Goal: Task Accomplishment & Management: Use online tool/utility

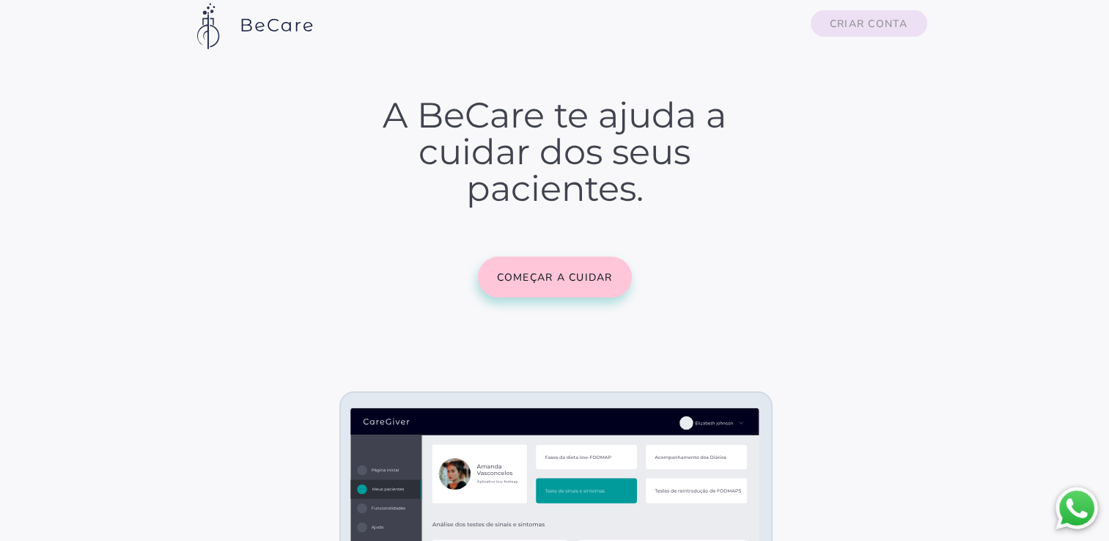
click at [0, 0] on slot "Criar conta" at bounding box center [0, 0] width 0 height 0
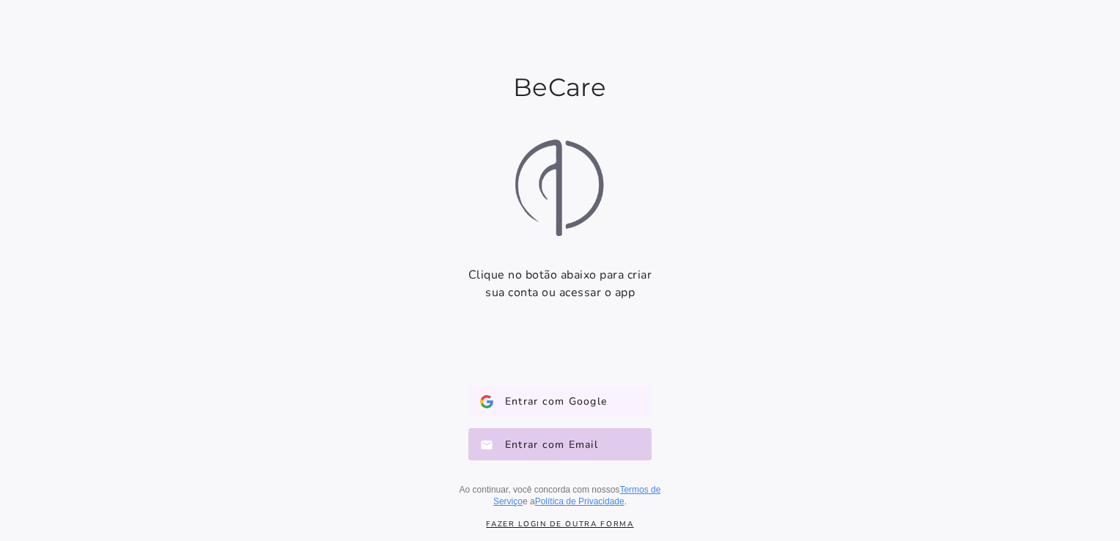
click at [634, 396] on button "Entrar com Google Google" at bounding box center [559, 402] width 183 height 32
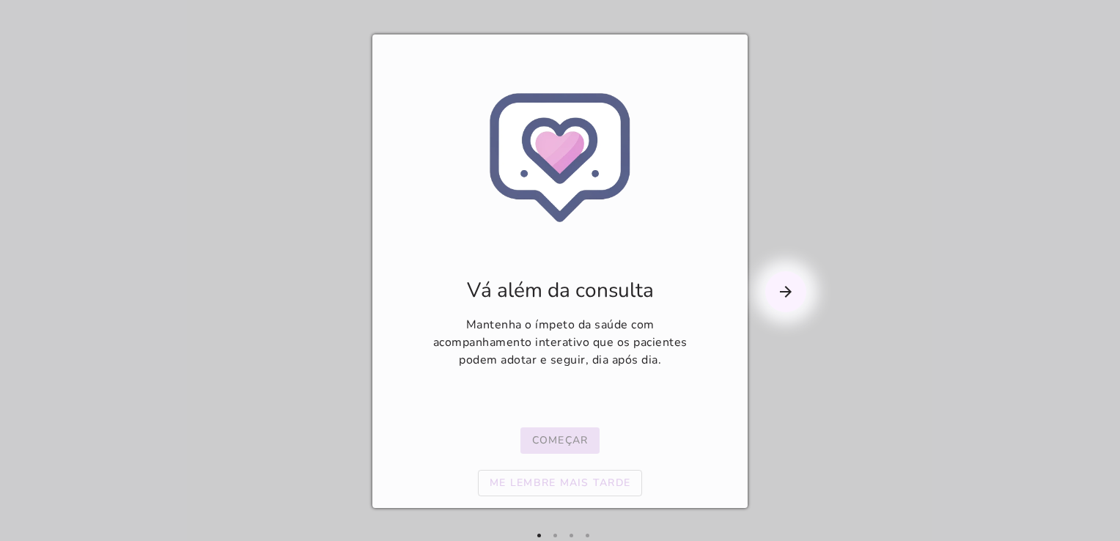
click at [0, 0] on slot "Começar" at bounding box center [0, 0] width 0 height 0
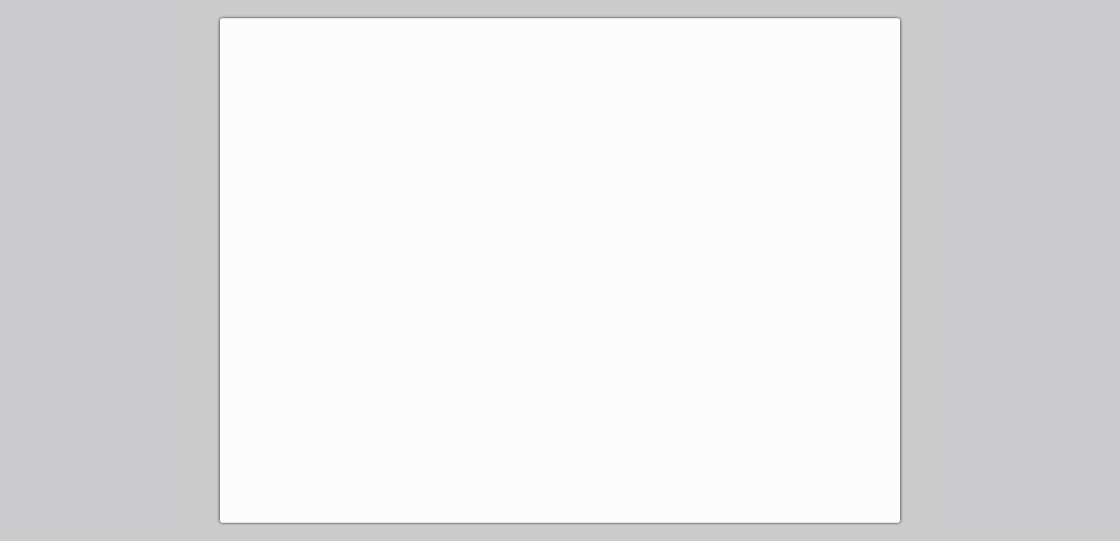
scroll to position [90, 0]
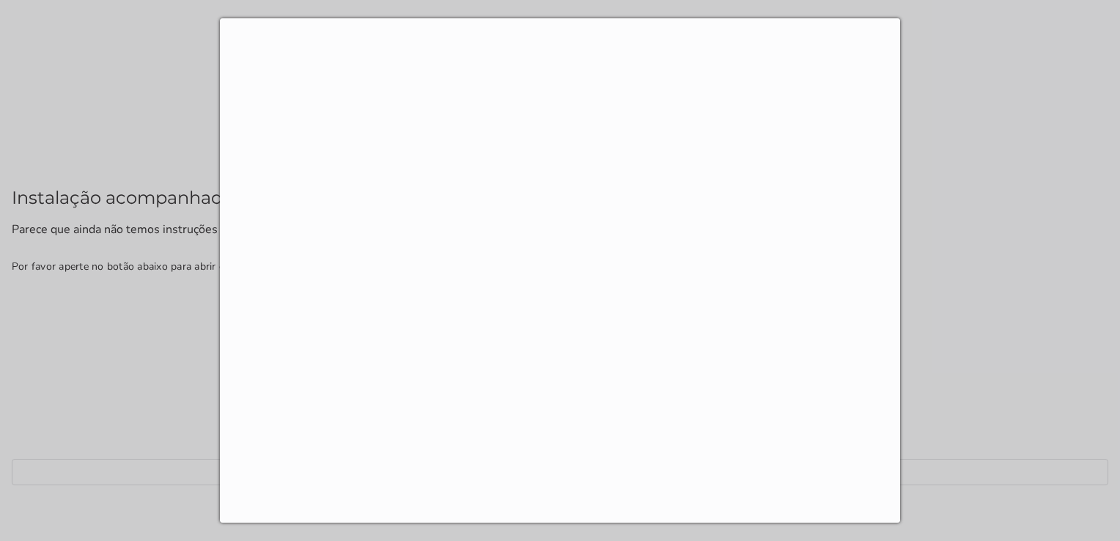
scroll to position [575, 0]
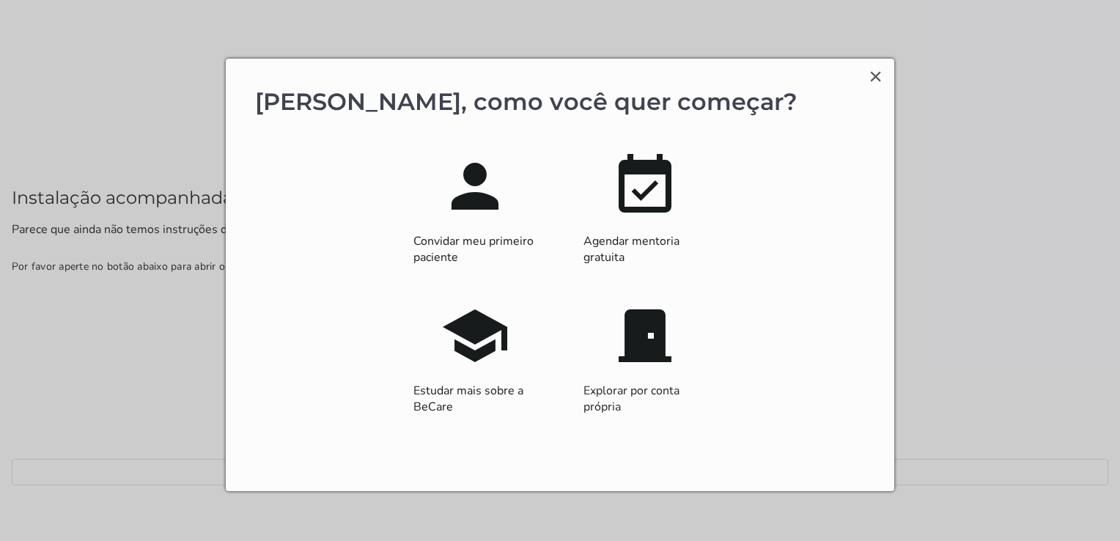
click at [493, 246] on p "Convidar meu primeiro paciente" at bounding box center [474, 249] width 123 height 32
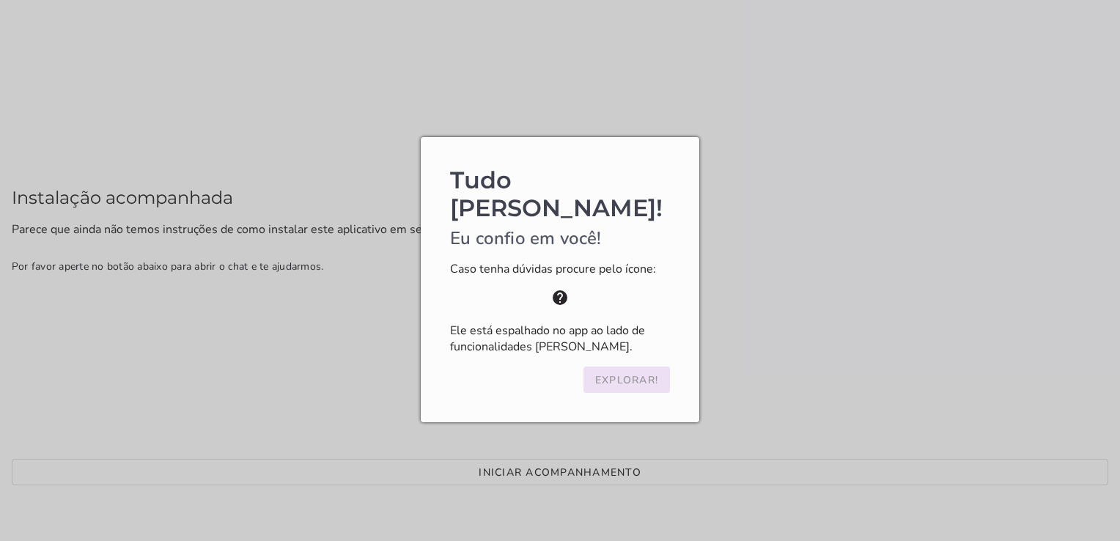
click at [661, 374] on button "Explorar!" at bounding box center [626, 379] width 86 height 26
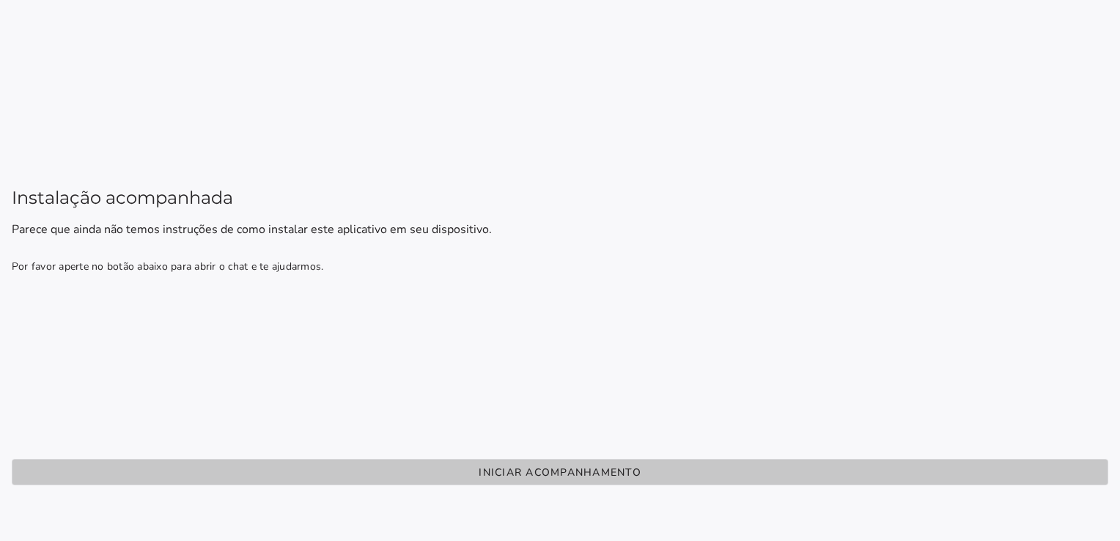
click at [0, 0] on slot "Iniciar acompanhamento" at bounding box center [0, 0] width 0 height 0
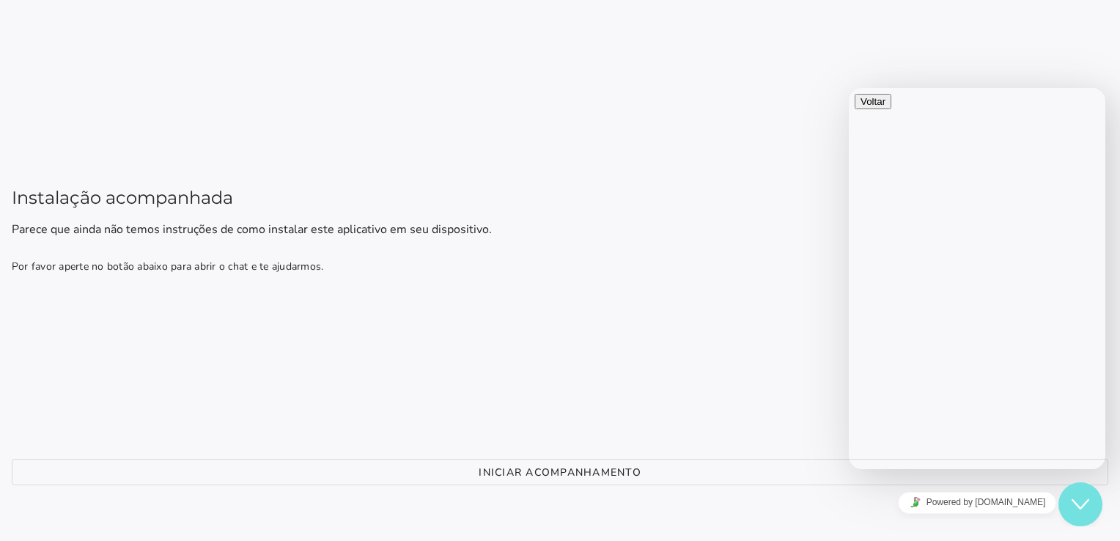
click at [1084, 504] on icon "Chat widget" at bounding box center [1081, 504] width 18 height 10
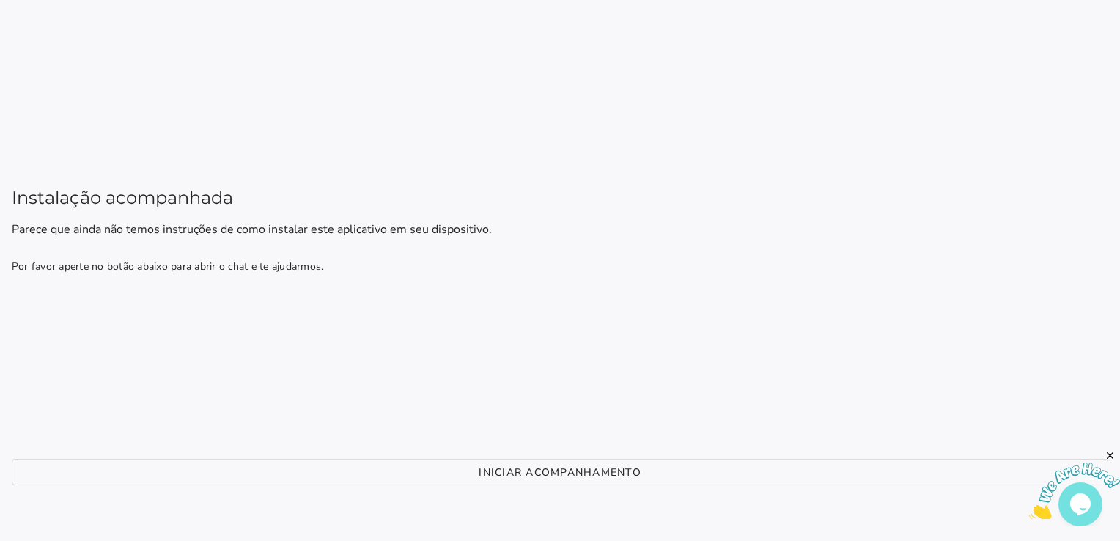
click at [727, 253] on installation-next-step-page at bounding box center [560, 270] width 1120 height 541
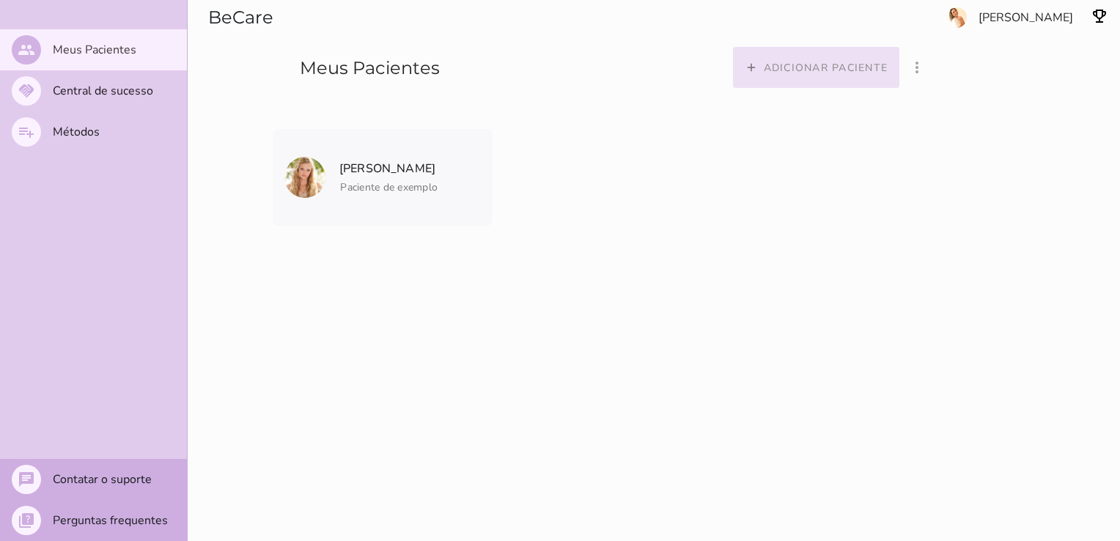
click at [900, 82] on button "add Adicionar paciente" at bounding box center [816, 67] width 167 height 41
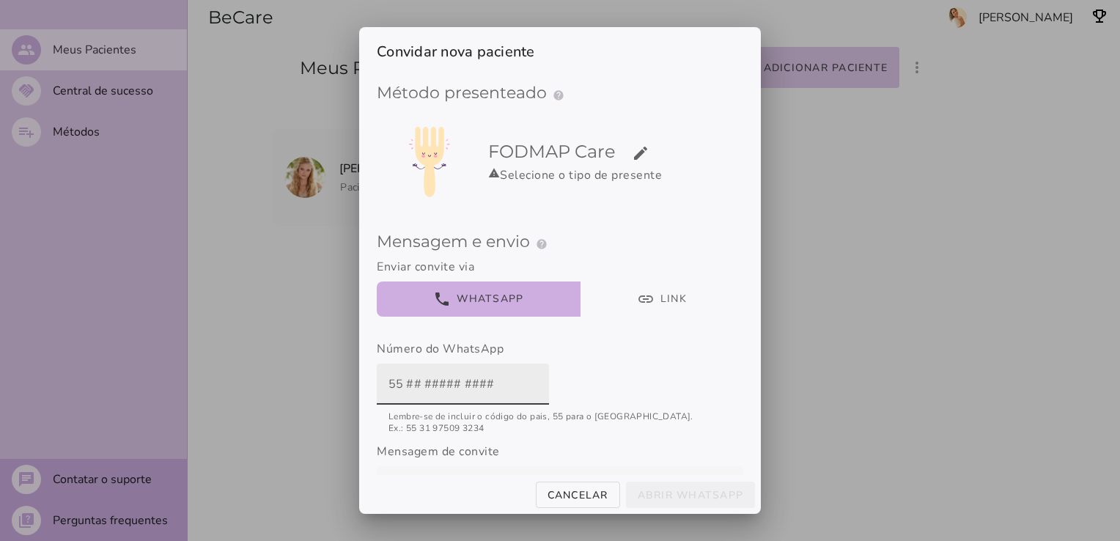
click at [464, 383] on input "text" at bounding box center [462, 384] width 149 height 41
paste input "55 22 99787-6391"
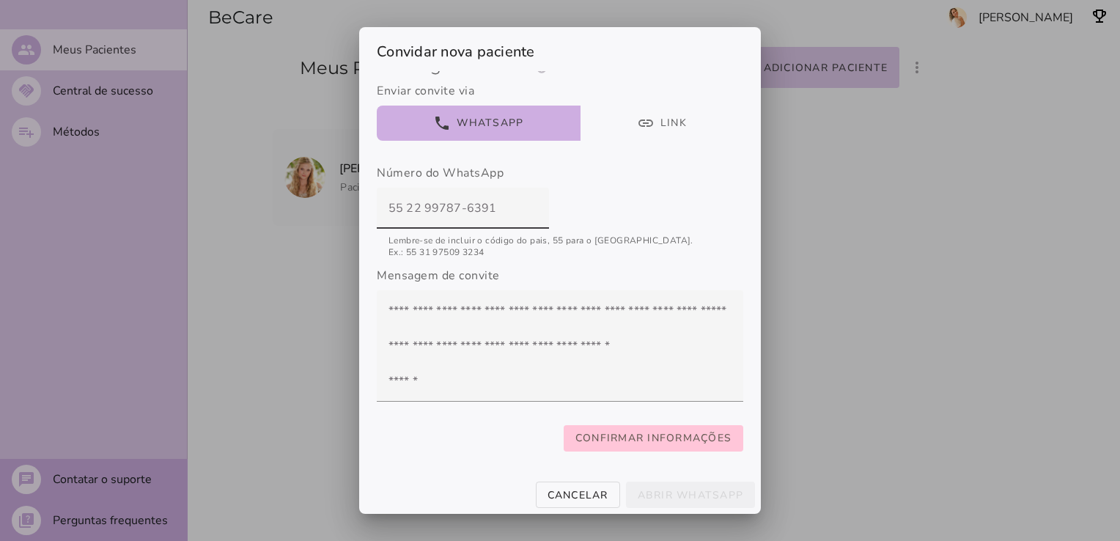
scroll to position [174, 0]
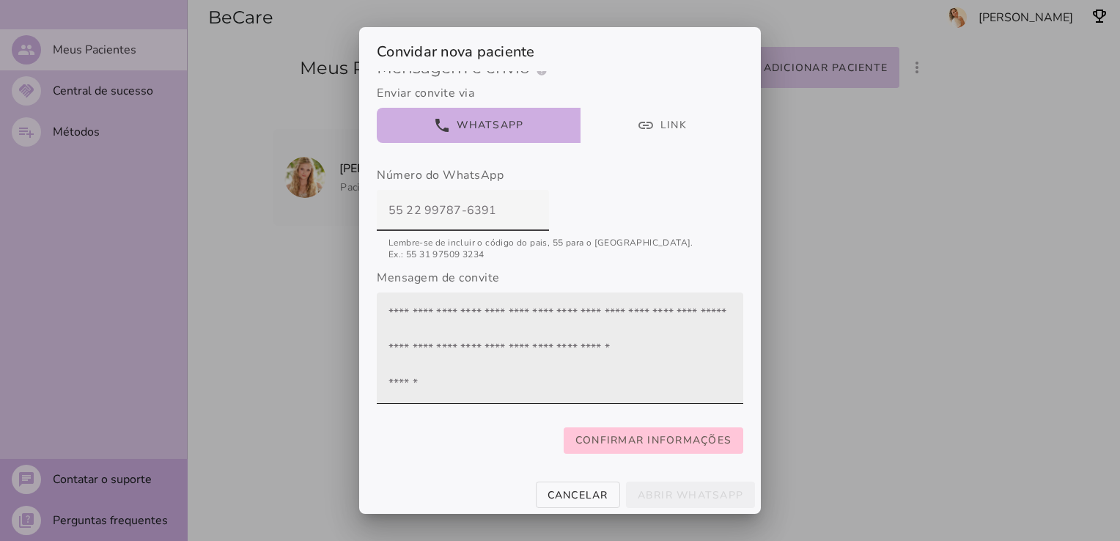
type input "55 22 99787-6391"
type mwc-textfield "55 22 99787-6391"
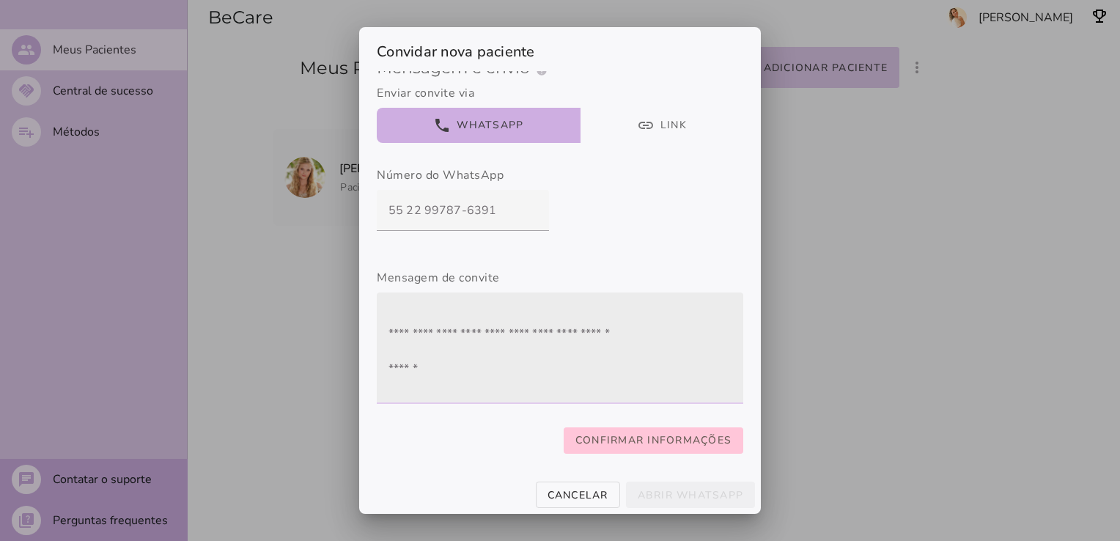
scroll to position [0, 0]
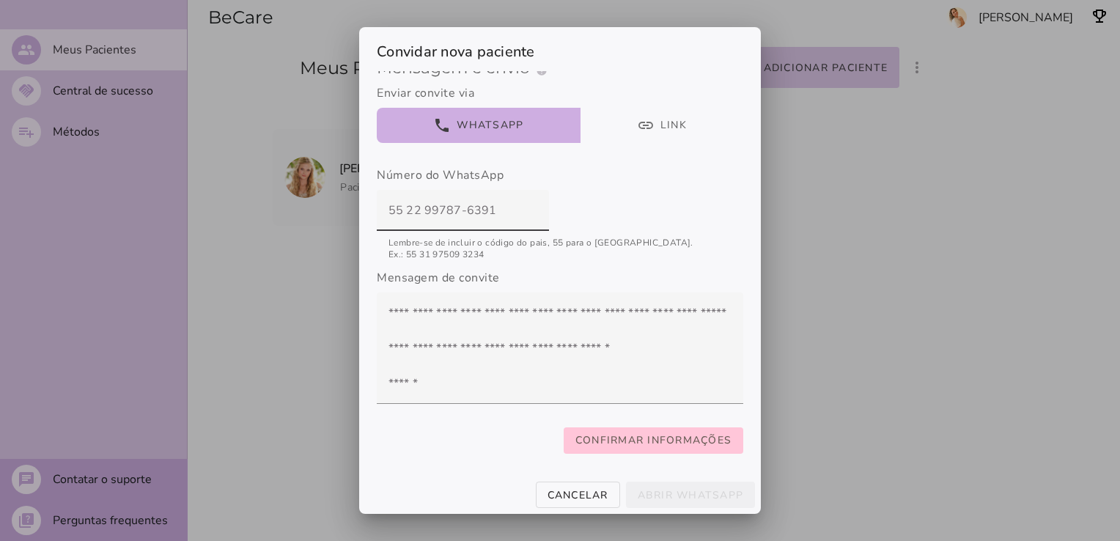
drag, startPoint x: 494, startPoint y: 215, endPoint x: 321, endPoint y: 219, distance: 173.0
click at [321, 219] on div "Convidar nova paciente Método presenteado help Presenteie com um Método de Trat…" at bounding box center [560, 270] width 1120 height 541
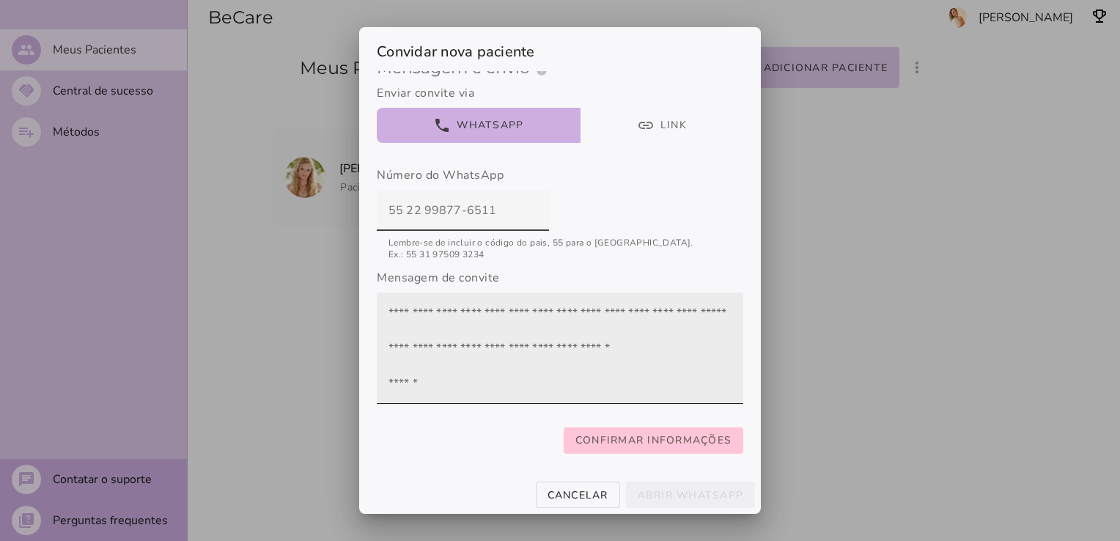
type input "55 22 99877-6511"
type mwc-textfield "55 22 99877-6511"
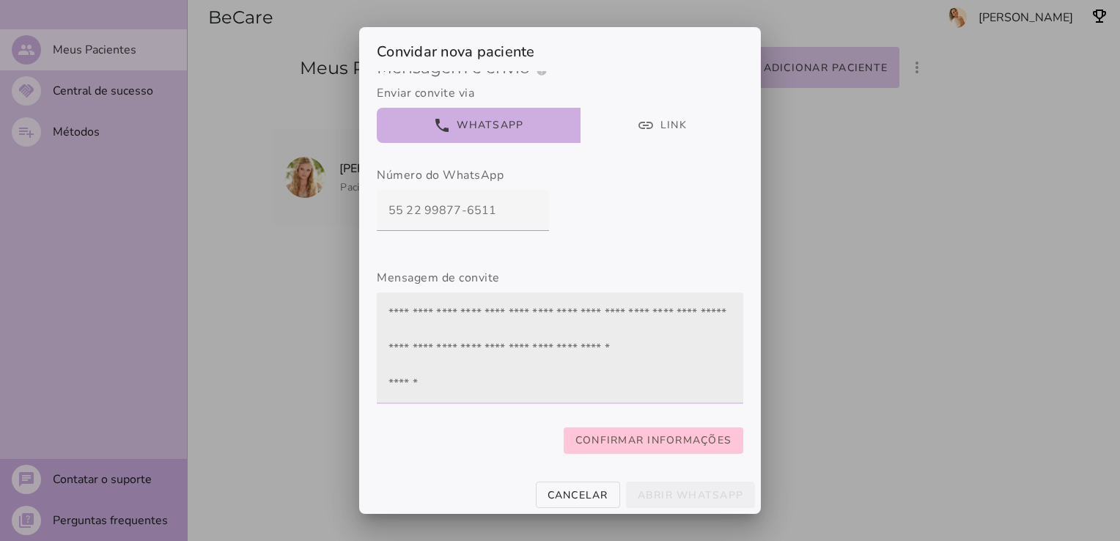
click at [484, 336] on textarea at bounding box center [560, 348] width 366 height 88
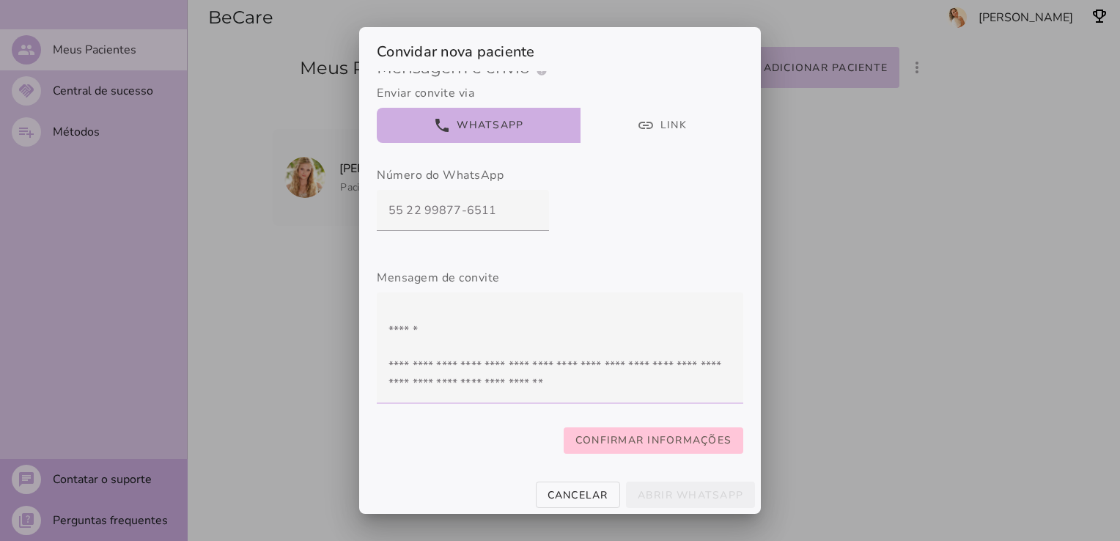
scroll to position [191, 0]
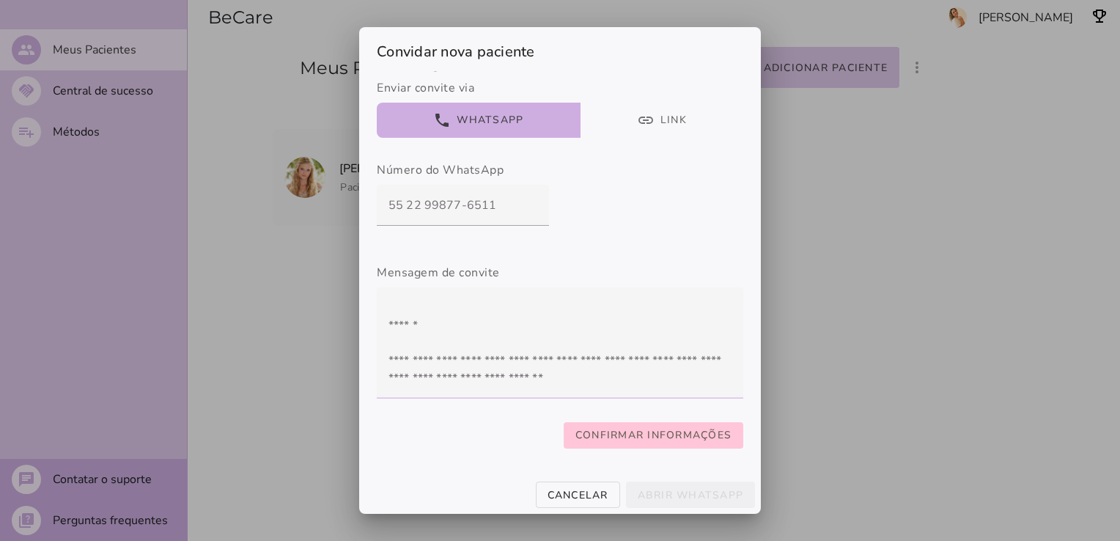
type textarea "**********"
type mwc-textarea "Querido paciente, para o seu tratamento, usarei o aplicativo {BeCare} Crie sua …"
click at [910, 334] on div at bounding box center [560, 270] width 1120 height 541
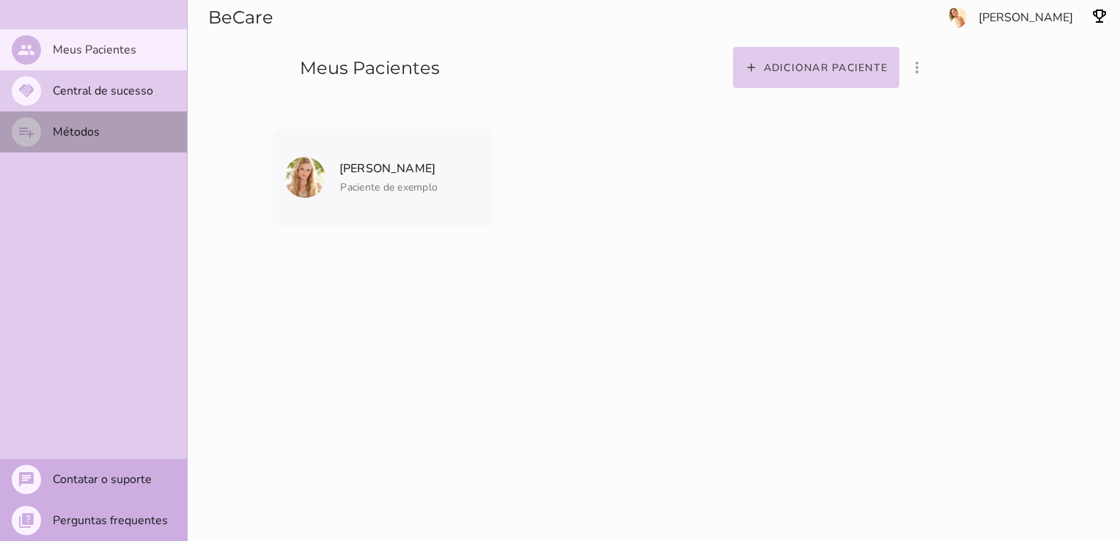
click at [49, 128] on mwc-list-item "playlist_add Métodos" at bounding box center [93, 131] width 187 height 41
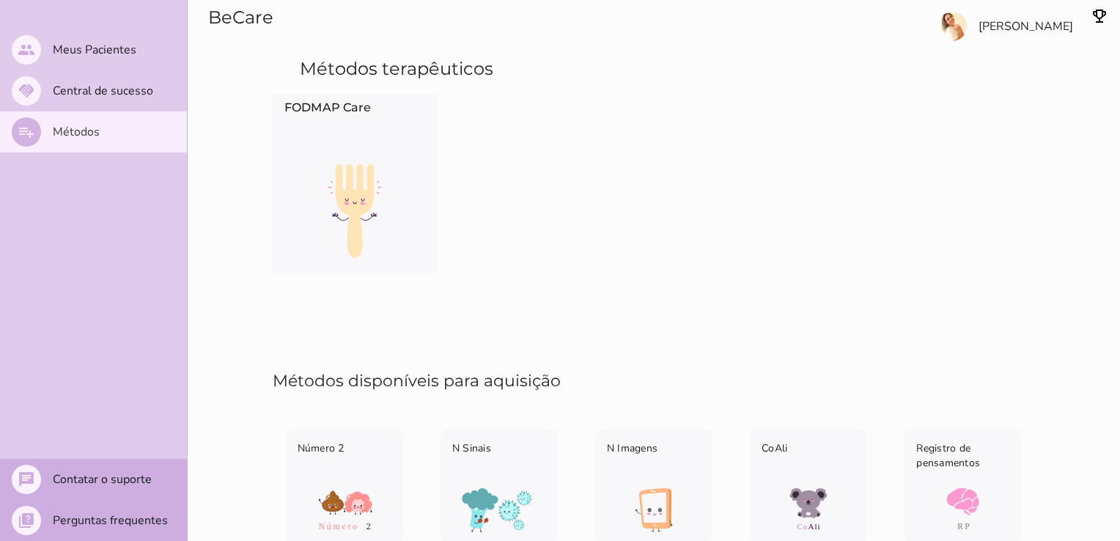
scroll to position [107, 0]
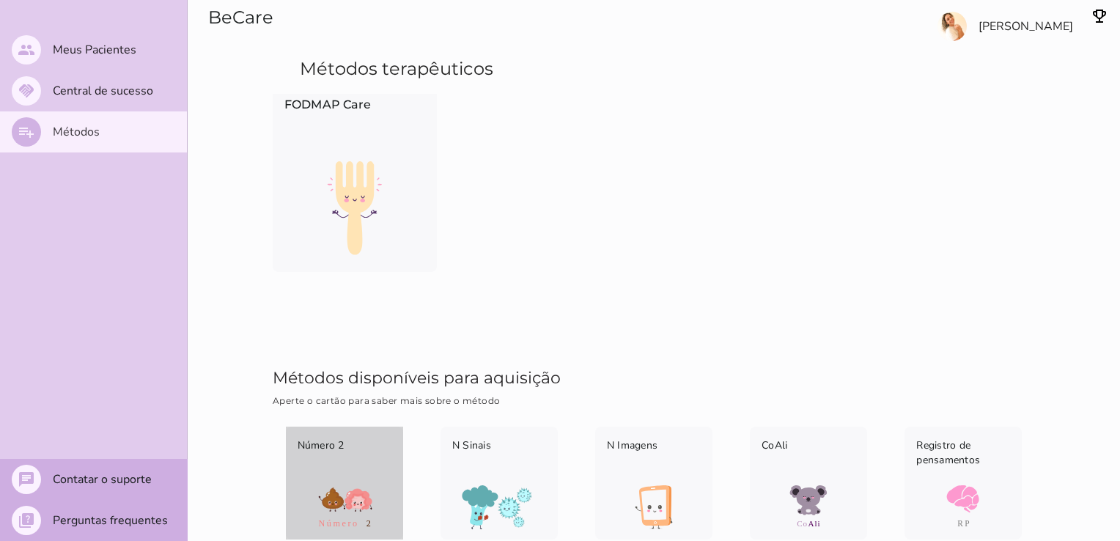
click at [331, 468] on p "Número 2" at bounding box center [345, 455] width 94 height 35
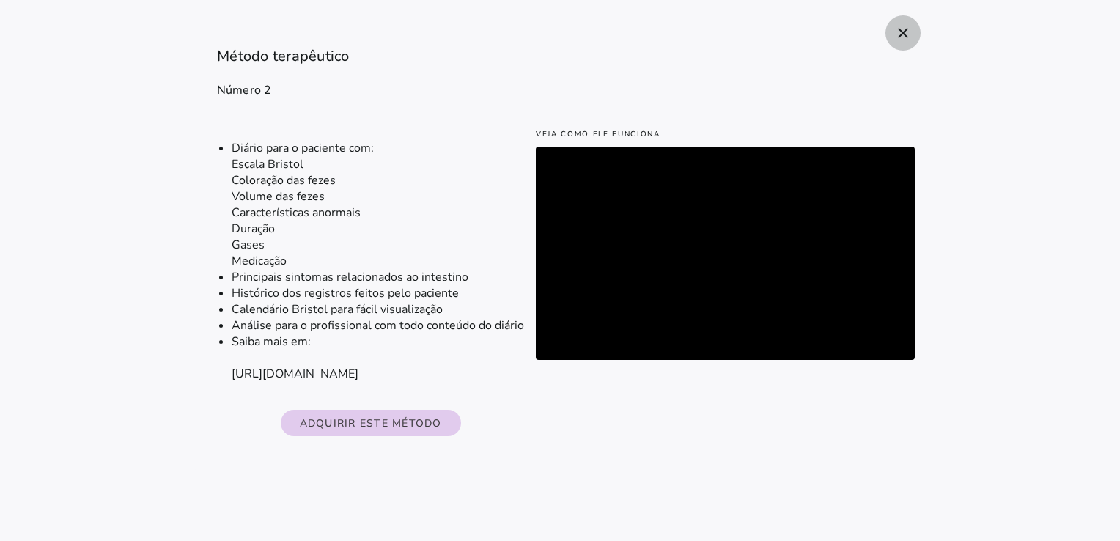
click at [898, 39] on icon "close" at bounding box center [903, 33] width 18 height 18
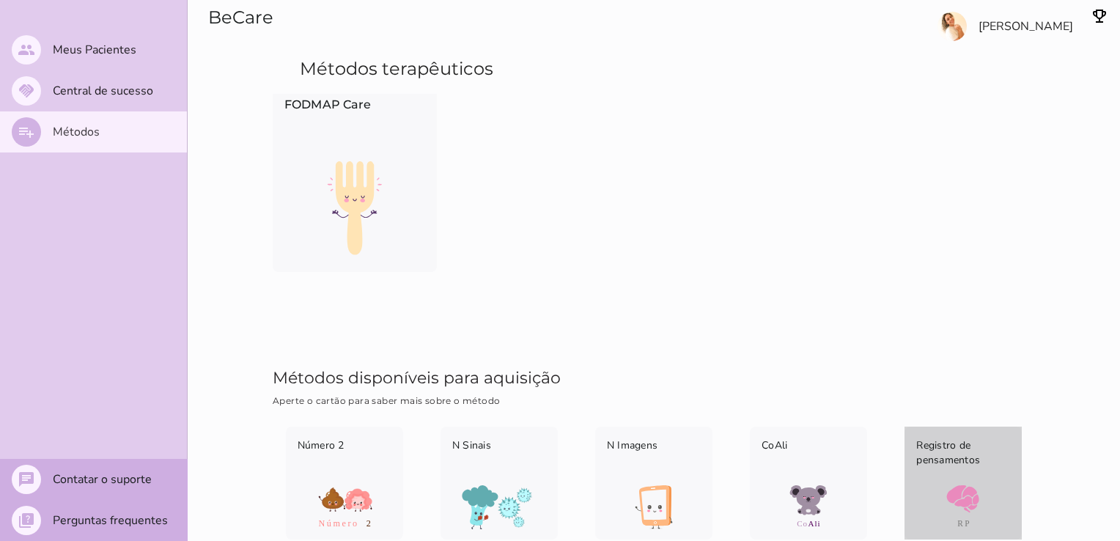
click at [962, 461] on p "Registro de pensamentos" at bounding box center [963, 455] width 94 height 35
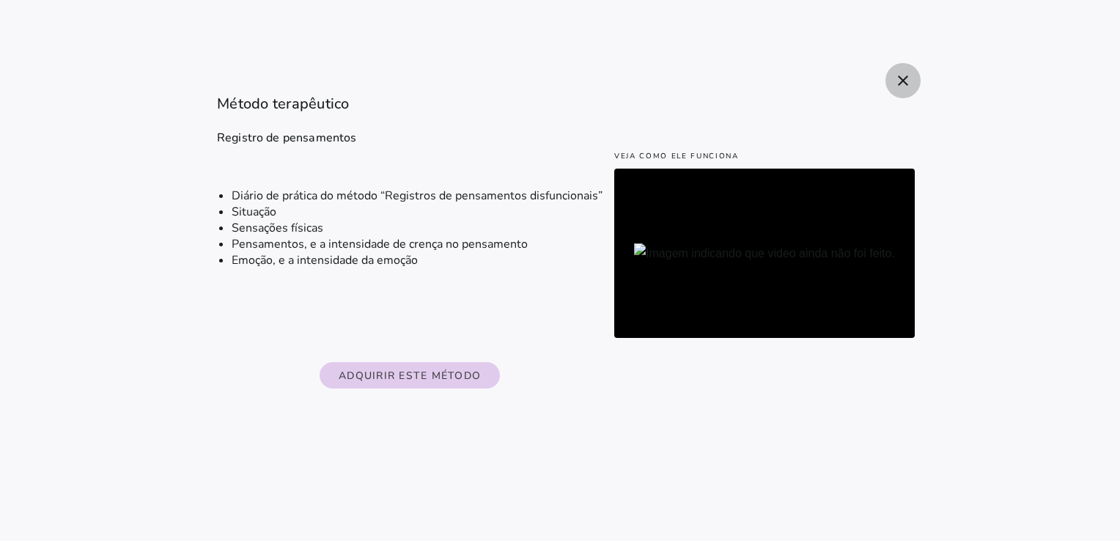
click at [904, 81] on icon "close" at bounding box center [903, 81] width 18 height 18
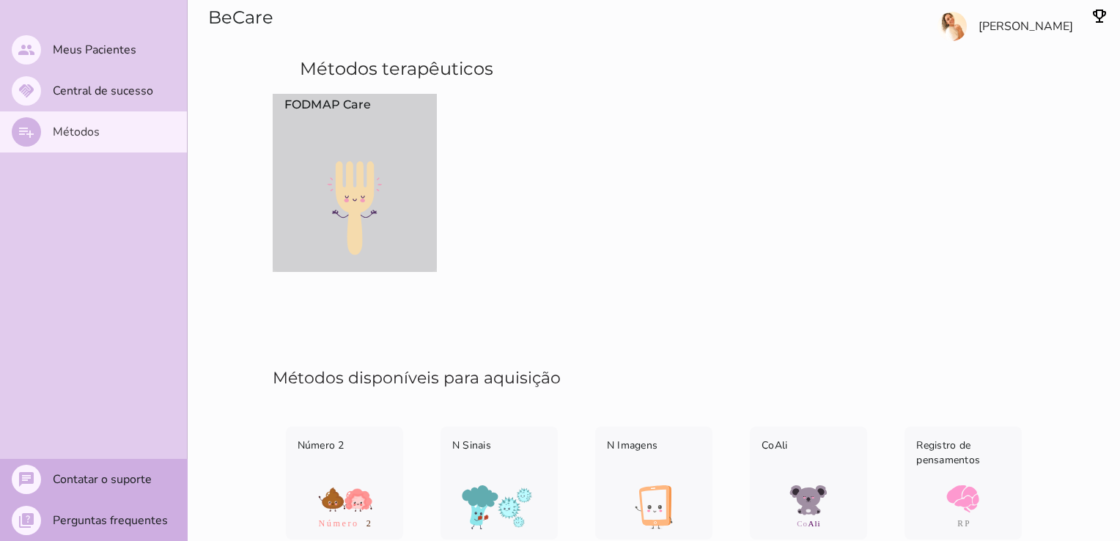
click at [364, 126] on p "FODMAP Care" at bounding box center [354, 120] width 141 height 48
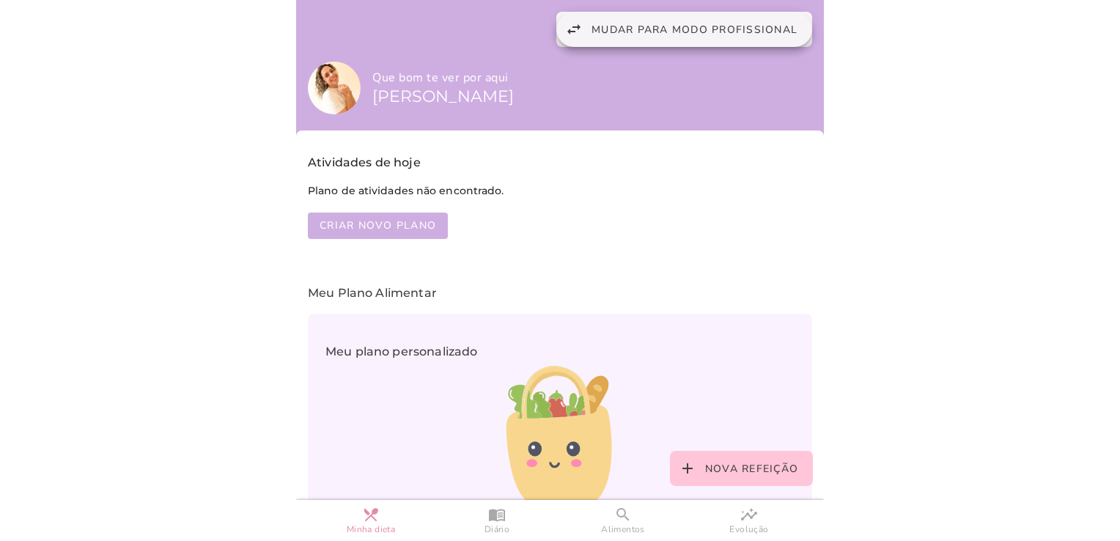
click at [675, 31] on span "Mudar para modo profissional" at bounding box center [694, 30] width 206 height 14
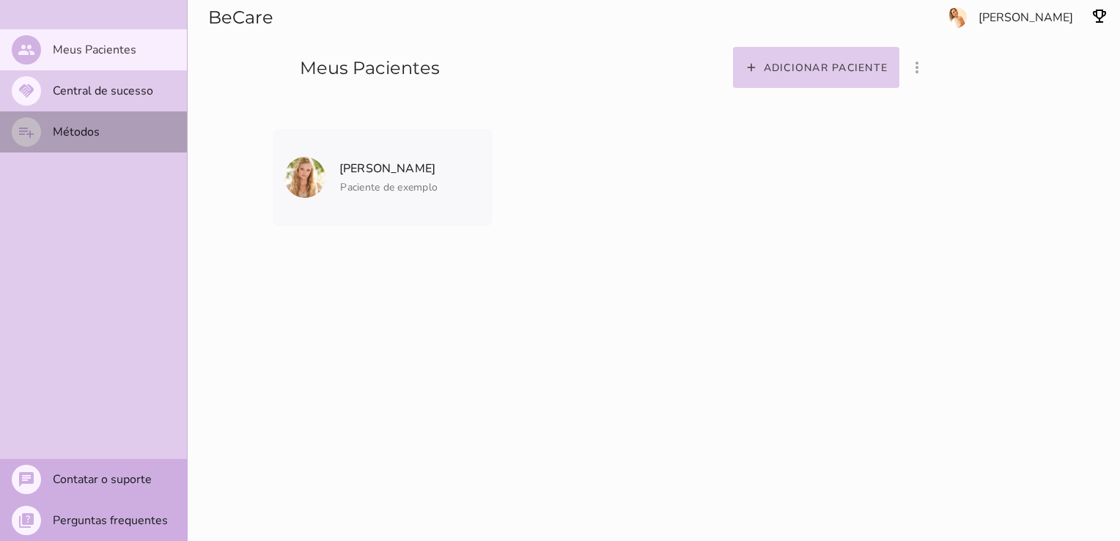
click at [89, 145] on mwc-list-item "playlist_add Métodos" at bounding box center [93, 131] width 187 height 41
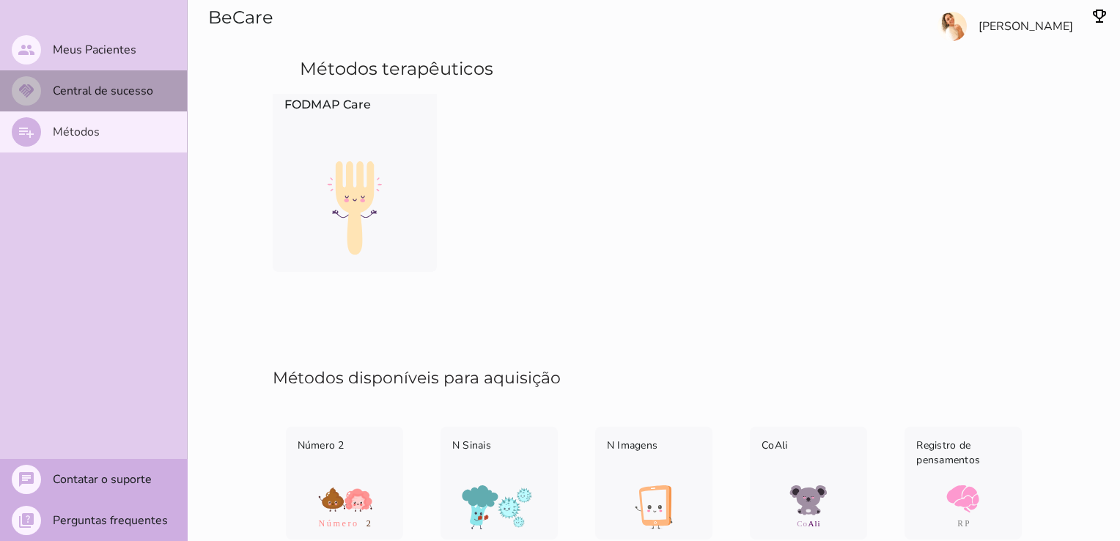
click at [0, 0] on slot "Central de sucesso" at bounding box center [0, 0] width 0 height 0
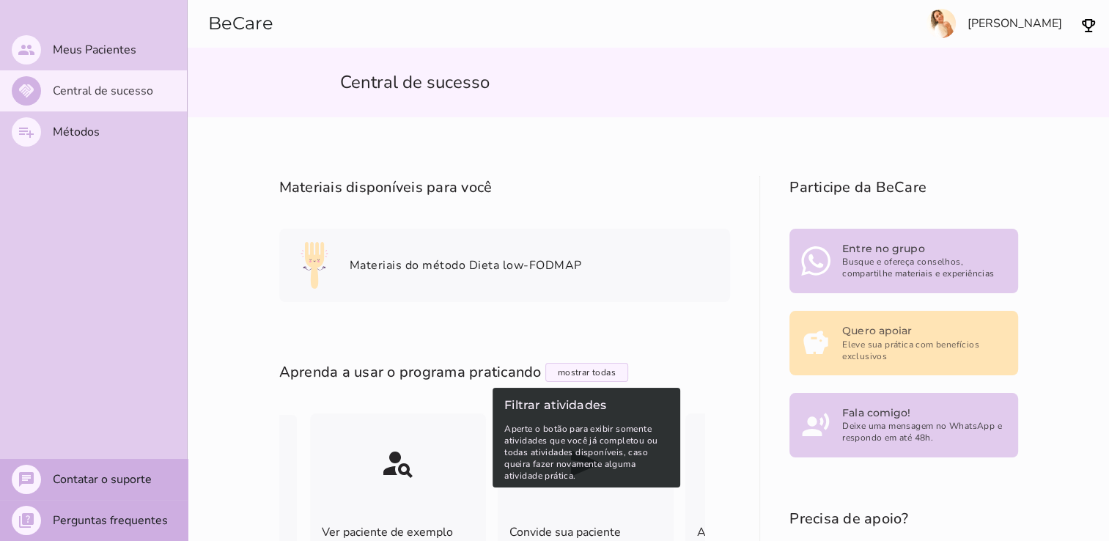
click at [581, 376] on link "mostrar todas Filtrar atividades Aperte o botão para exibir somente atividades …" at bounding box center [586, 372] width 83 height 19
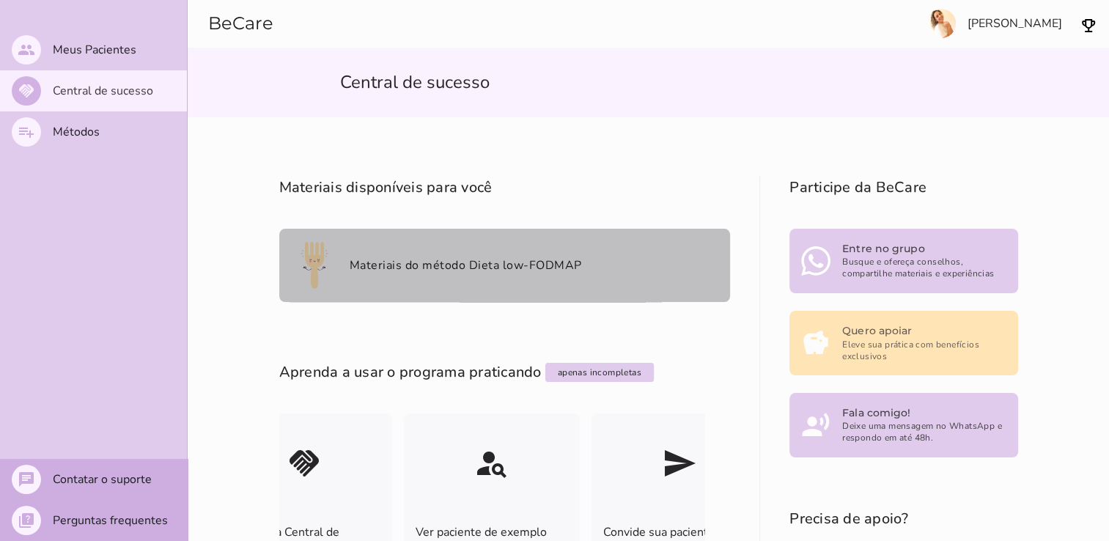
click at [0, 0] on slot "Materiais do método Dieta low-FODMAP" at bounding box center [0, 0] width 0 height 0
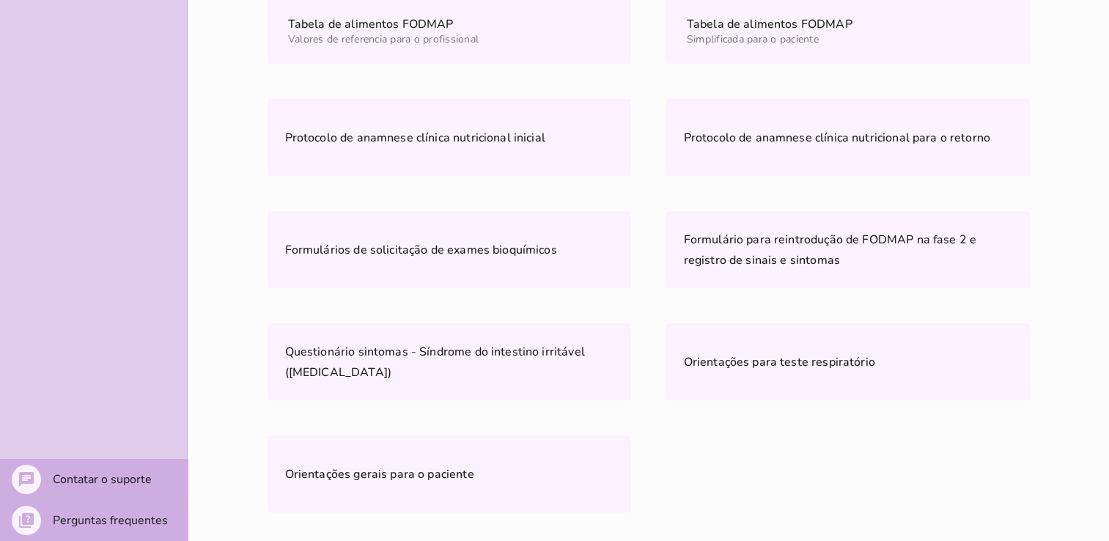
scroll to position [502, 0]
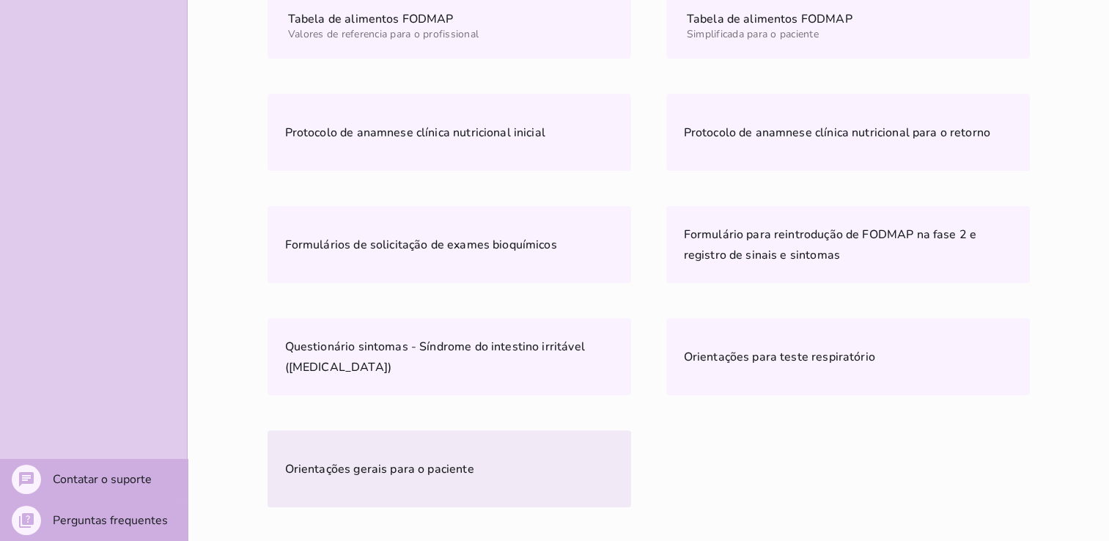
click at [405, 473] on span "Orientações gerais para o paciente" at bounding box center [379, 469] width 189 height 16
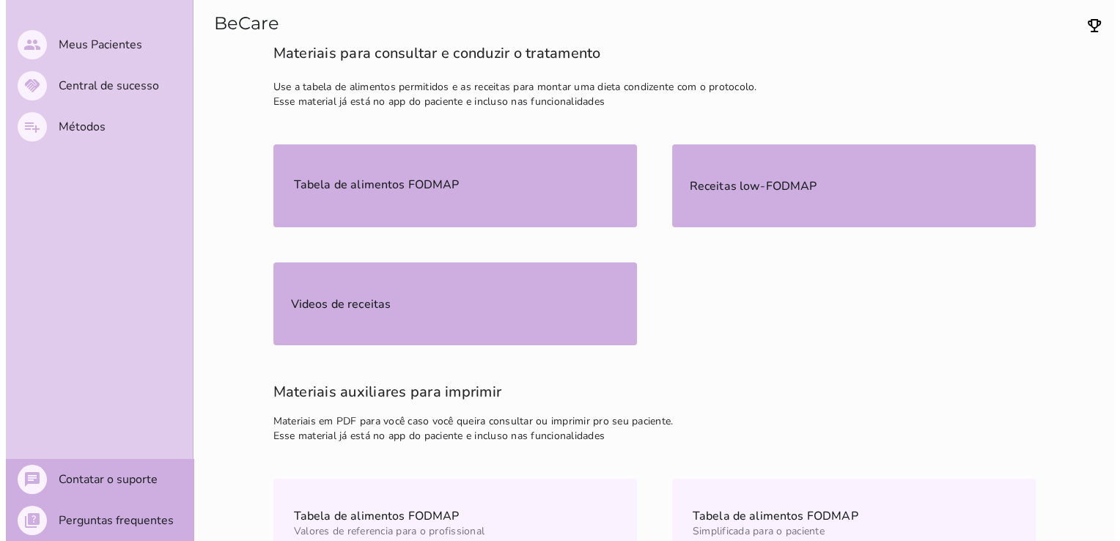
scroll to position [0, 0]
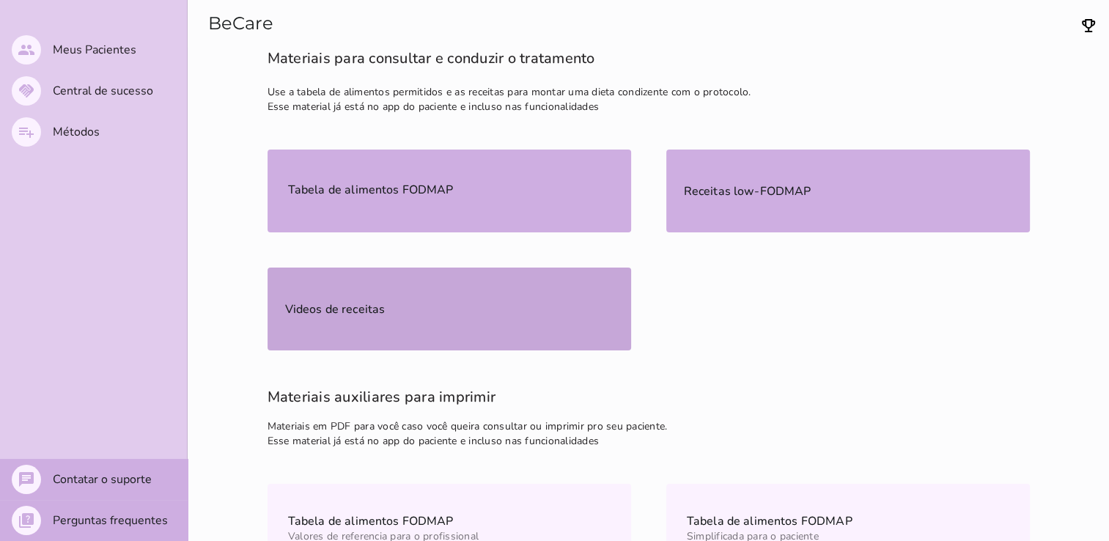
click at [477, 309] on mwc-list-item "Videos de receitas" at bounding box center [450, 309] width 364 height 83
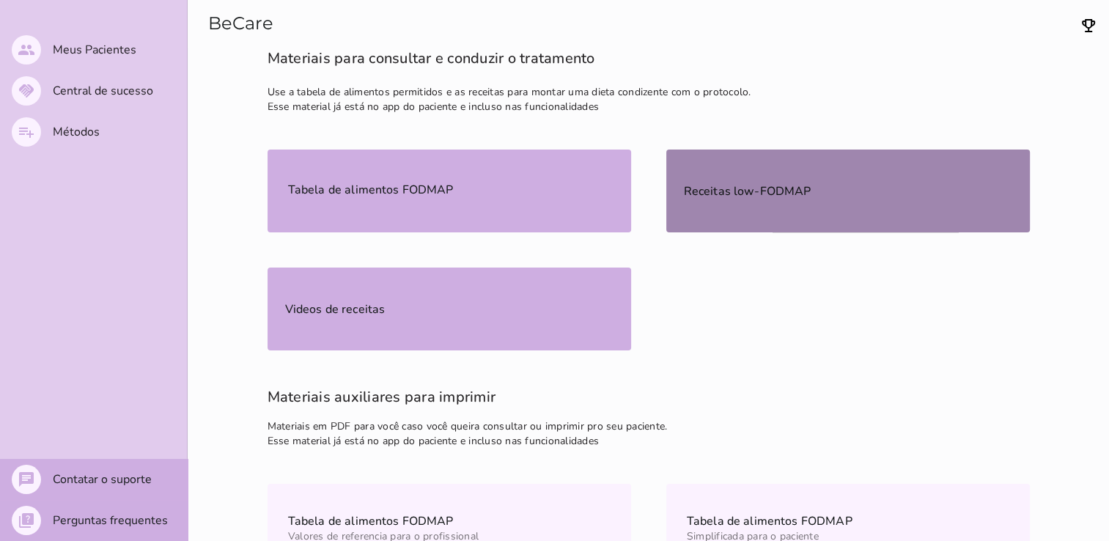
click at [0, 0] on slot "Receitas low-FODMAP" at bounding box center [0, 0] width 0 height 0
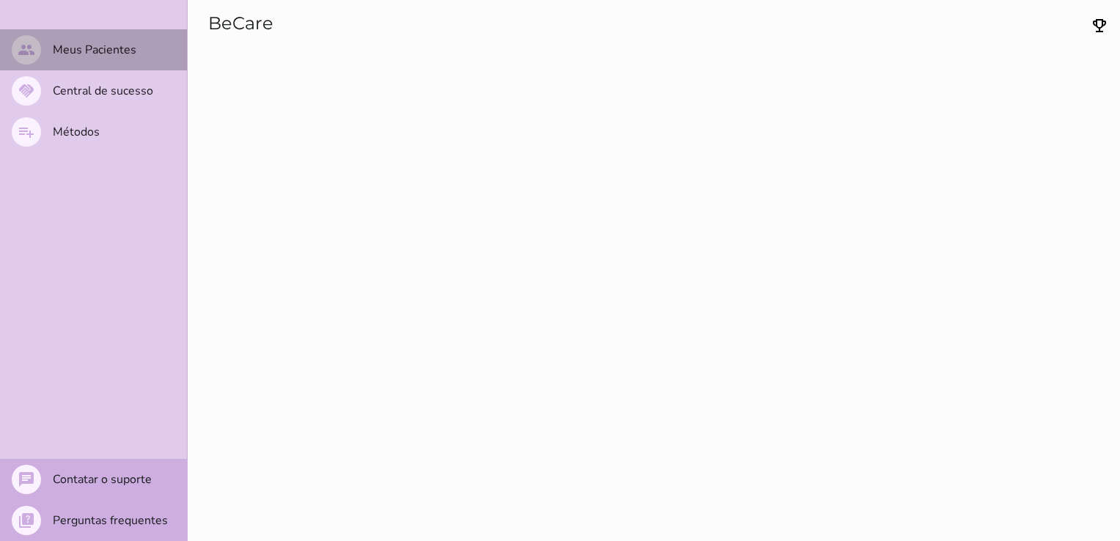
click at [0, 0] on slot "Meus Pacientes" at bounding box center [0, 0] width 0 height 0
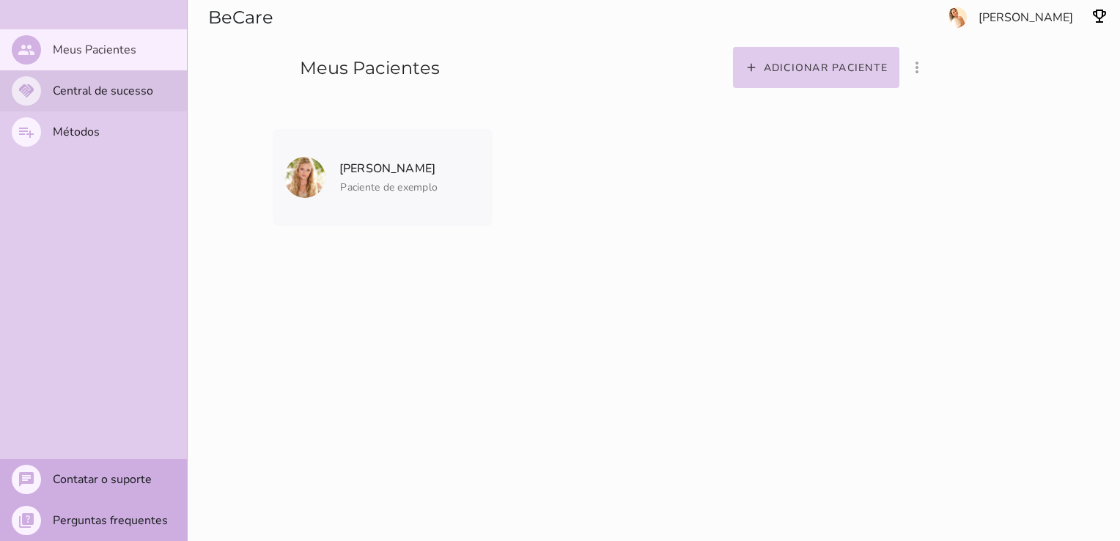
click at [0, 0] on slot "Central de sucesso" at bounding box center [0, 0] width 0 height 0
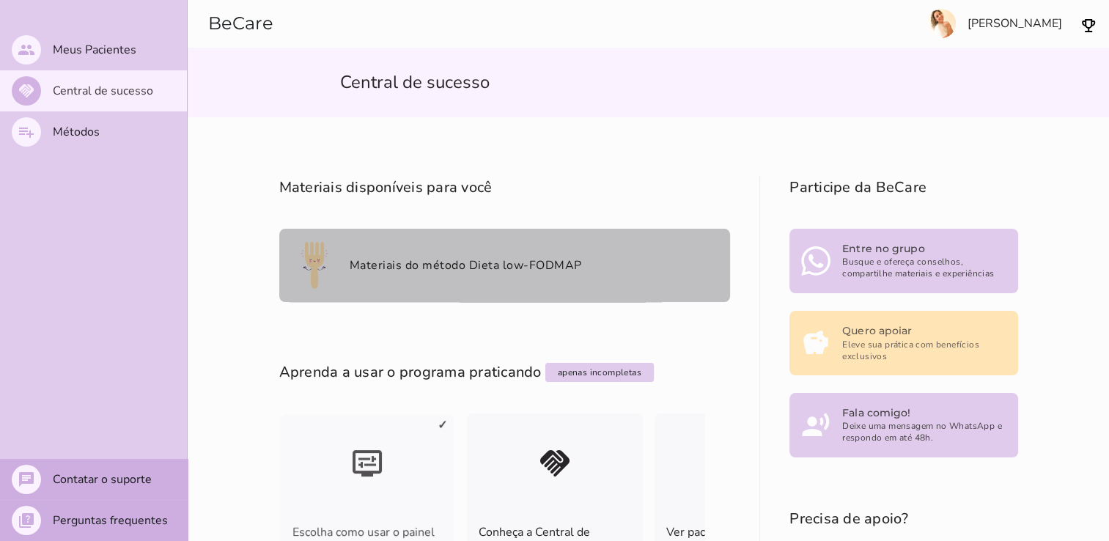
click at [621, 257] on mwc-list-item "Materiais do método Dieta low-FODMAP" at bounding box center [504, 265] width 451 height 73
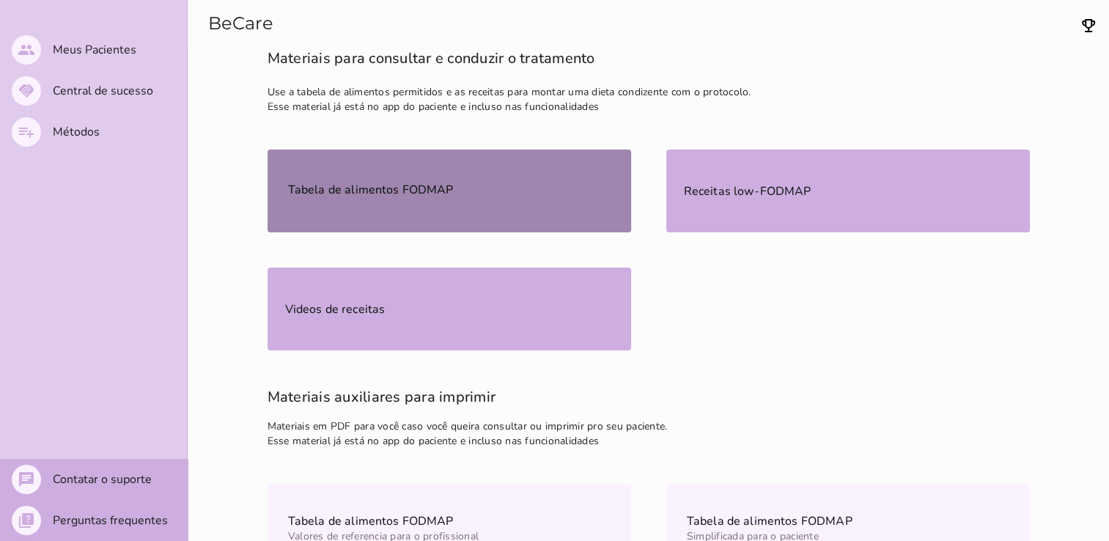
click at [490, 205] on mwc-list-item "Tabela de alimentos FODMAP" at bounding box center [450, 191] width 364 height 83
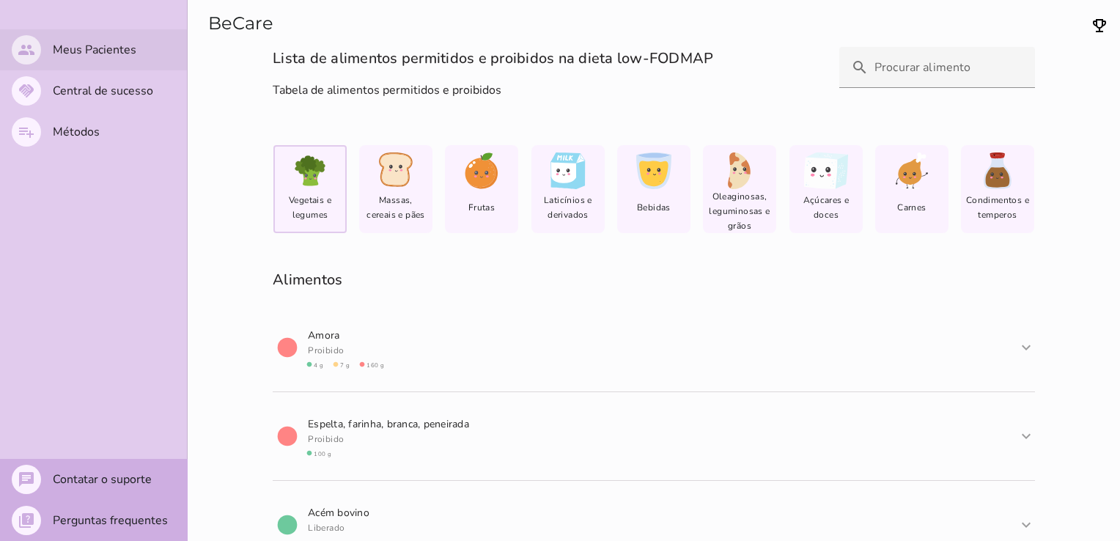
click at [0, 0] on slot "Meus Pacientes" at bounding box center [0, 0] width 0 height 0
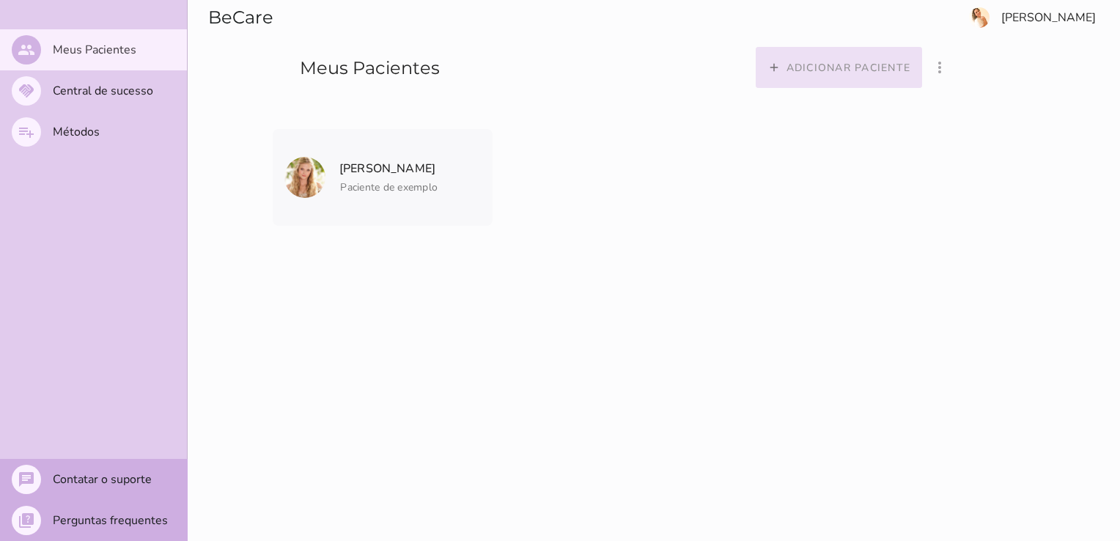
click at [863, 75] on button "add Adicionar paciente" at bounding box center [839, 67] width 167 height 41
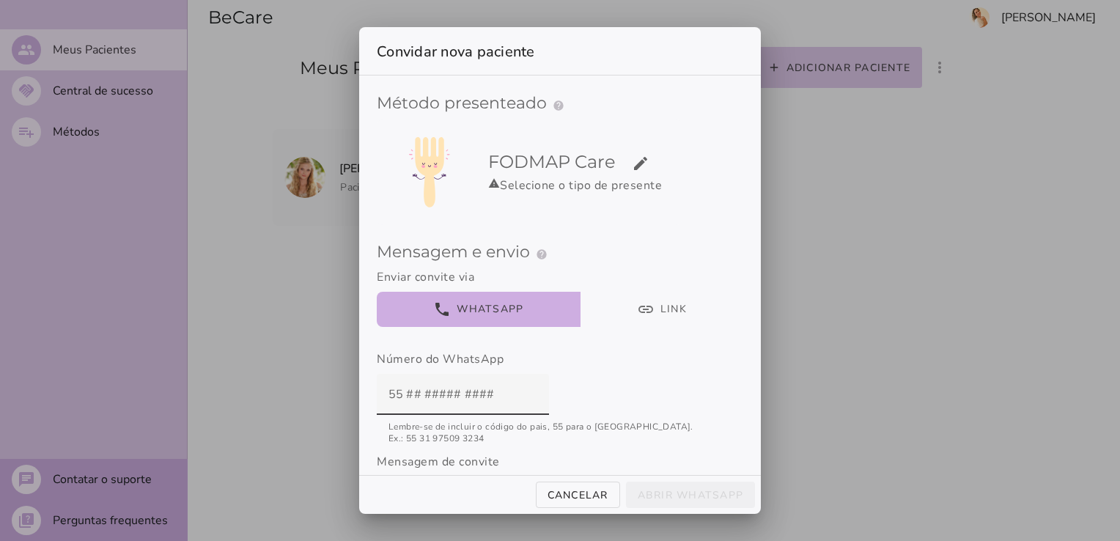
click at [853, 200] on div at bounding box center [560, 270] width 1120 height 541
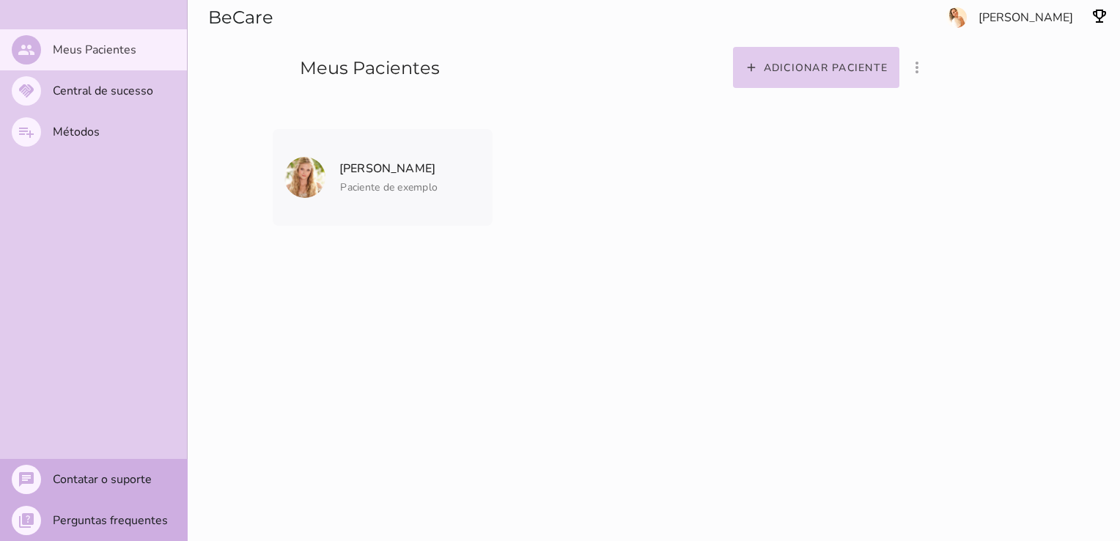
click at [844, 45] on section "Adicionar paciente filter_list_ off Mostrar pacientes convidados e arquivados m…" at bounding box center [856, 47] width 528 height 94
click at [0, 0] on slot "Adicionar paciente" at bounding box center [0, 0] width 0 height 0
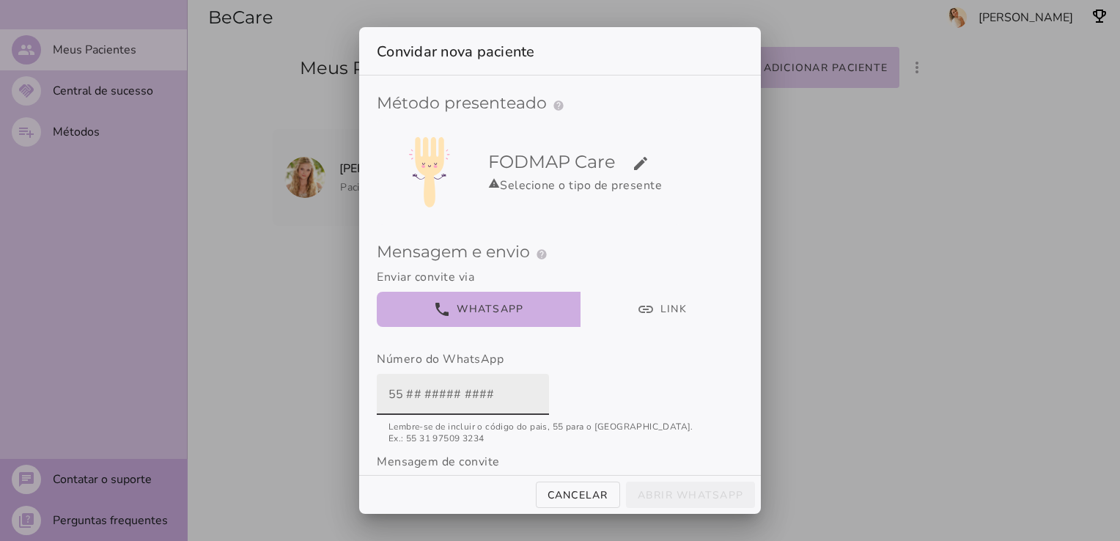
paste input "55 22 99877-6511"
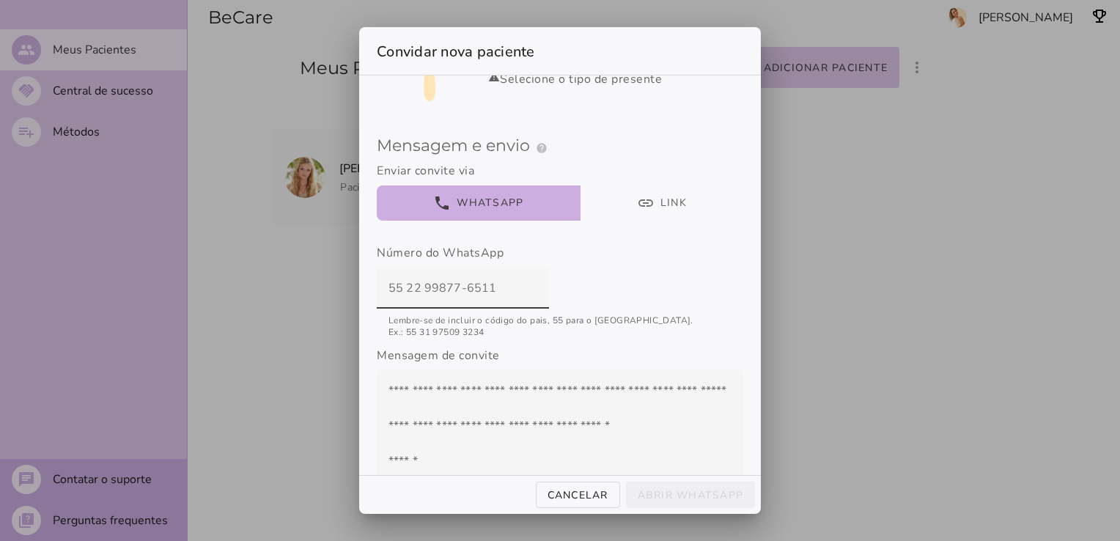
scroll to position [111, 0]
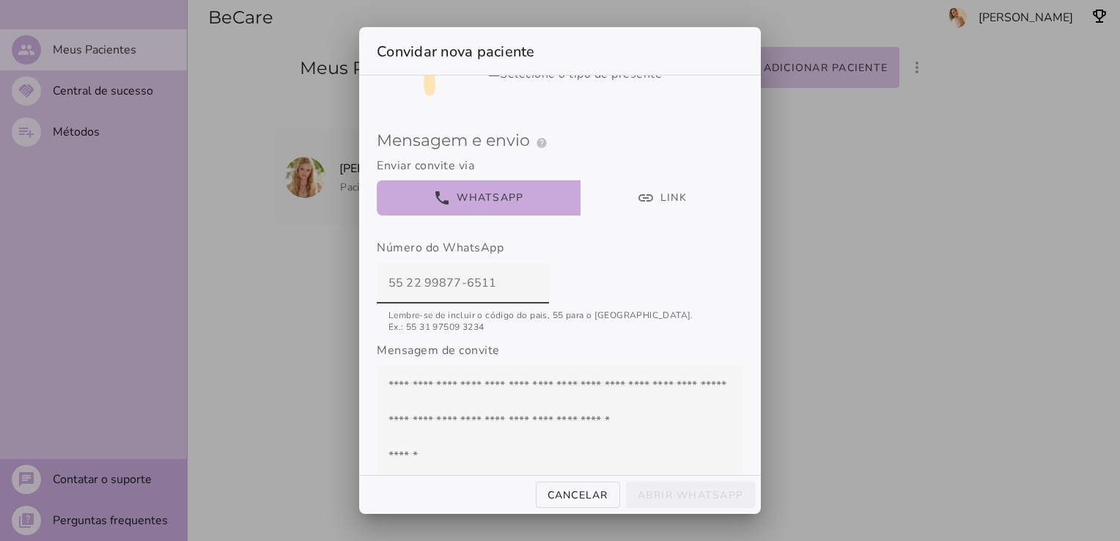
type input "55 22 99877-6511"
type mwc-textfield "55 22 99877-6511"
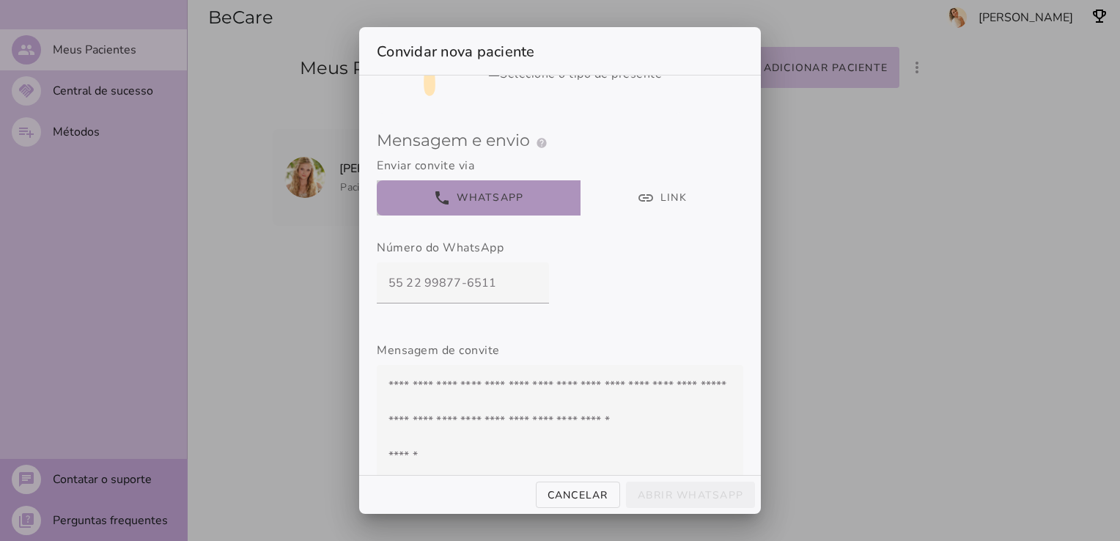
click at [449, 191] on button "phone WhatsApp" at bounding box center [479, 197] width 204 height 35
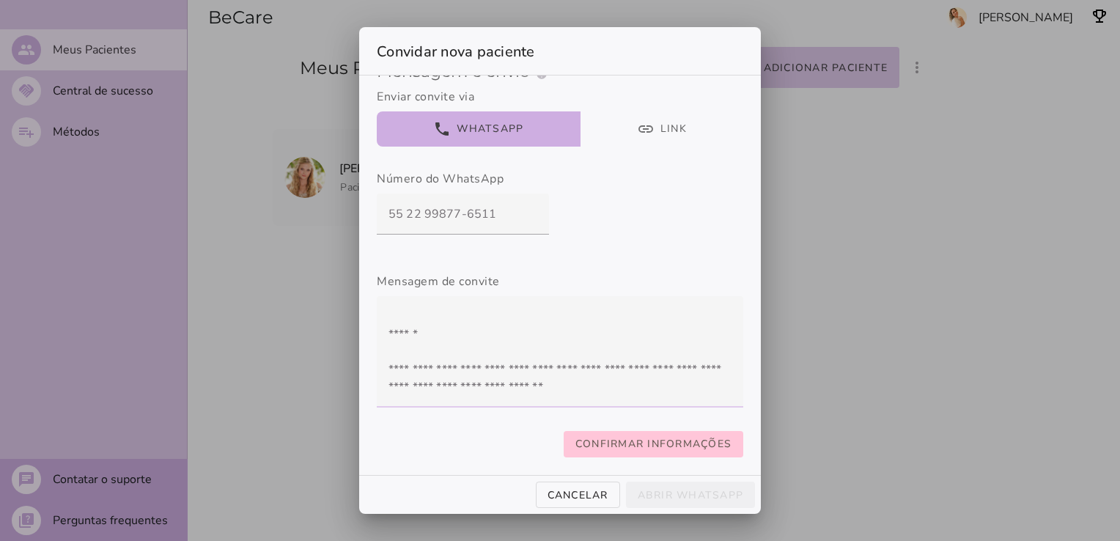
scroll to position [193, 0]
click at [0, 0] on slot "Confirmar informações" at bounding box center [0, 0] width 0 height 0
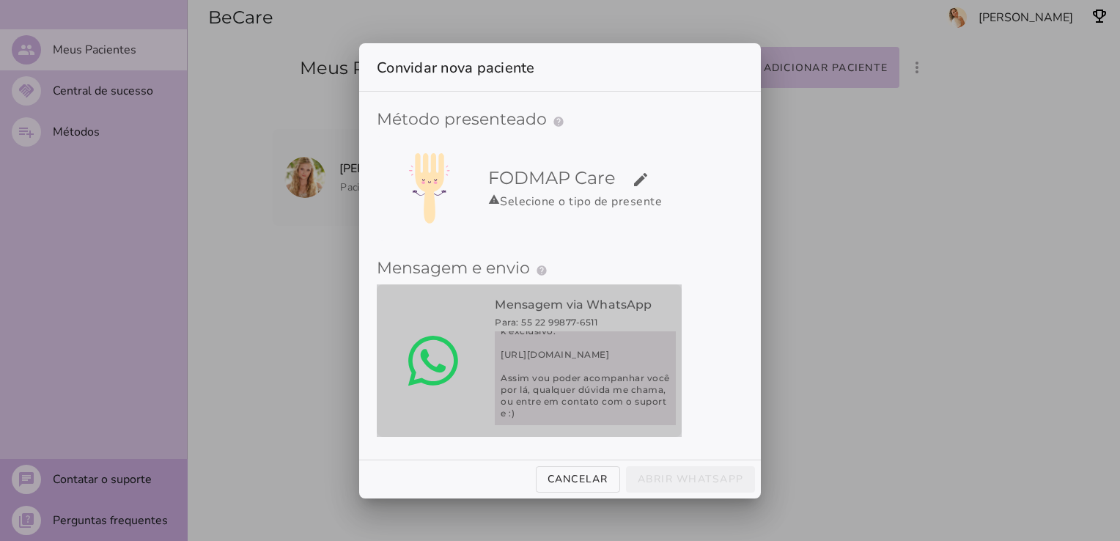
scroll to position [117, 0]
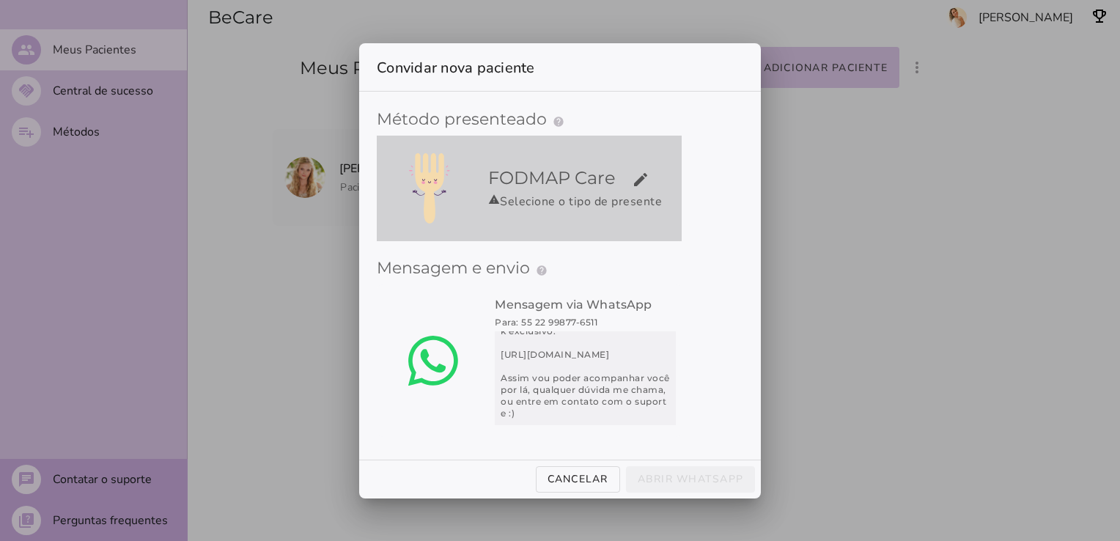
click at [601, 202] on div "warning Selecione o tipo de presente" at bounding box center [582, 202] width 188 height 18
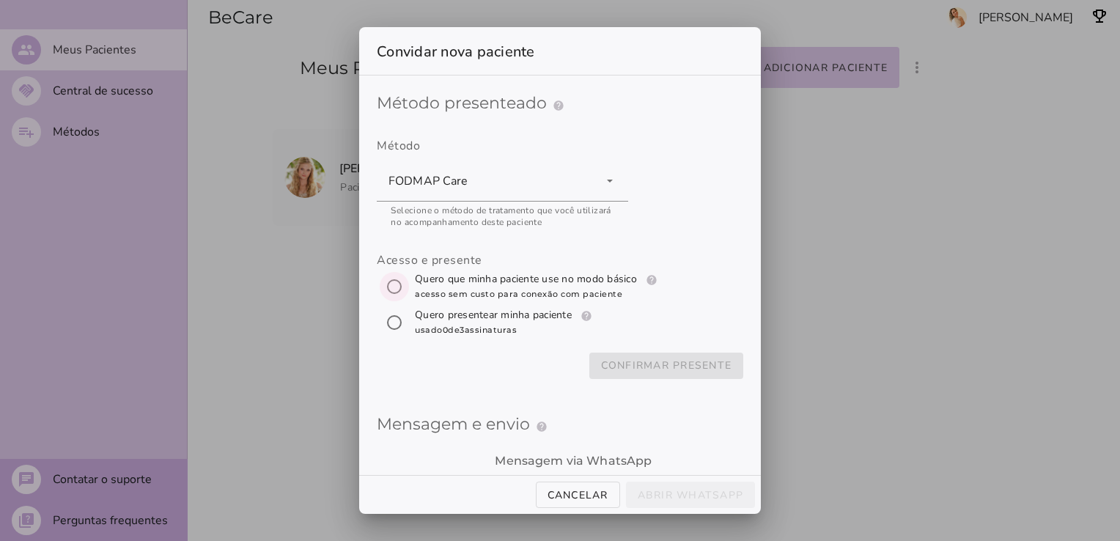
click at [394, 289] on input "[object Object]" at bounding box center [394, 286] width 35 height 35
radio input "****"
type mwc-radio "trial-extension"
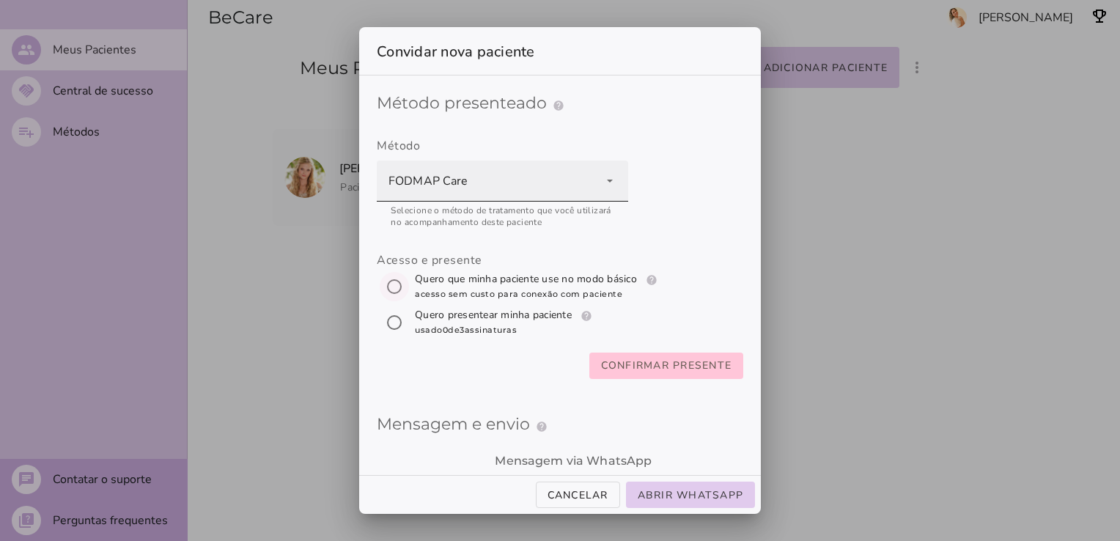
click at [616, 188] on div "FODMAP Care" at bounding box center [502, 181] width 251 height 41
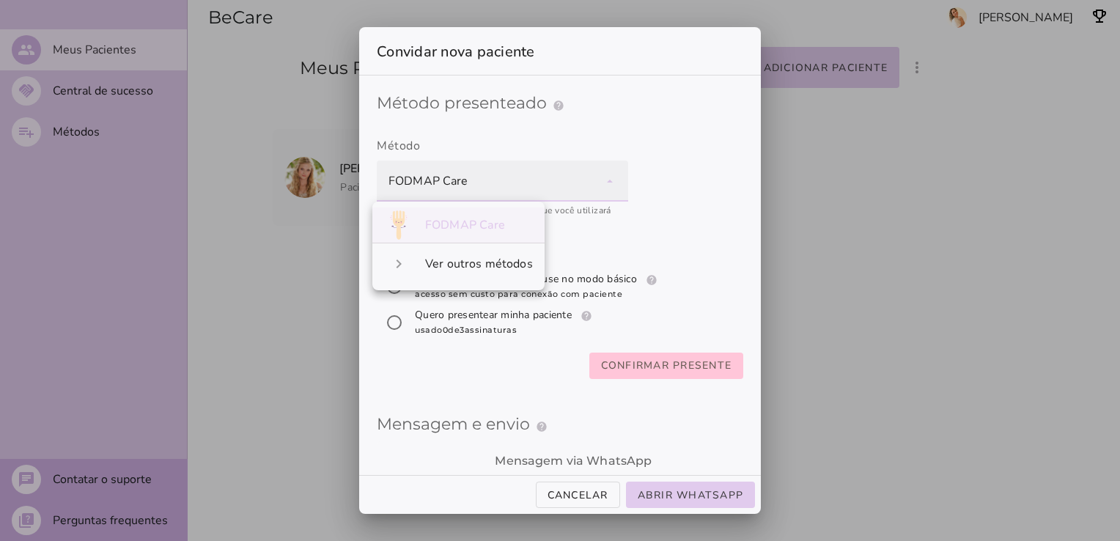
click at [616, 188] on div "FODMAP Care" at bounding box center [502, 181] width 251 height 41
click at [608, 191] on div "FODMAP Care" at bounding box center [502, 181] width 251 height 41
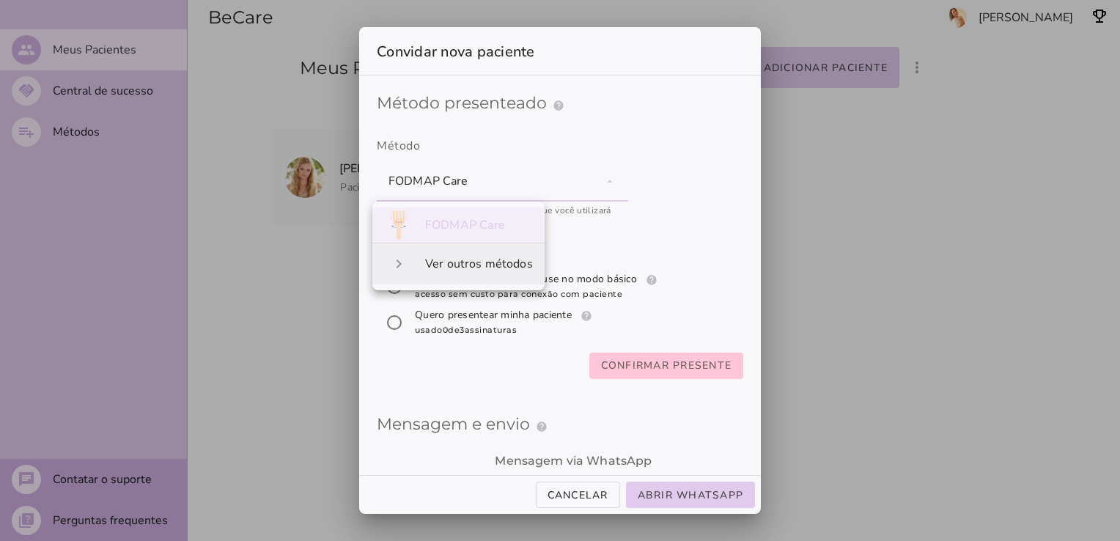
click at [0, 0] on slot "Ver outros métodos" at bounding box center [0, 0] width 0 height 0
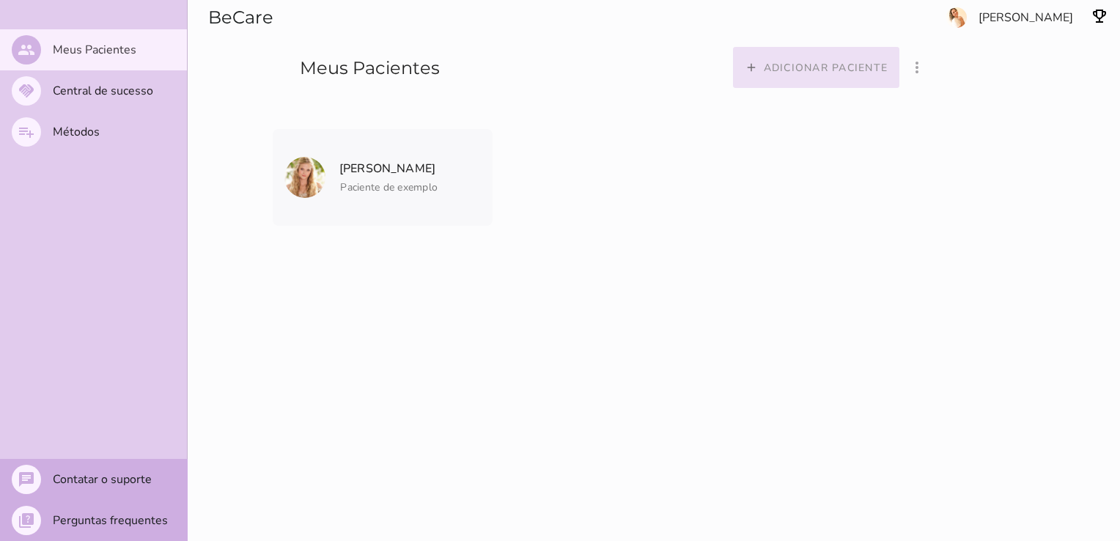
click at [811, 59] on button "add Adicionar paciente" at bounding box center [816, 67] width 167 height 41
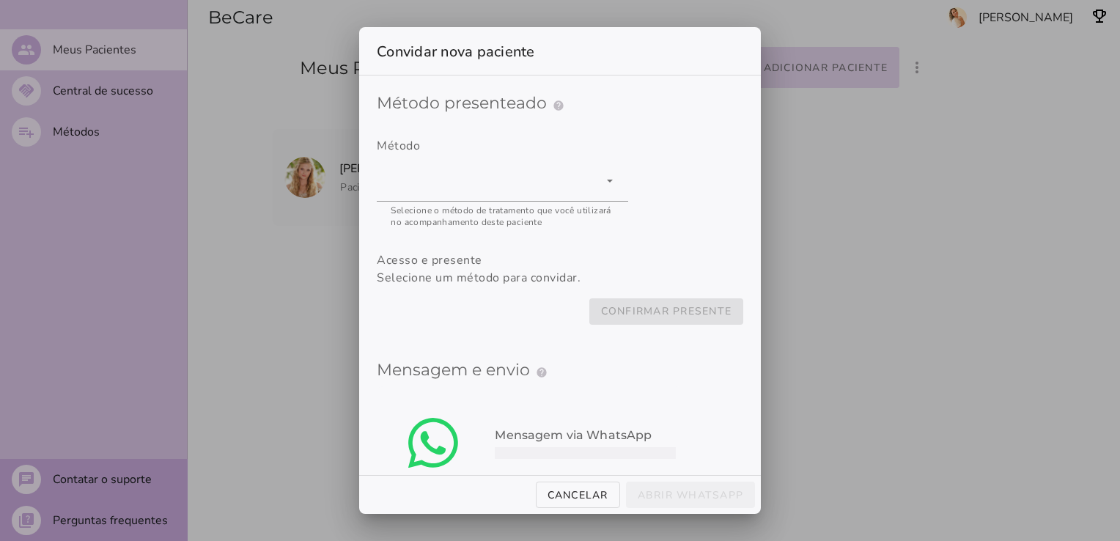
type mwc-select "qGWdic9wsspFTTUrrVGn"
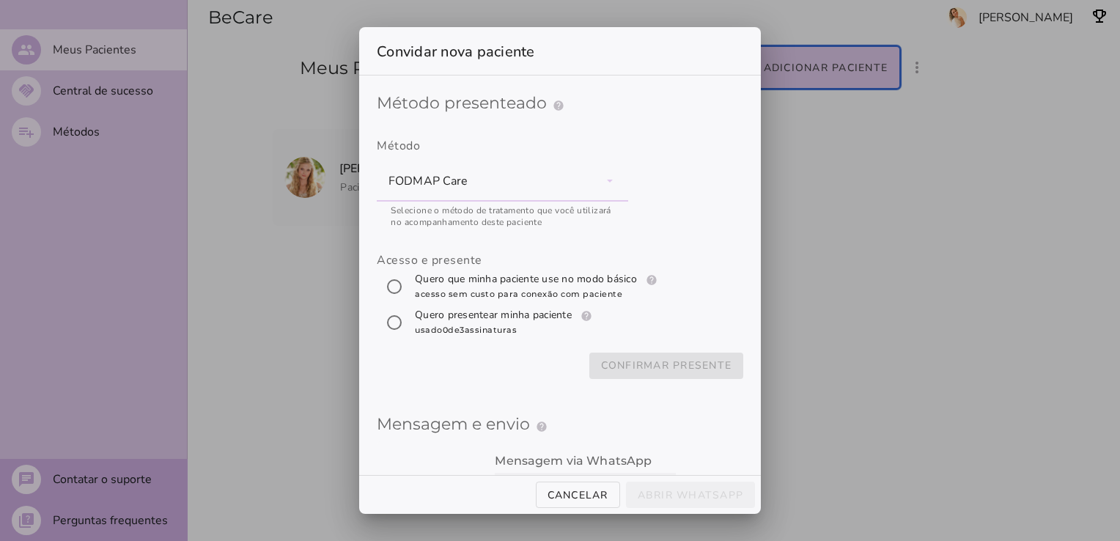
scroll to position [347, 0]
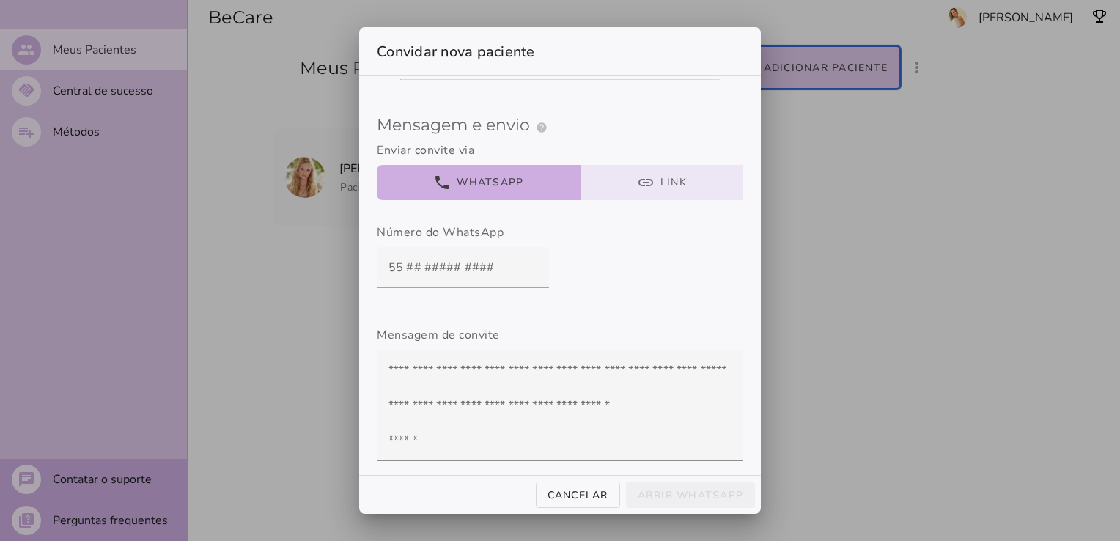
click at [665, 174] on button "link Link" at bounding box center [661, 182] width 163 height 35
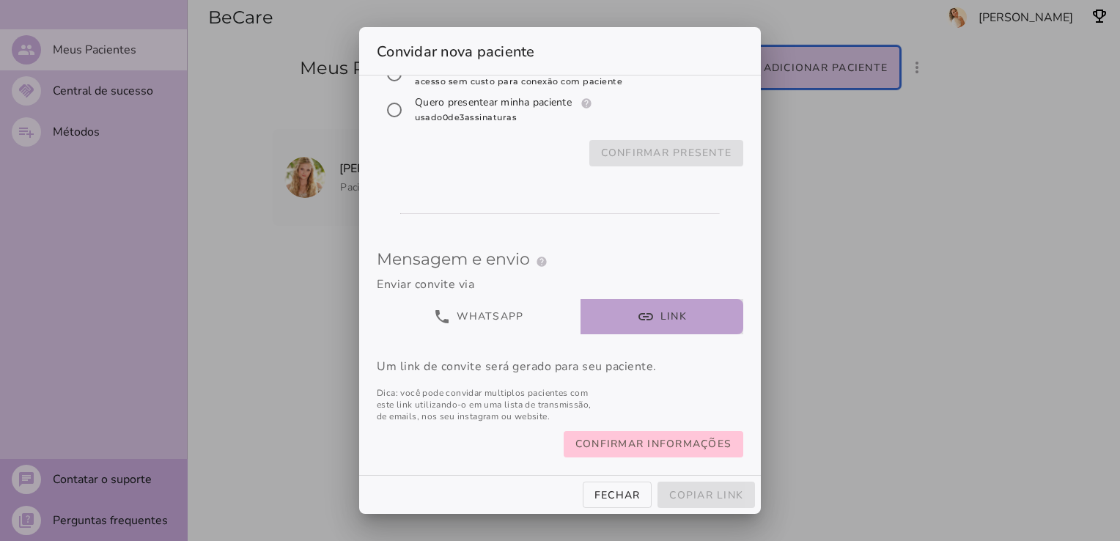
scroll to position [82, 0]
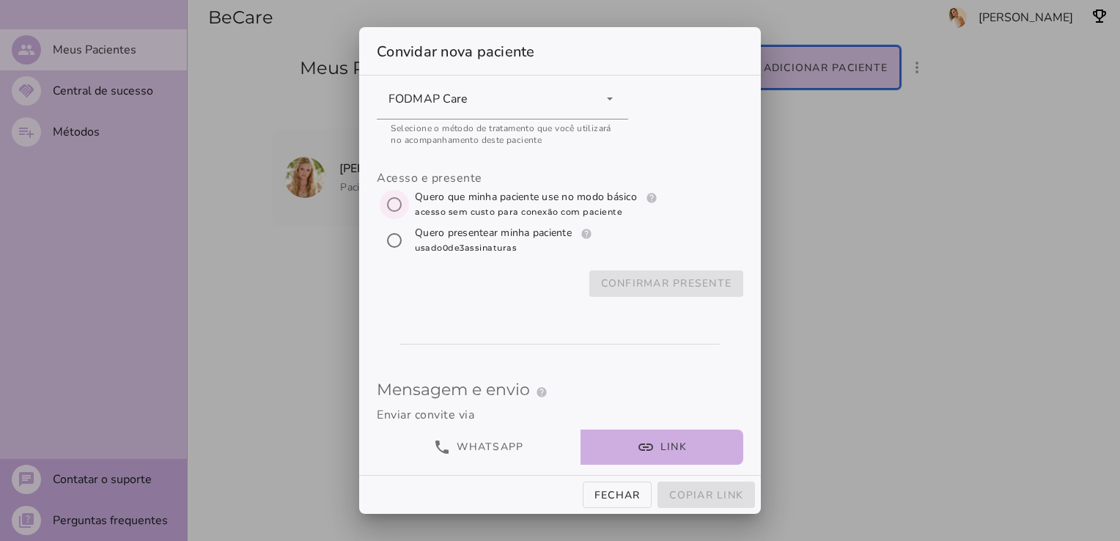
click at [387, 201] on input "[object Object]" at bounding box center [394, 204] width 35 height 35
radio input "****"
type mwc-radio "trial-extension"
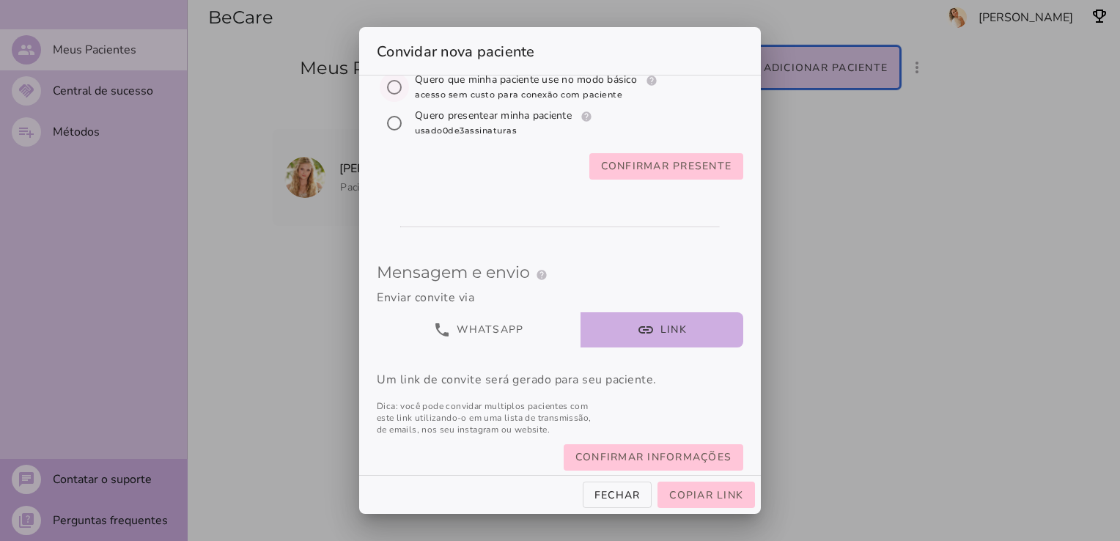
scroll to position [226, 0]
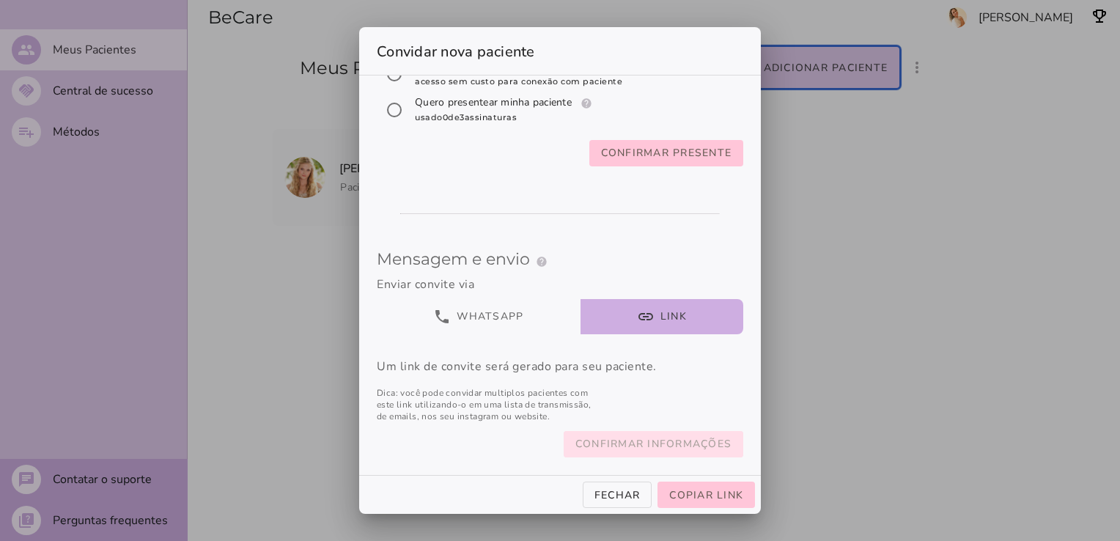
click at [0, 0] on slot "Confirmar informações" at bounding box center [0, 0] width 0 height 0
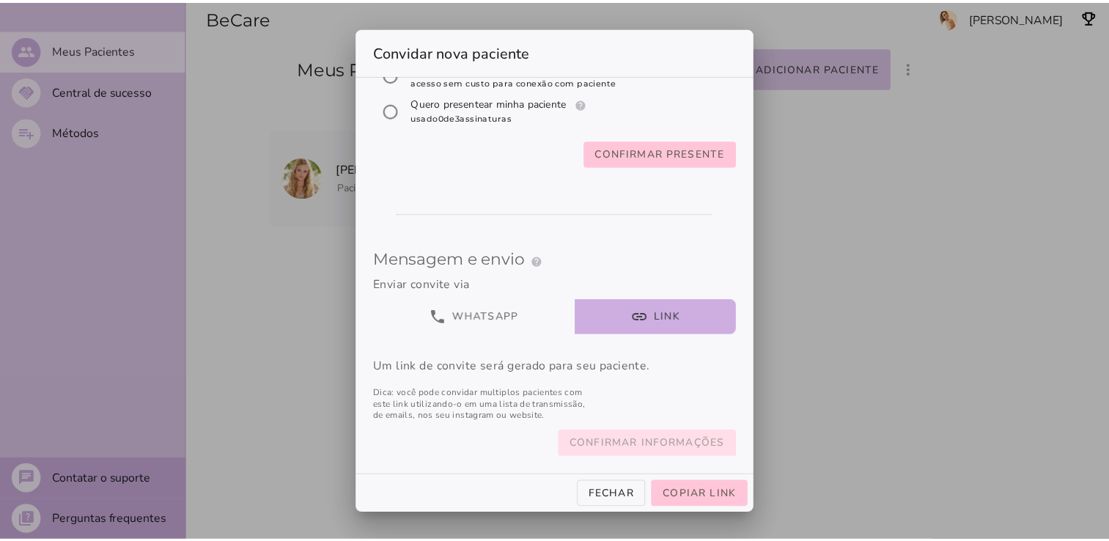
scroll to position [138, 0]
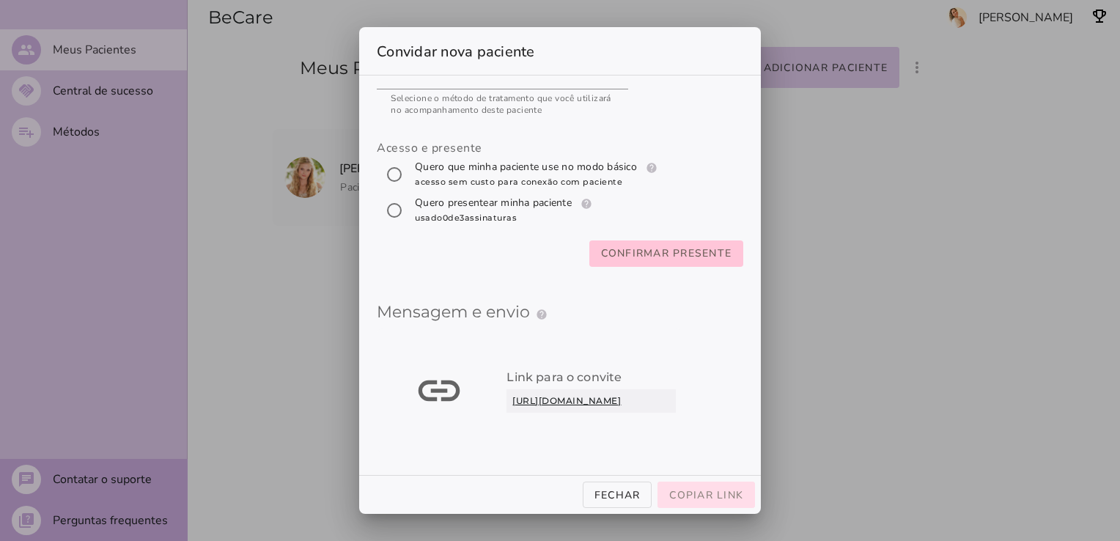
click at [714, 493] on span "Copiar link" at bounding box center [706, 495] width 74 height 14
click at [0, 0] on slot "Fechar" at bounding box center [0, 0] width 0 height 0
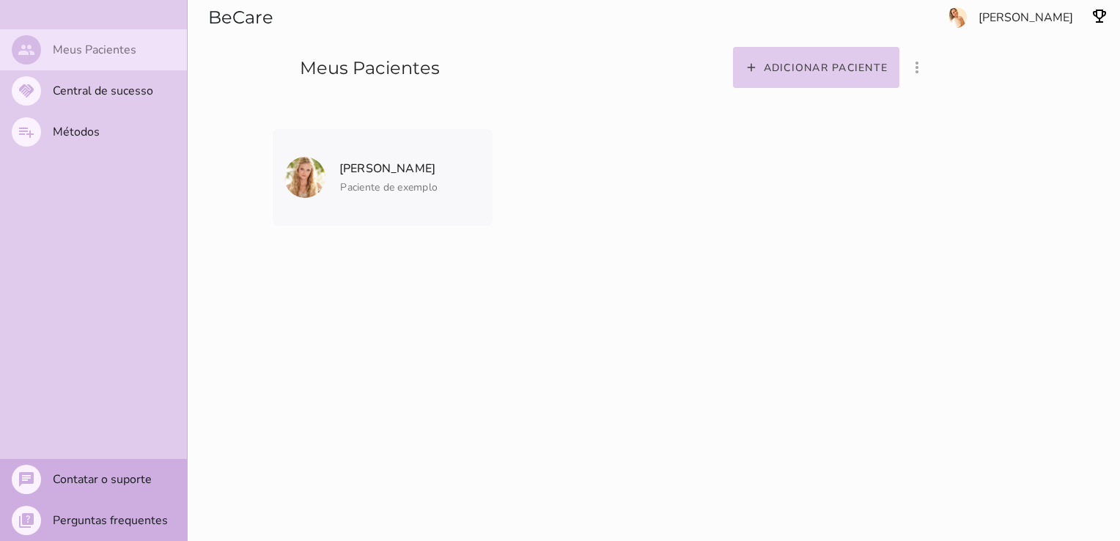
click at [0, 0] on slot "Meus Pacientes" at bounding box center [0, 0] width 0 height 0
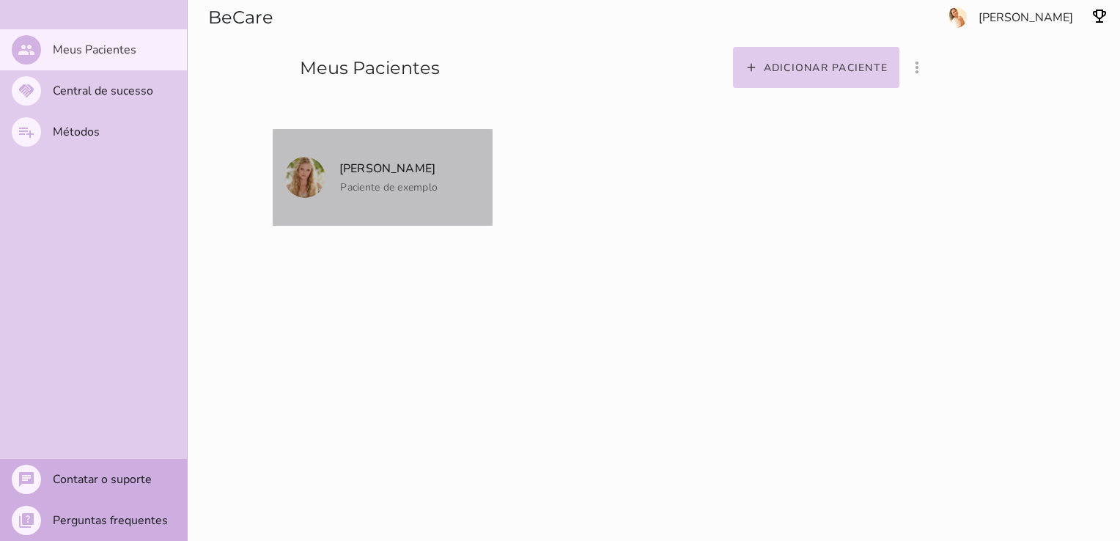
click at [357, 188] on span "Paciente de exemplo" at bounding box center [388, 187] width 97 height 14
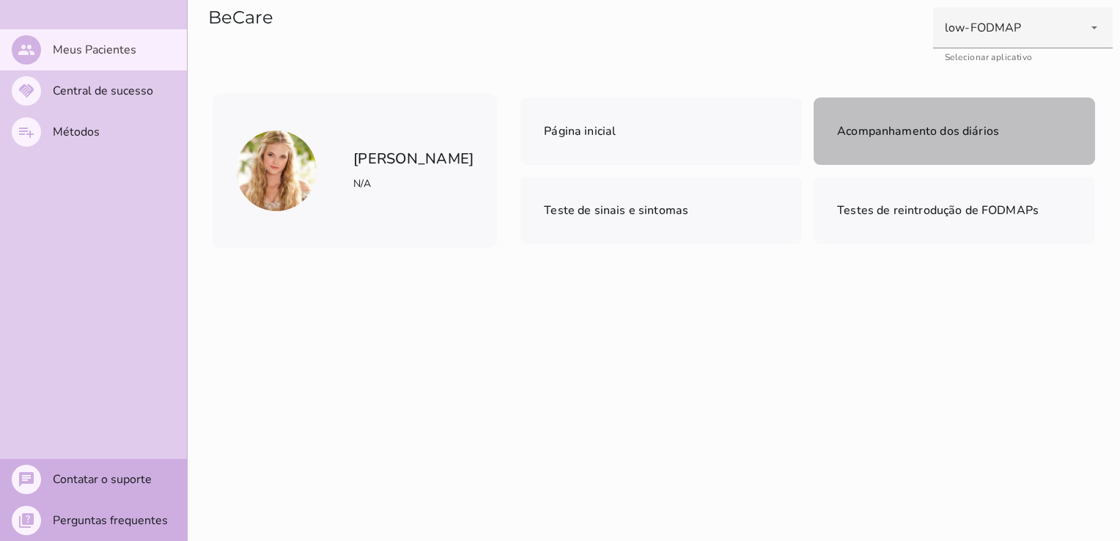
click at [891, 155] on mwc-list-item "Acompanhamento dos diários" at bounding box center [954, 130] width 281 height 67
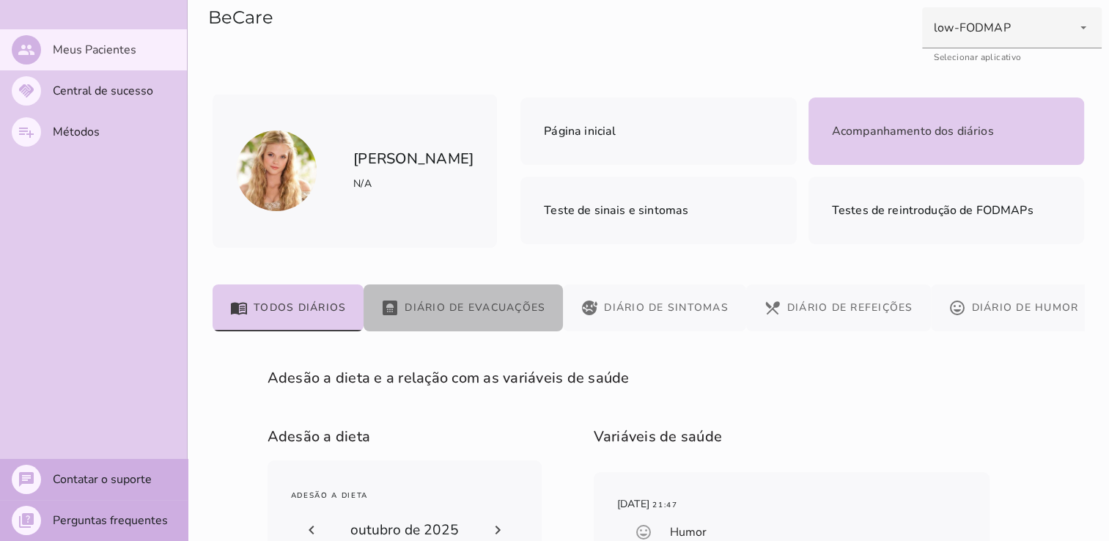
click at [463, 307] on button "bathroom Diário de Evacuações" at bounding box center [463, 307] width 199 height 47
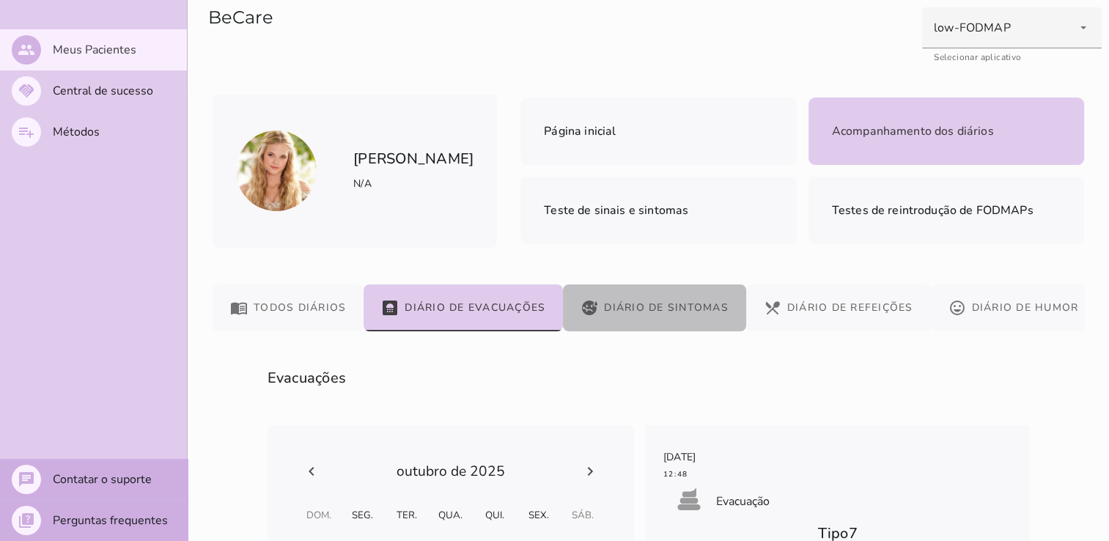
click at [692, 311] on button "sick Diário de Sintomas" at bounding box center [654, 307] width 183 height 47
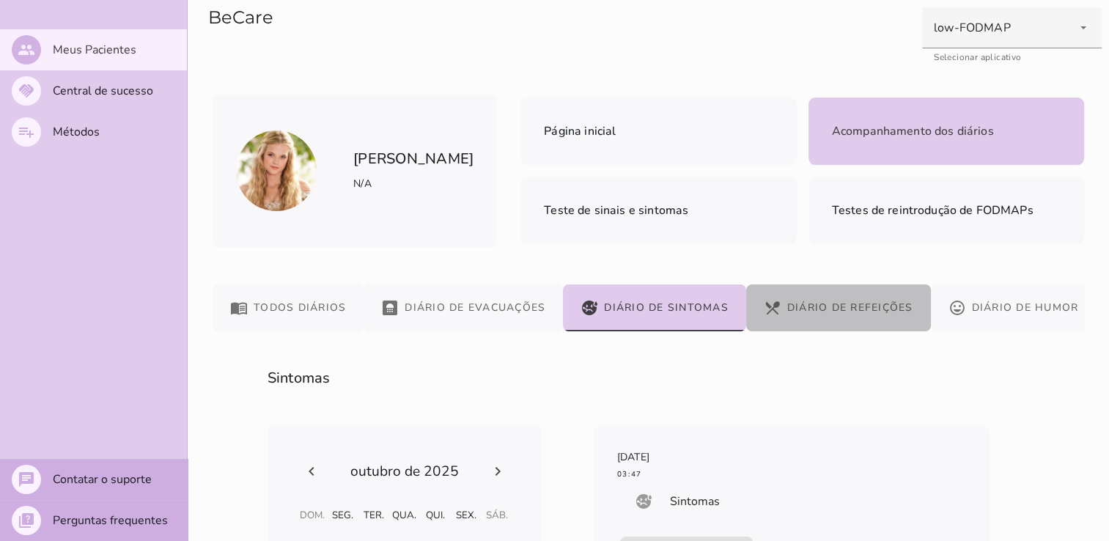
click at [847, 309] on button "restaurant_menu Diário de Refeições" at bounding box center [838, 307] width 185 height 47
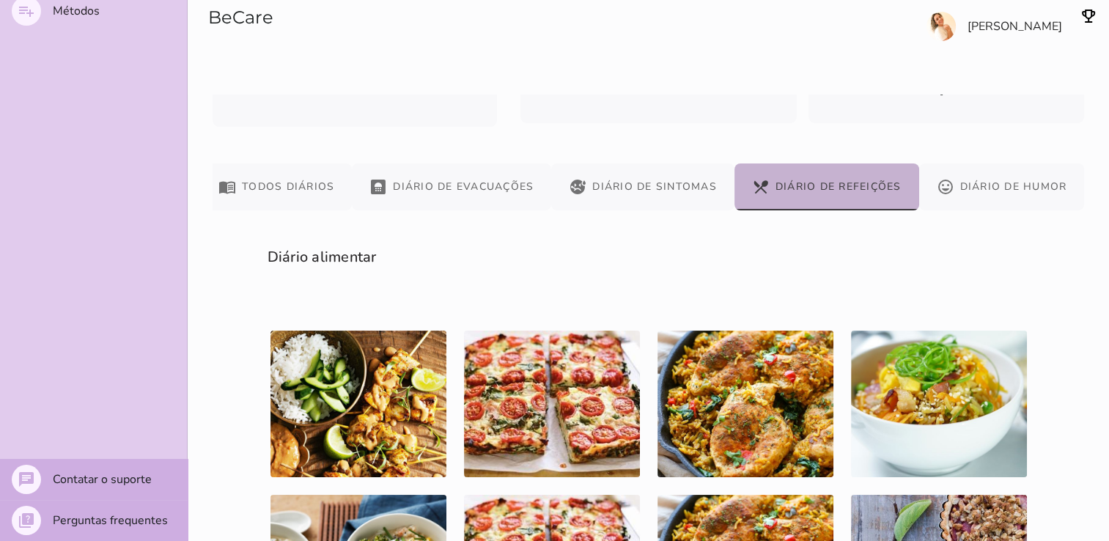
scroll to position [110, 0]
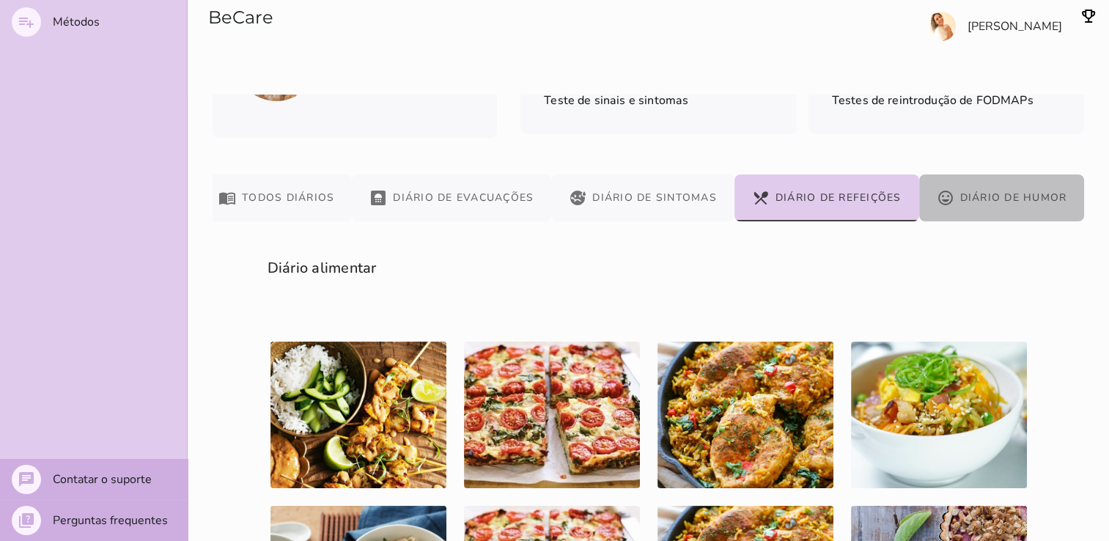
click at [981, 195] on button "mood Diário de Humor" at bounding box center [1002, 197] width 166 height 47
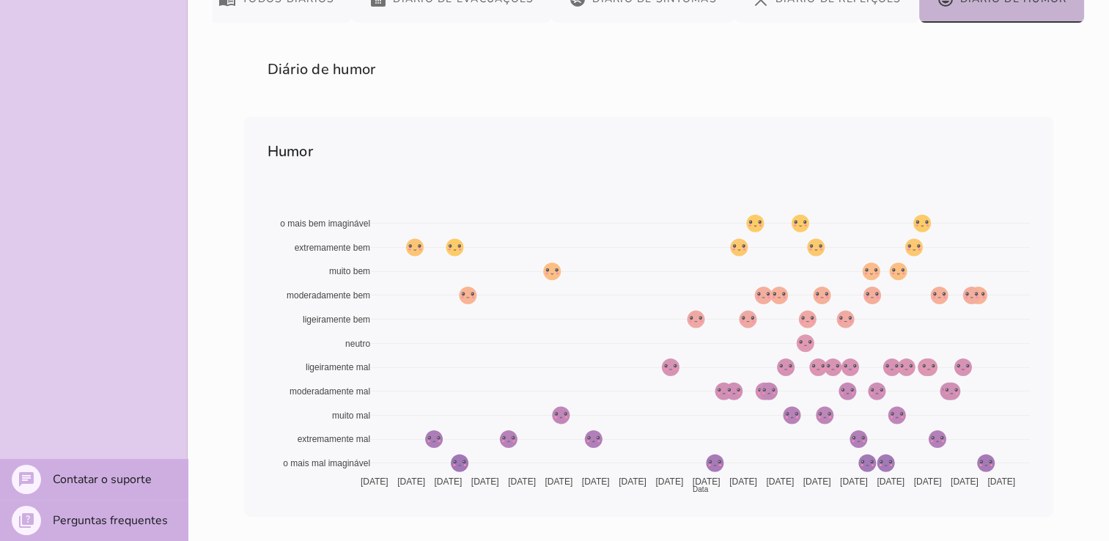
scroll to position [0, 0]
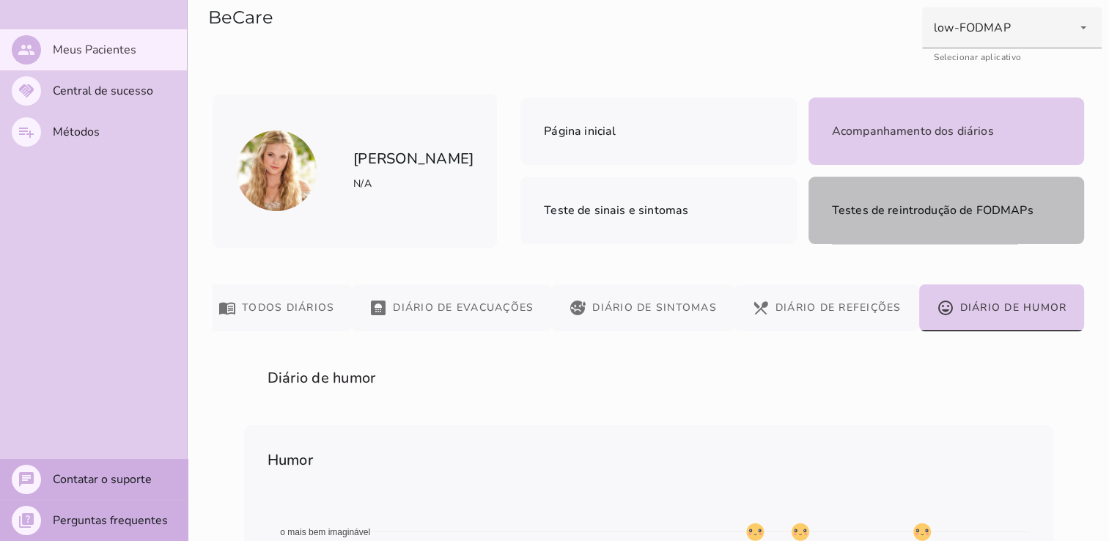
click at [937, 215] on span "Testes de reintrodução de FODMAPs" at bounding box center [933, 210] width 202 height 16
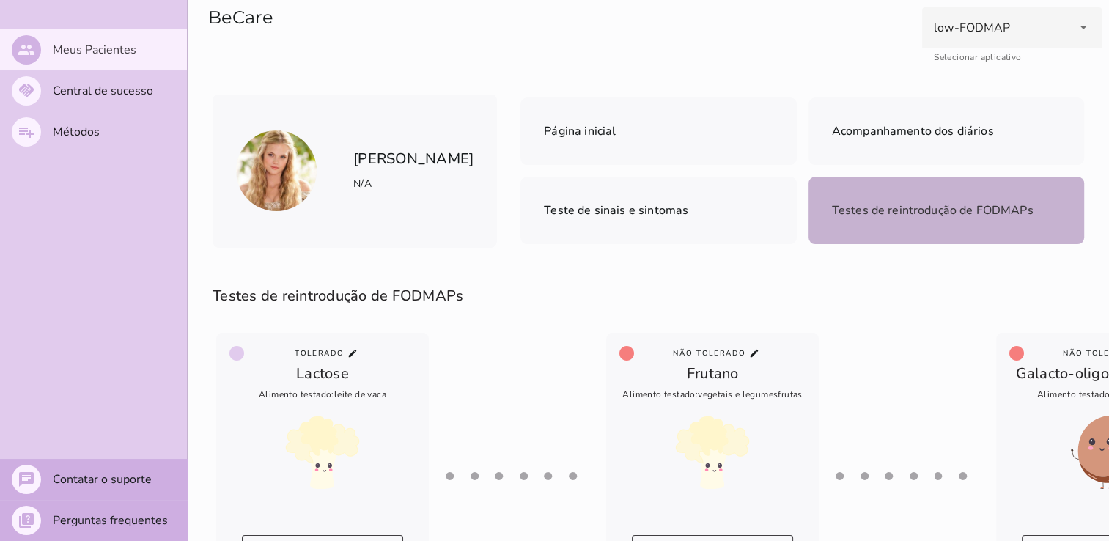
click at [520, 481] on hr at bounding box center [517, 475] width 147 height 95
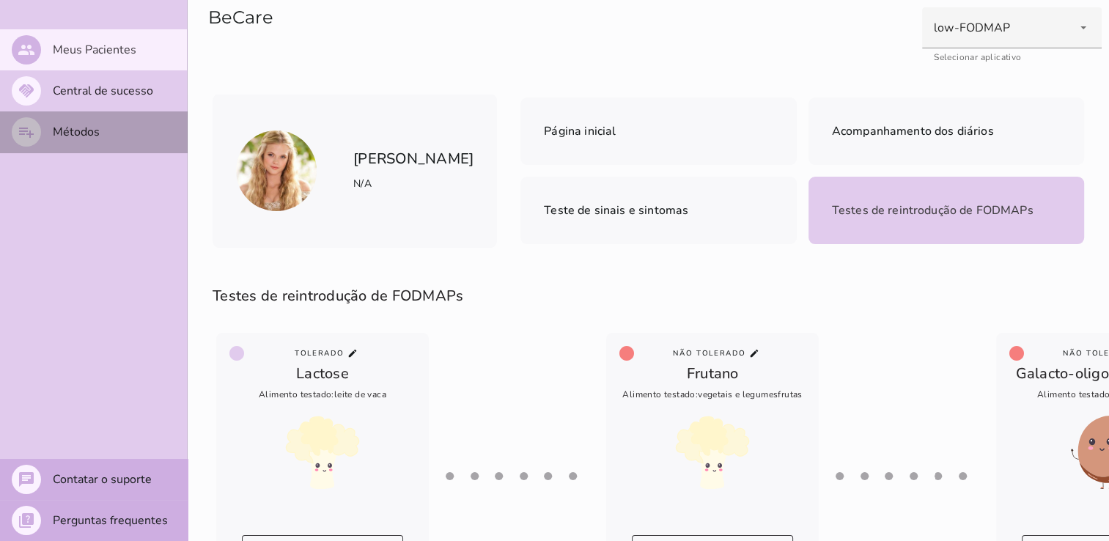
click at [0, 0] on slot "Métodos" at bounding box center [0, 0] width 0 height 0
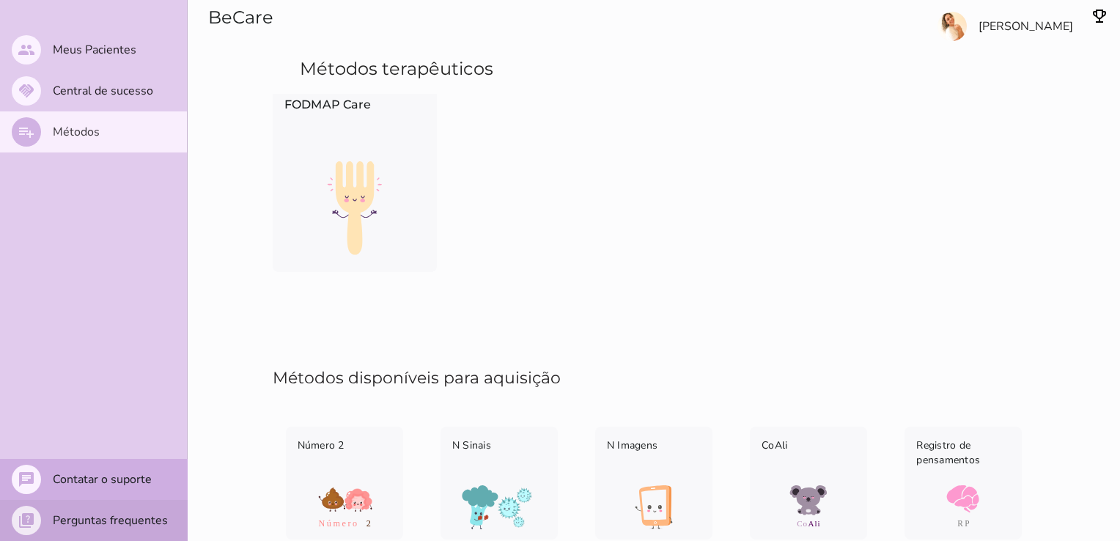
click at [0, 0] on slot "Perguntas frequentes" at bounding box center [0, 0] width 0 height 0
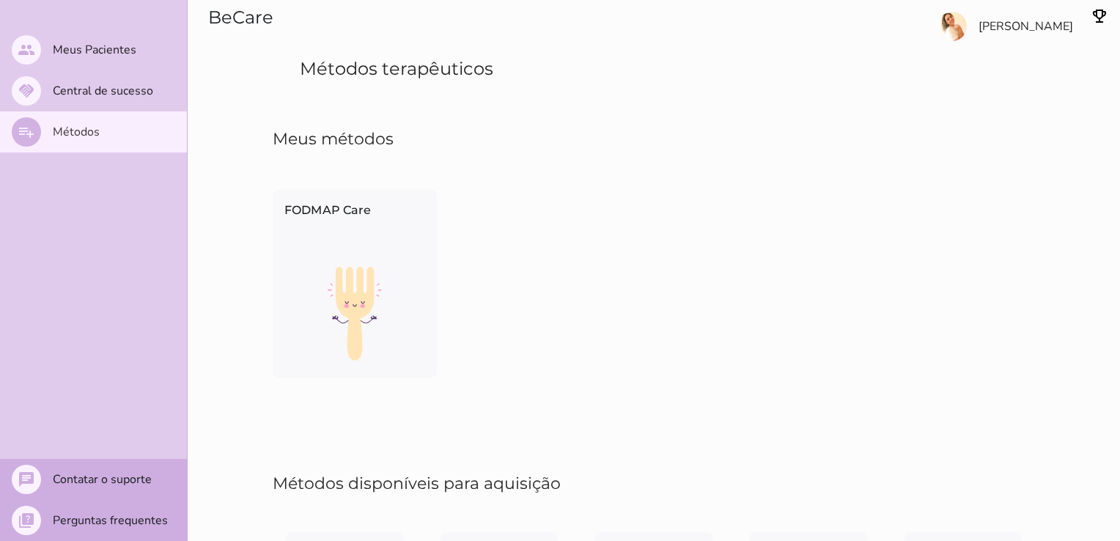
scroll to position [107, 0]
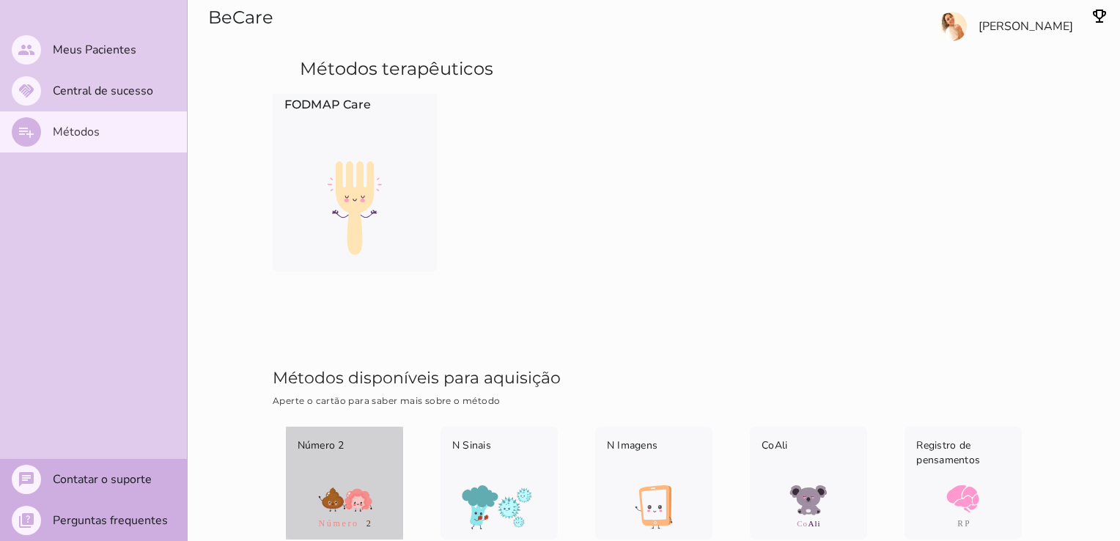
click at [328, 497] on img at bounding box center [344, 507] width 117 height 44
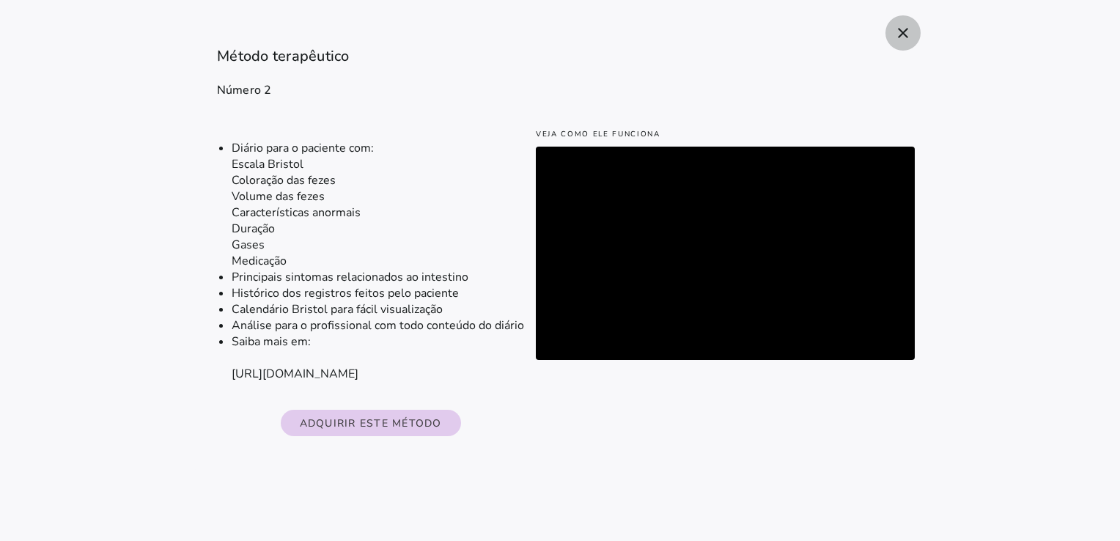
click at [903, 37] on icon "close" at bounding box center [903, 33] width 18 height 18
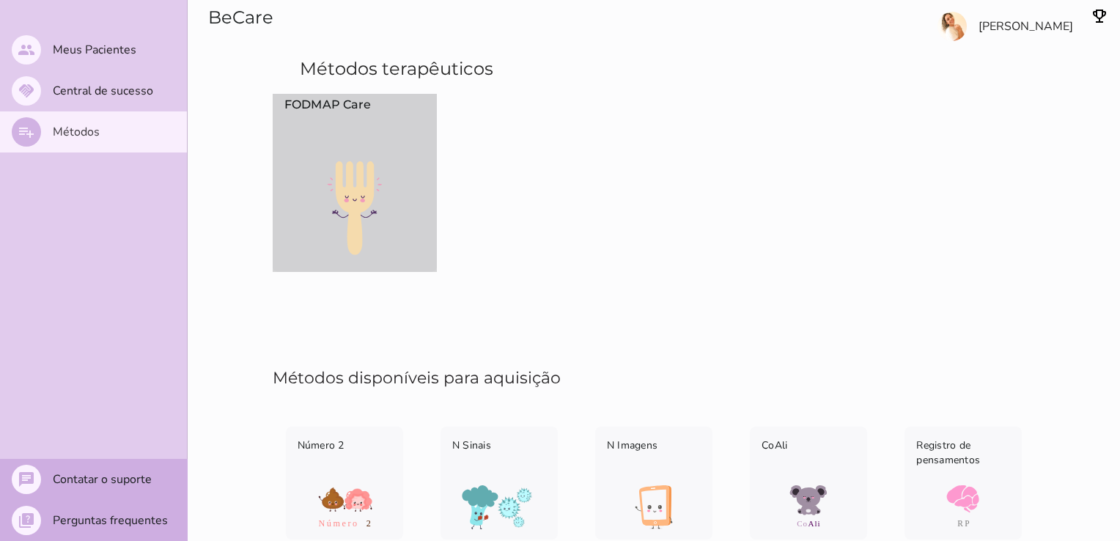
click at [385, 216] on img at bounding box center [355, 208] width 164 height 94
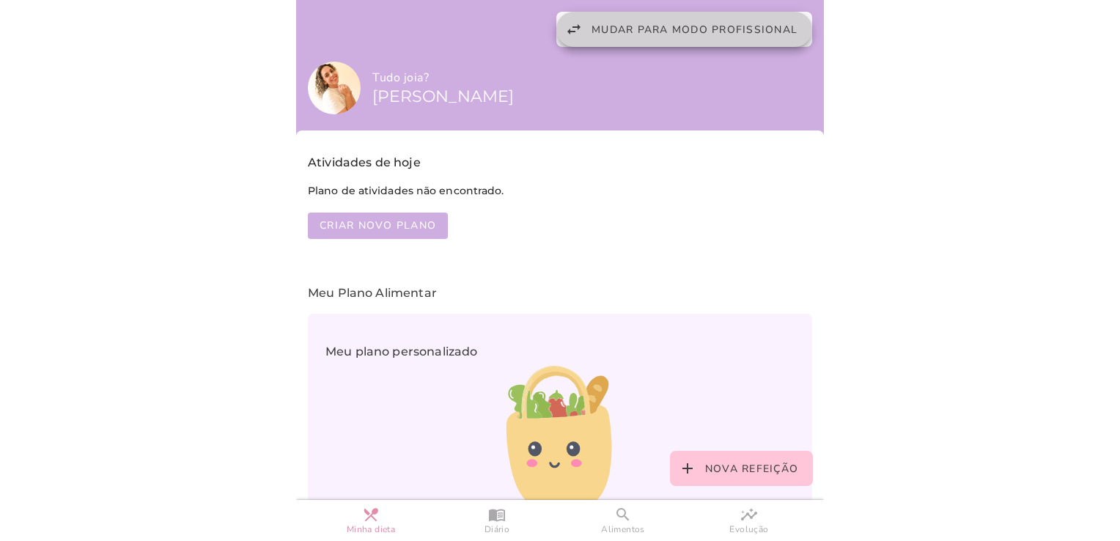
click at [738, 18] on button "swap_horiz Mudar para modo profissional" at bounding box center [684, 29] width 256 height 35
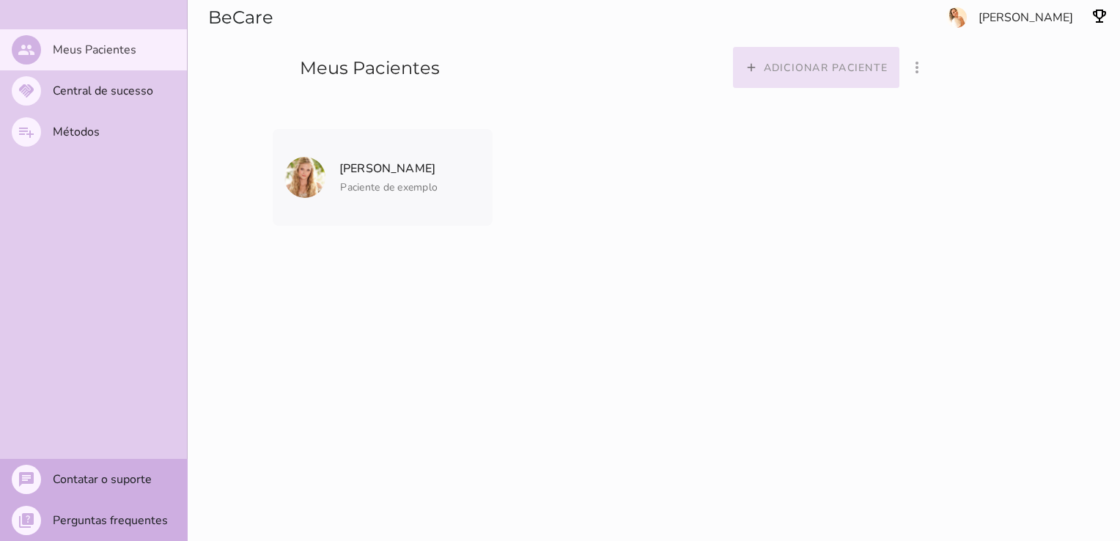
click at [0, 0] on slot "Adicionar paciente" at bounding box center [0, 0] width 0 height 0
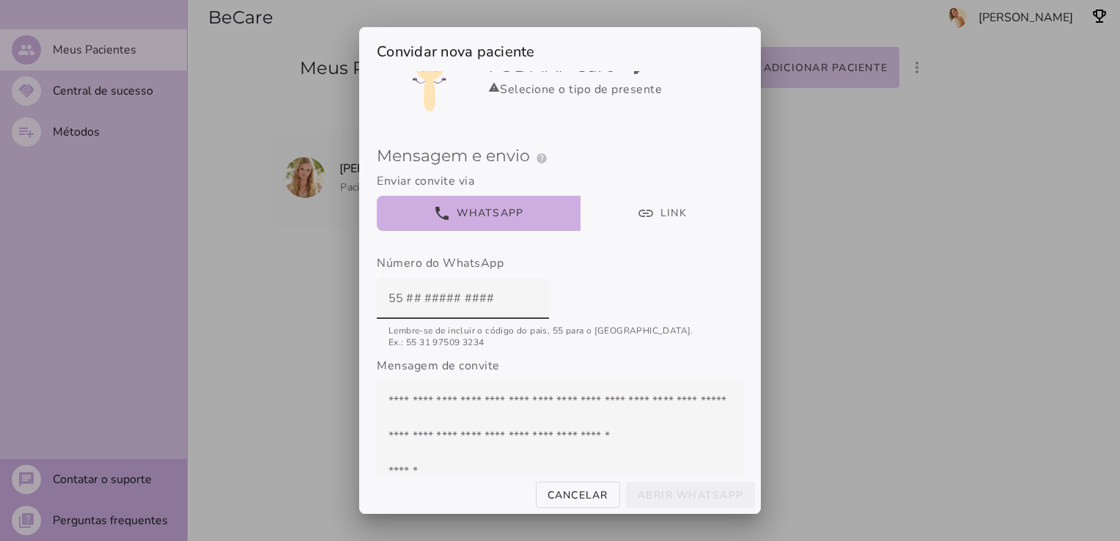
scroll to position [86, 0]
paste input "55 22 99877-6511"
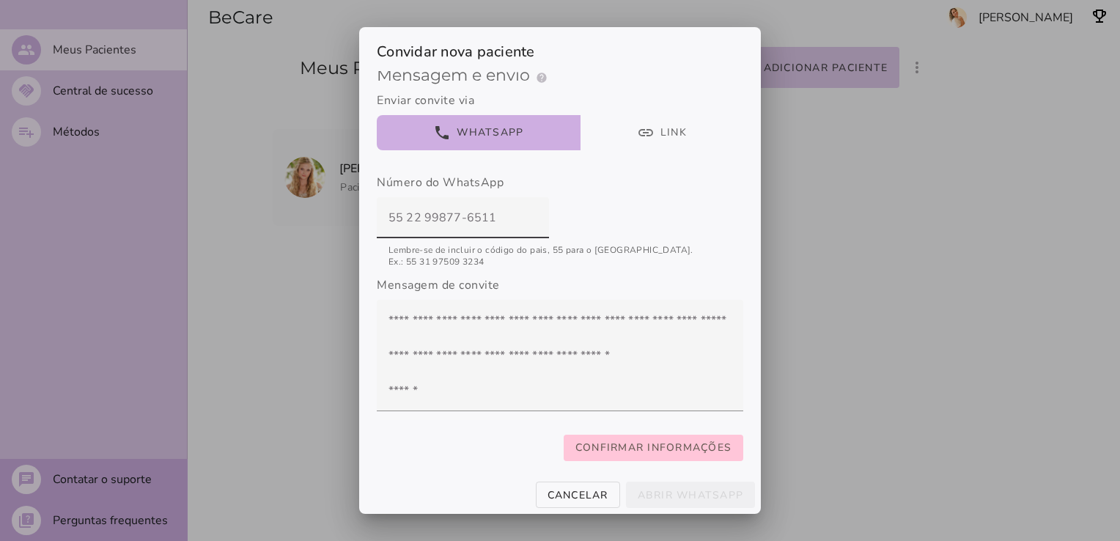
scroll to position [191, 0]
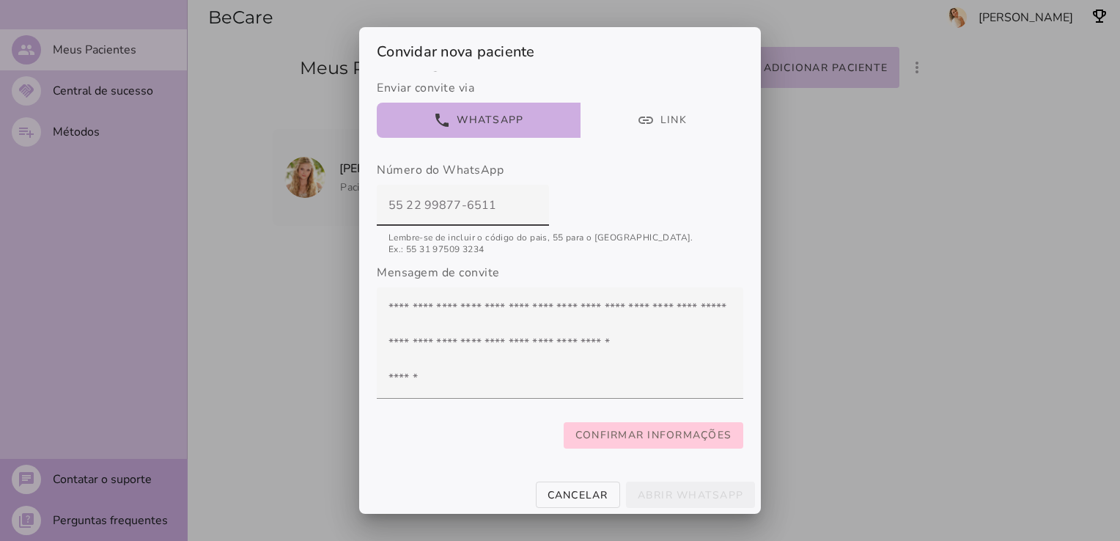
type input "55 22 99877-6511"
type mwc-textfield "55 22 99877-6511"
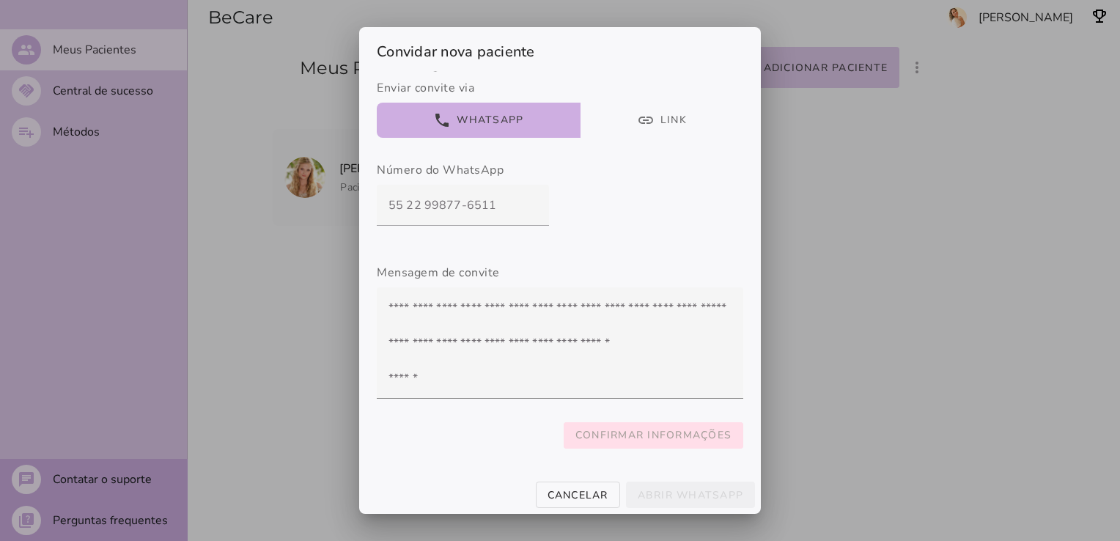
click at [0, 0] on slot "Confirmar informações" at bounding box center [0, 0] width 0 height 0
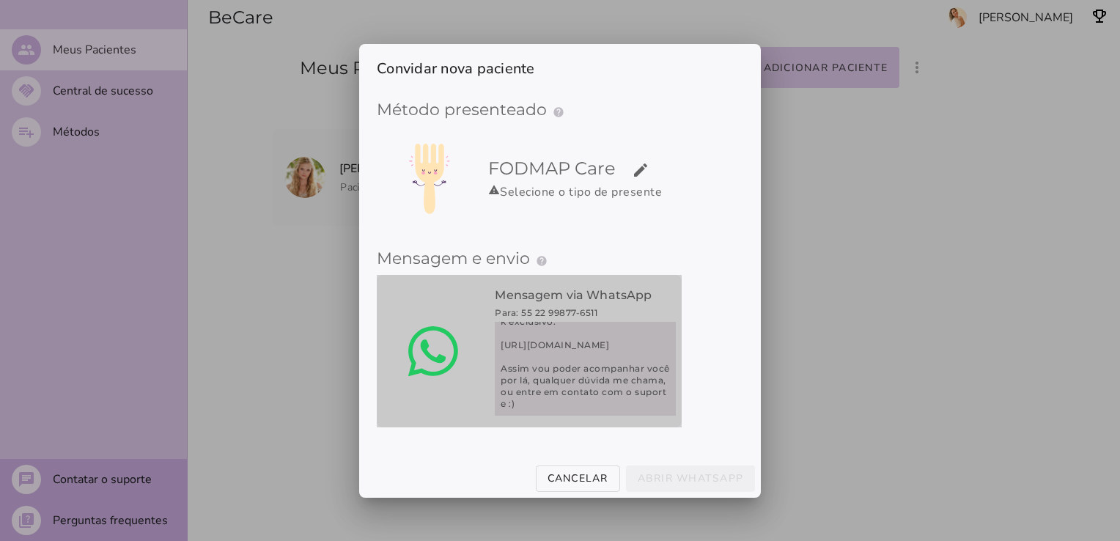
scroll to position [117, 0]
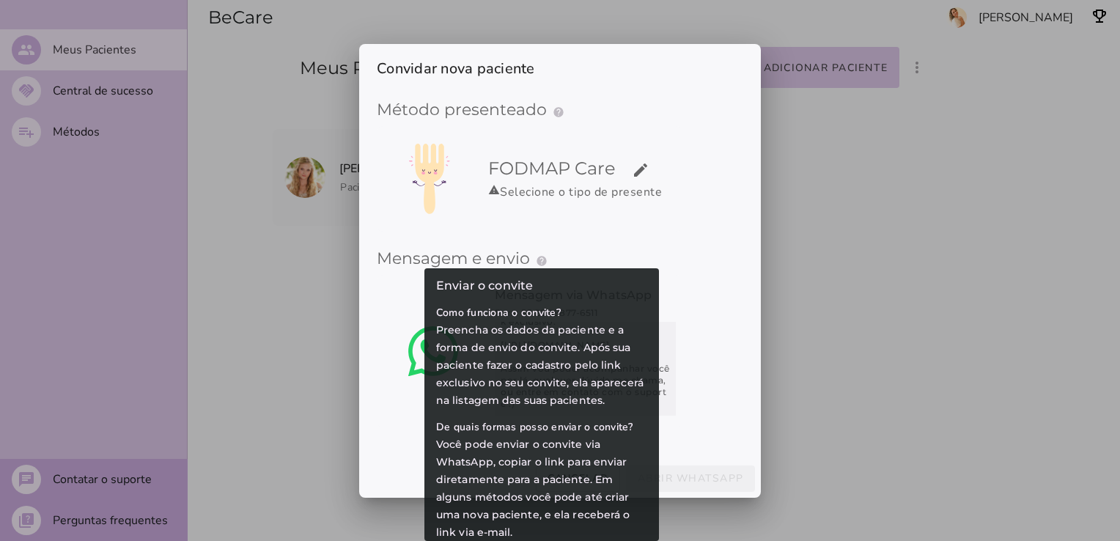
click at [0, 0] on slot "help" at bounding box center [0, 0] width 0 height 0
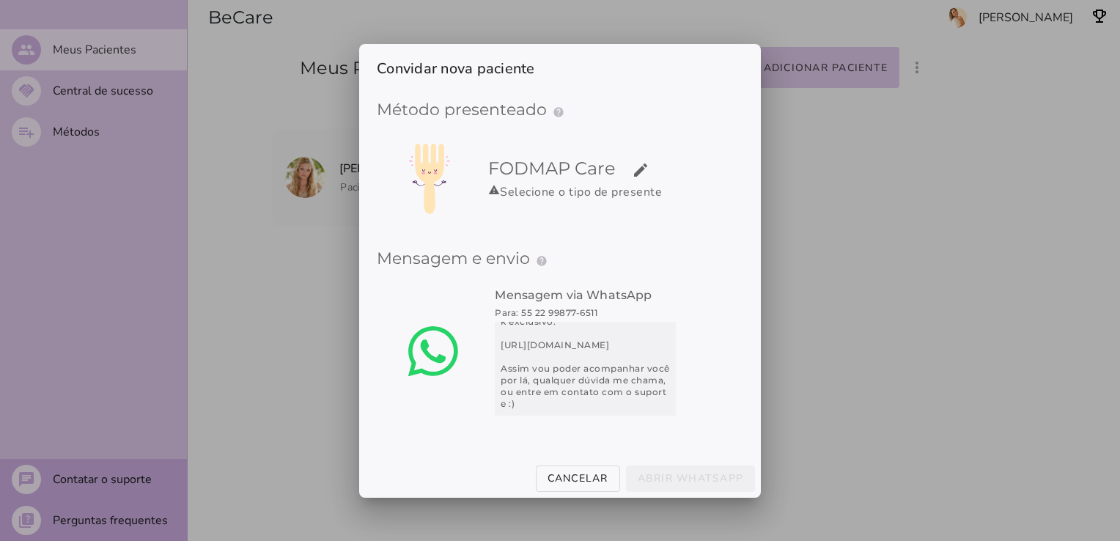
click at [853, 287] on div at bounding box center [560, 270] width 1120 height 541
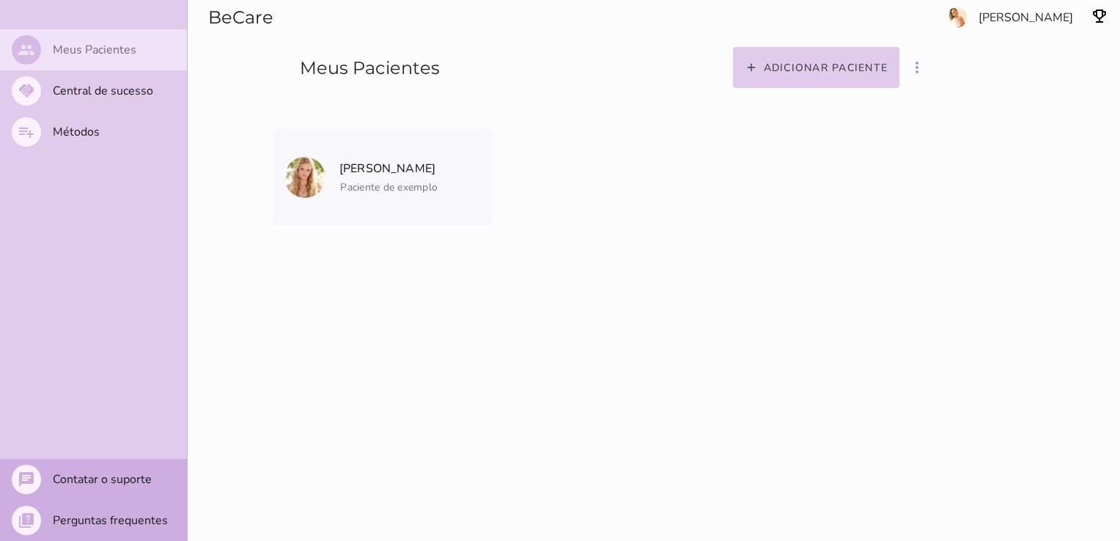
click at [0, 0] on slot "Meus Pacientes" at bounding box center [0, 0] width 0 height 0
click at [926, 64] on icon "more_vert" at bounding box center [917, 68] width 18 height 18
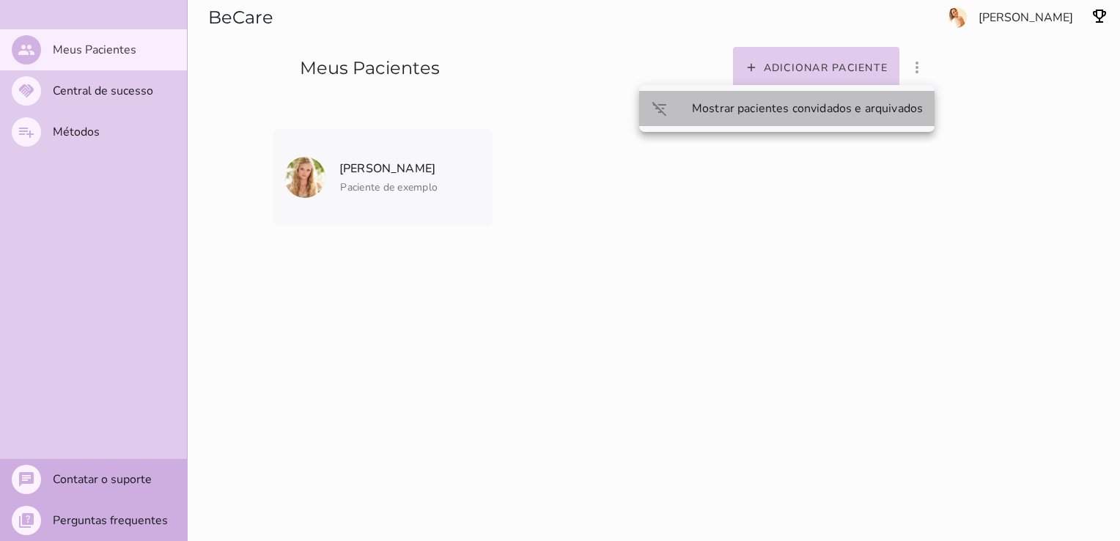
click at [0, 0] on slot "Mostrar pacientes convidados e arquivados" at bounding box center [0, 0] width 0 height 0
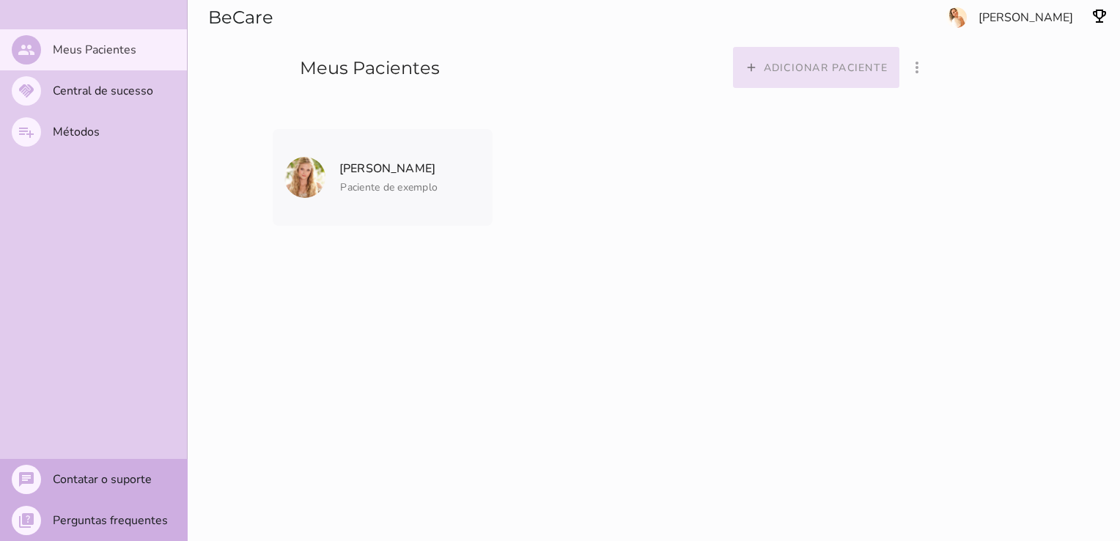
click at [0, 0] on slot "Adicionar paciente" at bounding box center [0, 0] width 0 height 0
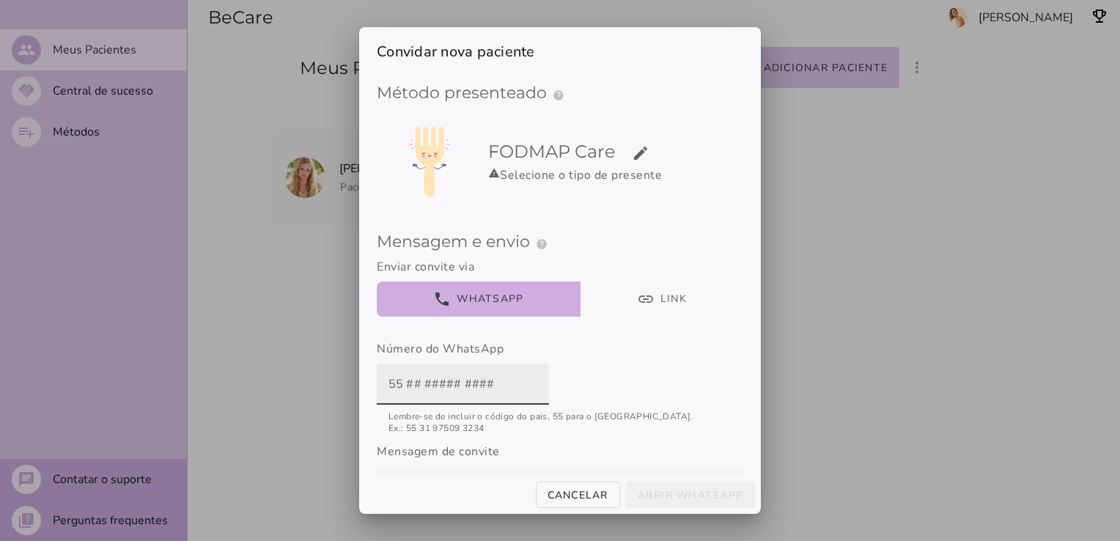
paste input "55 22 99877-6511"
type input "55 22 99877-6511"
type mwc-textfield "55 22 99877-6511"
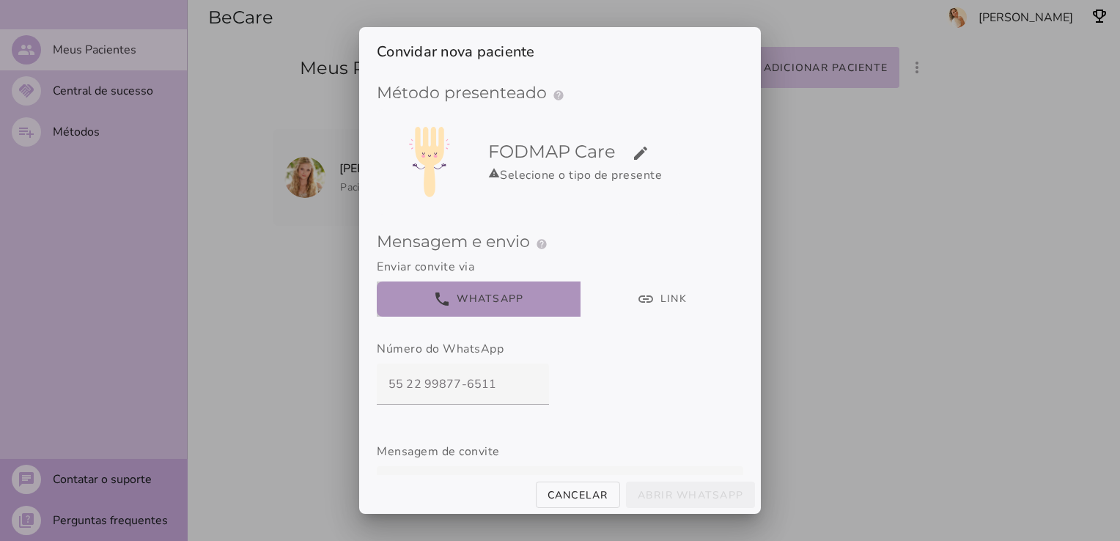
click at [516, 295] on button "phone WhatsApp" at bounding box center [479, 298] width 204 height 35
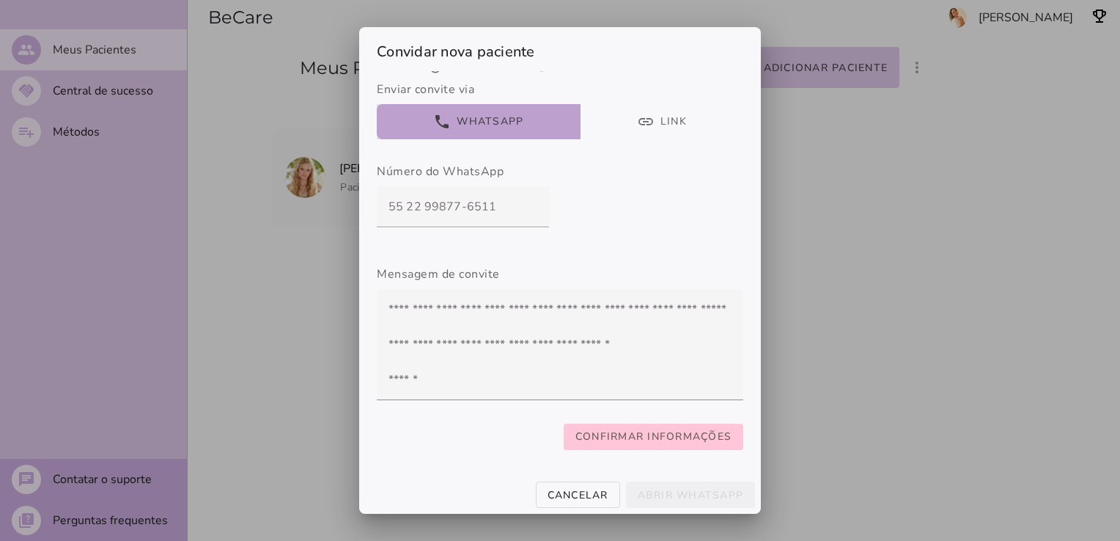
scroll to position [191, 0]
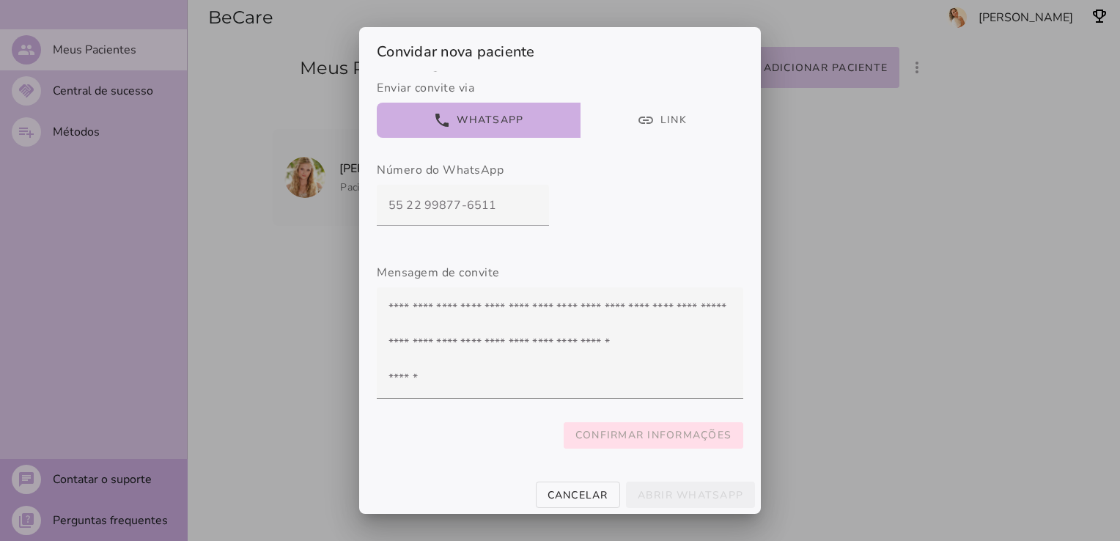
click at [0, 0] on slot "Confirmar informações" at bounding box center [0, 0] width 0 height 0
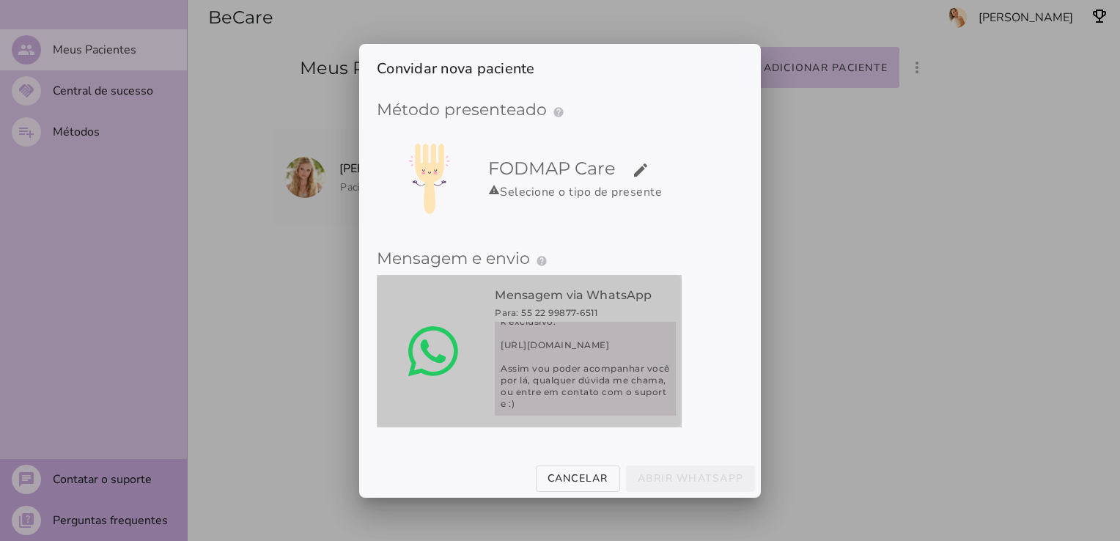
scroll to position [75, 0]
drag, startPoint x: 586, startPoint y: 392, endPoint x: 501, endPoint y: 343, distance: 98.2
click at [501, 343] on span "Querido paciente, para o seu tratamento, usarei o aplicativo FODMAP Care Crie s…" at bounding box center [585, 369] width 181 height 94
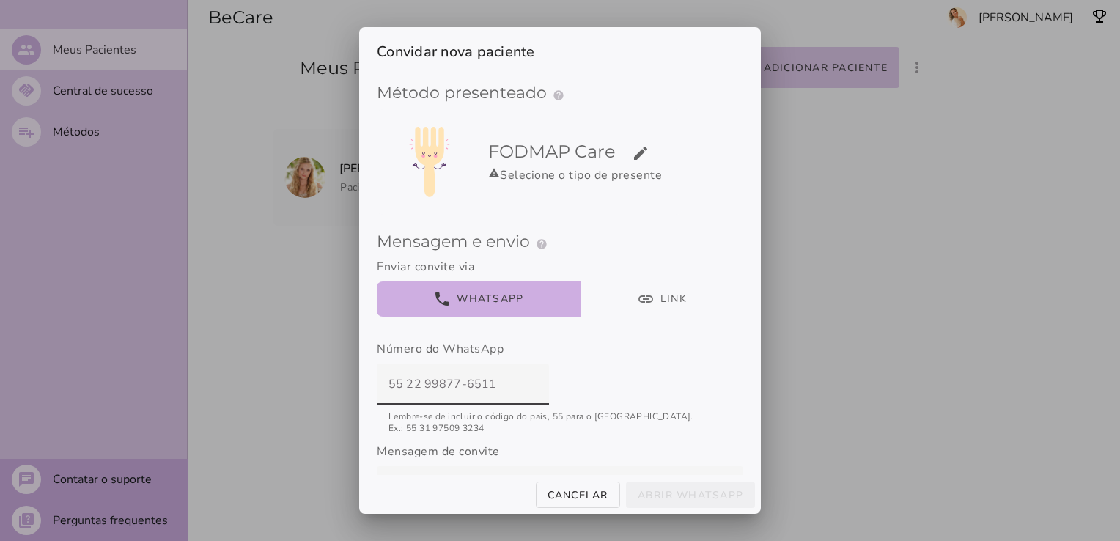
click at [841, 345] on div at bounding box center [560, 270] width 1120 height 541
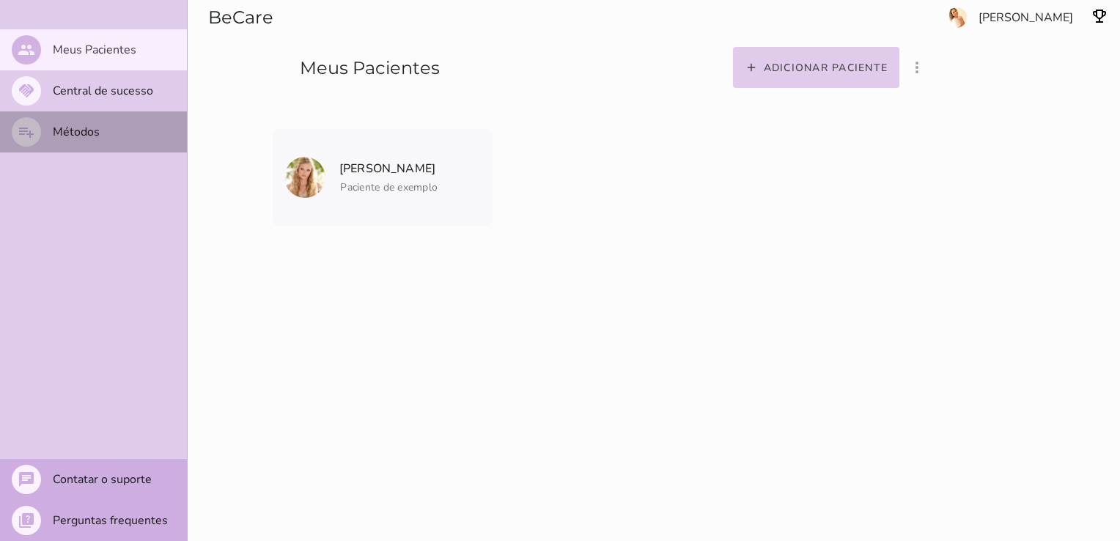
click at [105, 133] on mwc-list-item "playlist_add Métodos" at bounding box center [93, 131] width 187 height 41
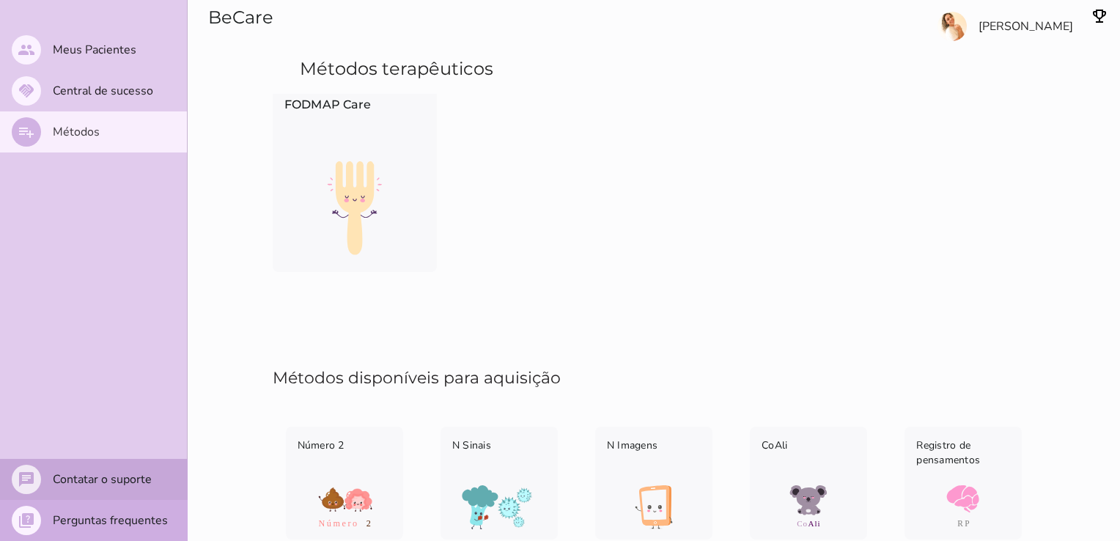
click at [0, 0] on slot "Contatar o suporte" at bounding box center [0, 0] width 0 height 0
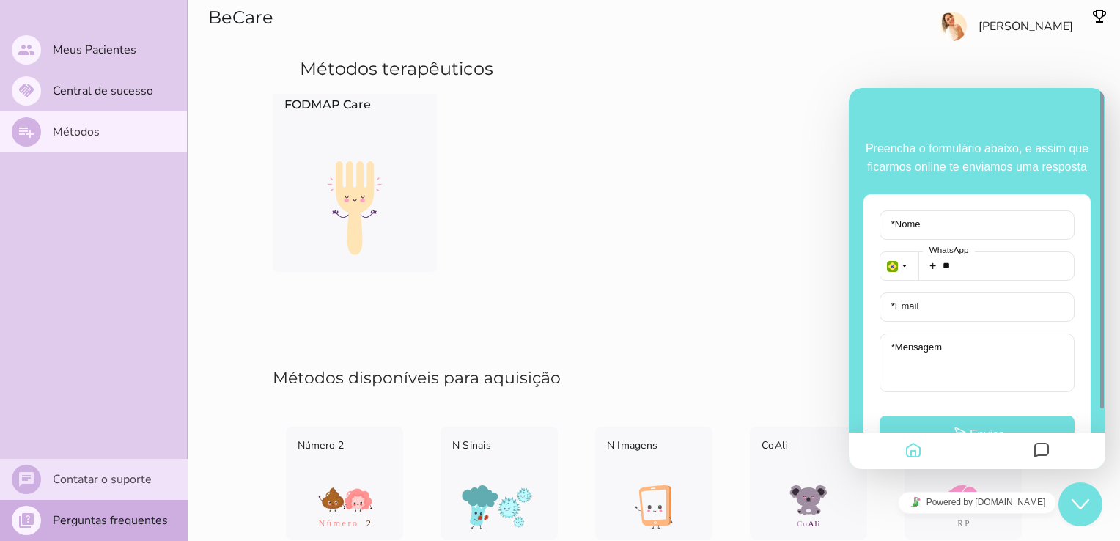
scroll to position [71, 0]
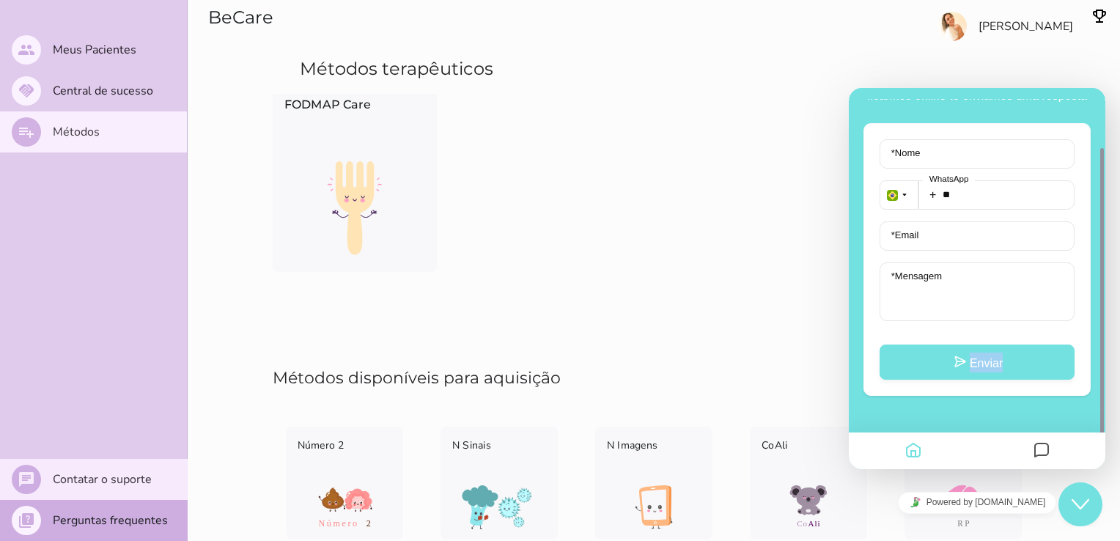
drag, startPoint x: 1096, startPoint y: 314, endPoint x: 867, endPoint y: 365, distance: 235.1
click at [867, 365] on div "Preencha o formulário abaixo, e assim que ficarmos online te enviamos uma respo…" at bounding box center [977, 278] width 257 height 381
click at [745, 287] on section "Meus métodos Aperte o cartão para visualizar o app como paciente FODMAP Care" at bounding box center [654, 148] width 932 height 321
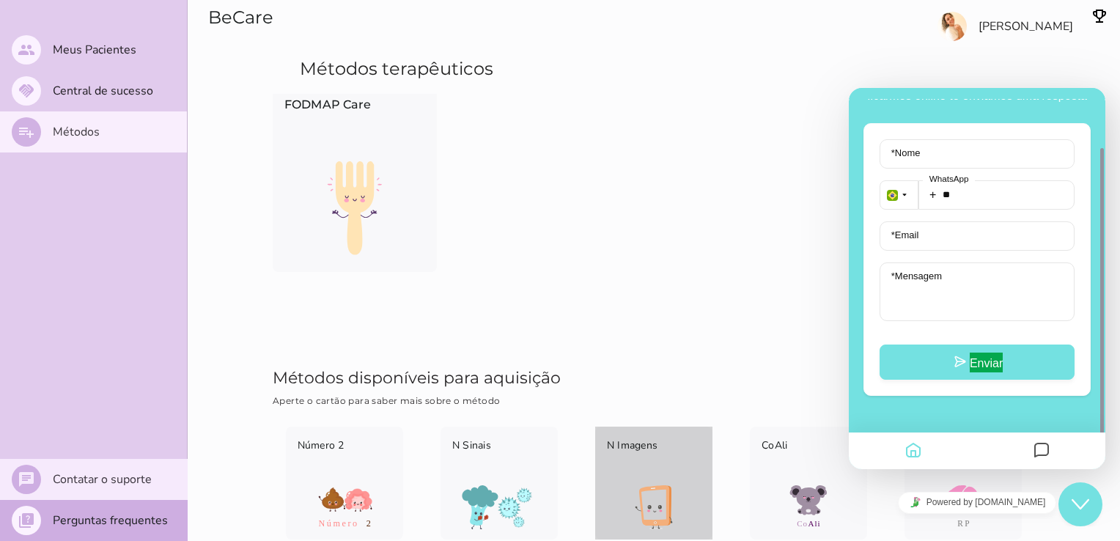
click at [651, 504] on img at bounding box center [653, 507] width 117 height 44
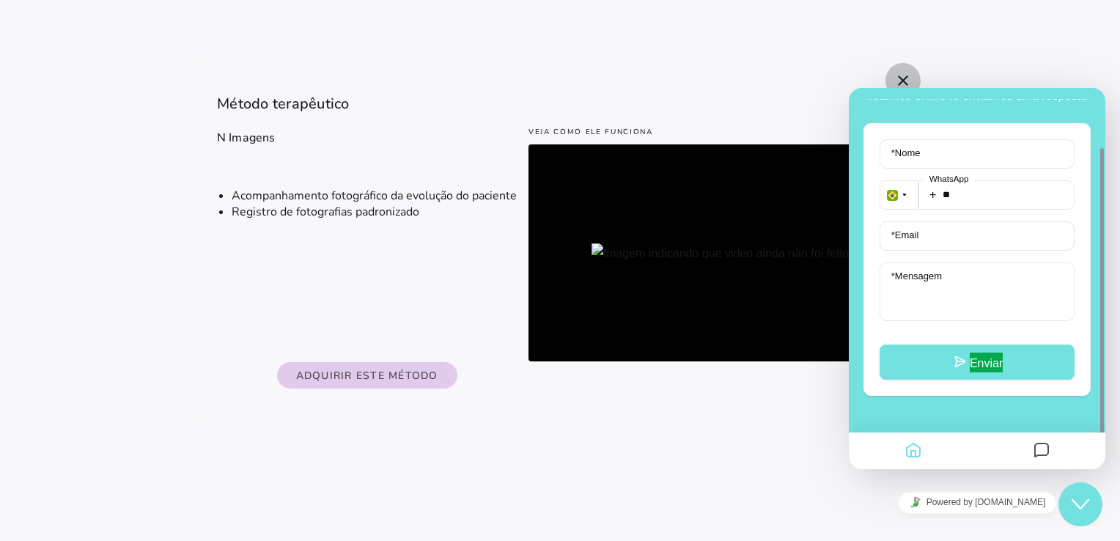
click at [901, 78] on icon "close" at bounding box center [903, 81] width 18 height 18
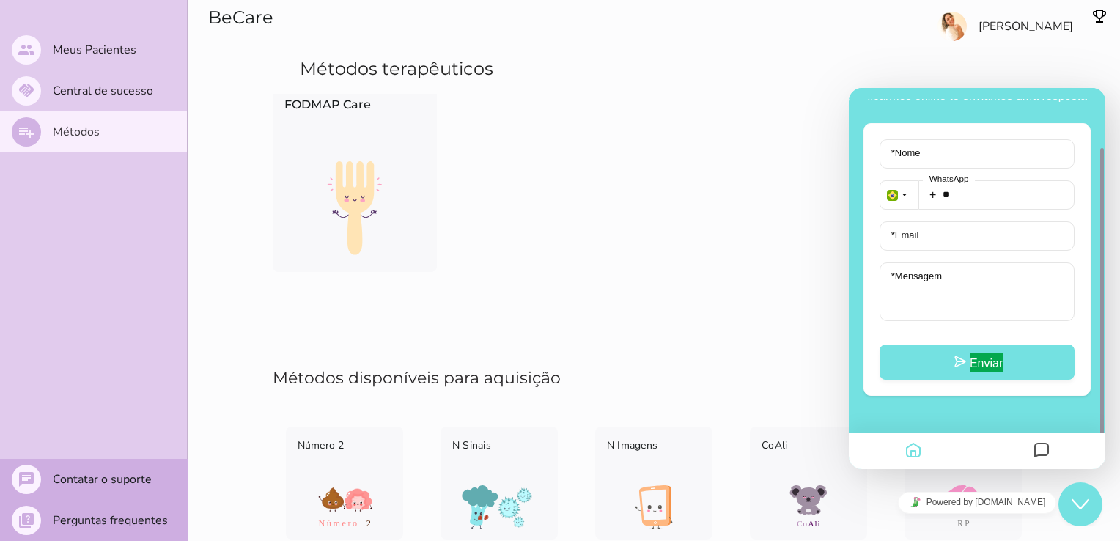
click at [1067, 512] on div "Close Chat This icon closes the chat window." at bounding box center [1080, 504] width 44 height 18
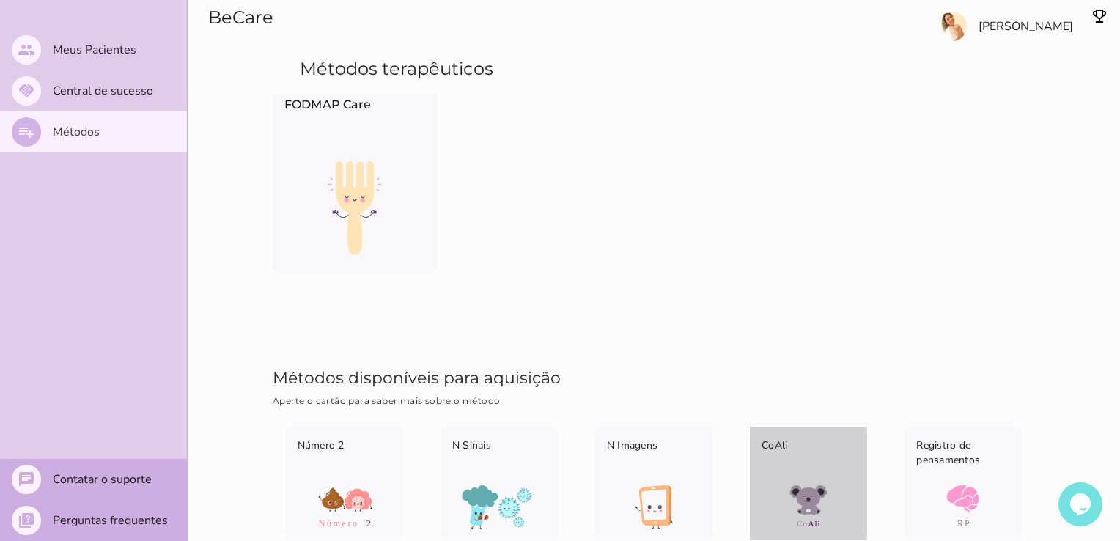
click at [811, 501] on img at bounding box center [808, 507] width 117 height 44
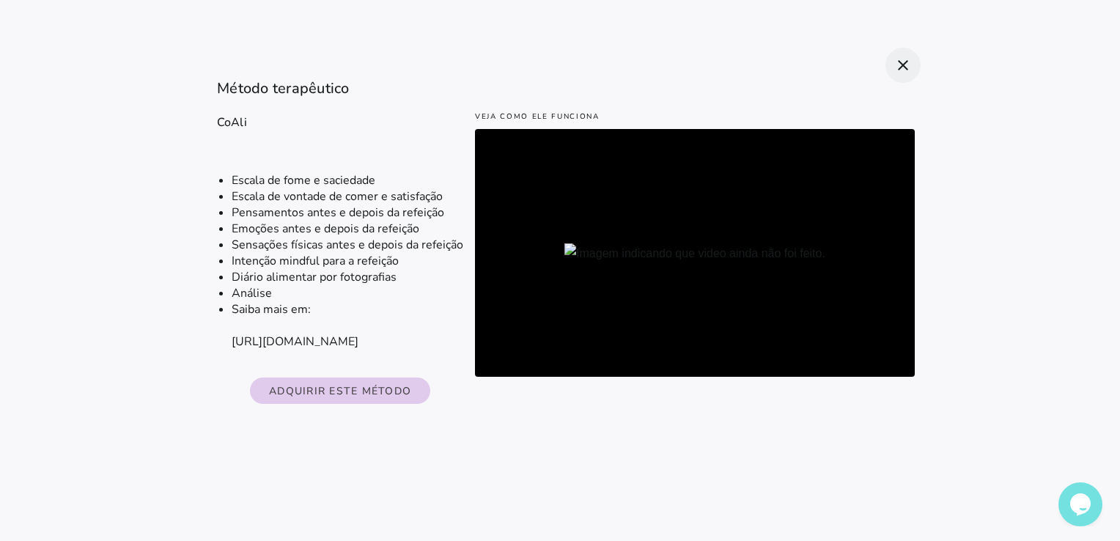
click at [901, 62] on icon "close" at bounding box center [903, 65] width 18 height 18
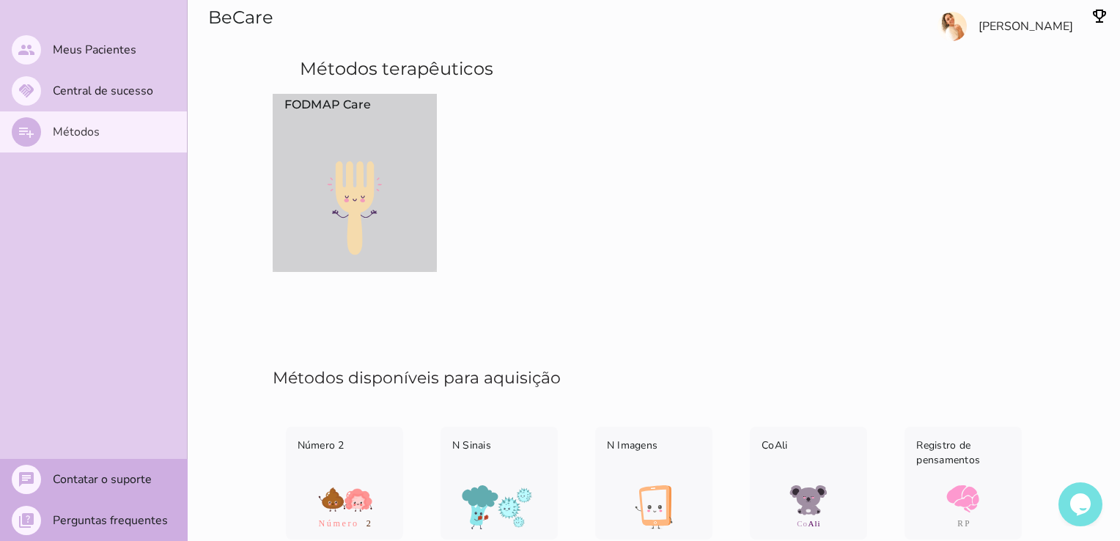
click at [325, 186] on img at bounding box center [355, 208] width 164 height 94
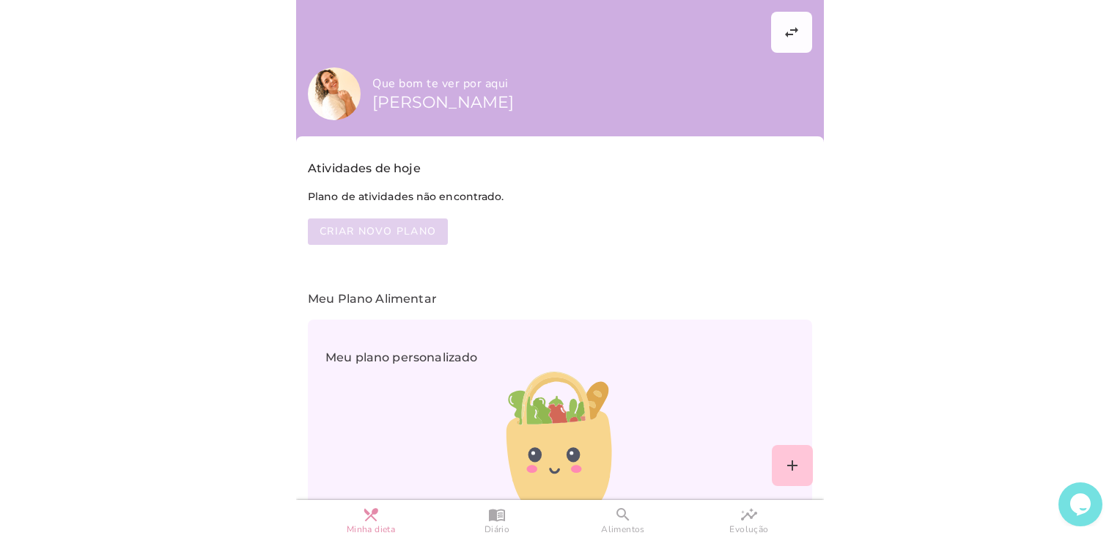
click at [407, 232] on span "Criar novo plano" at bounding box center [378, 231] width 117 height 15
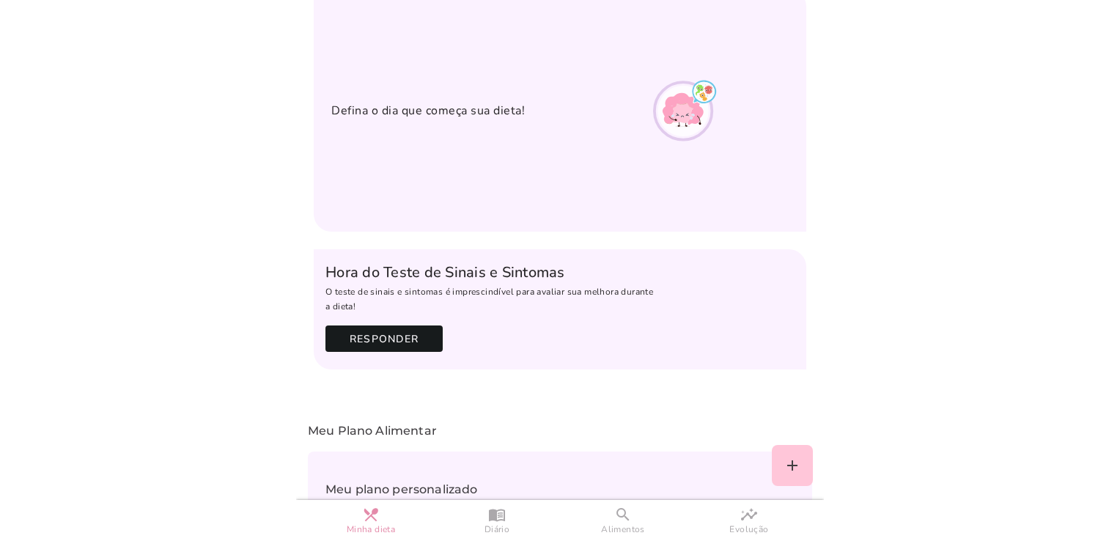
scroll to position [497, 0]
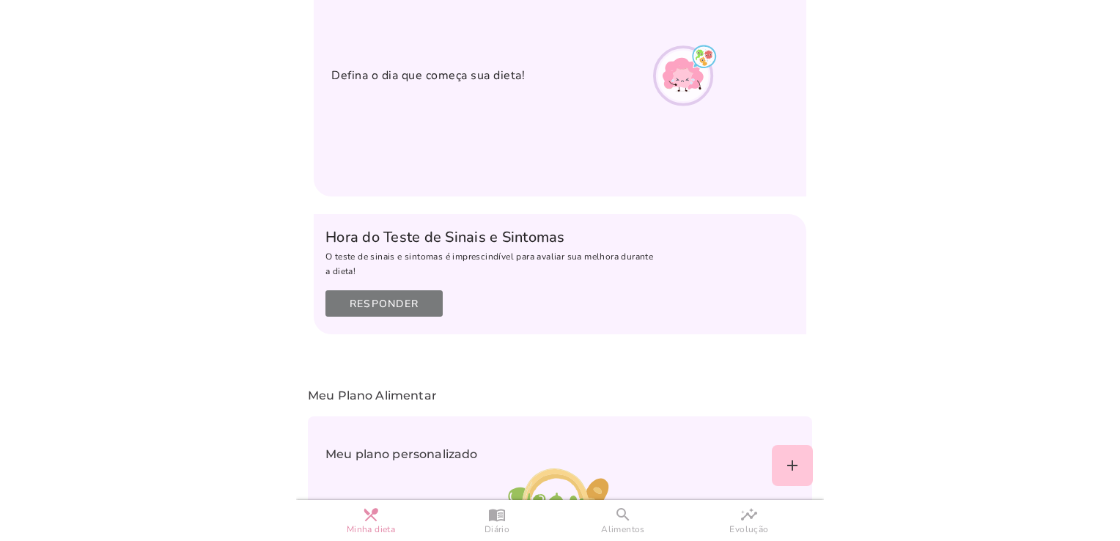
click at [0, 0] on slot "Responder" at bounding box center [0, 0] width 0 height 0
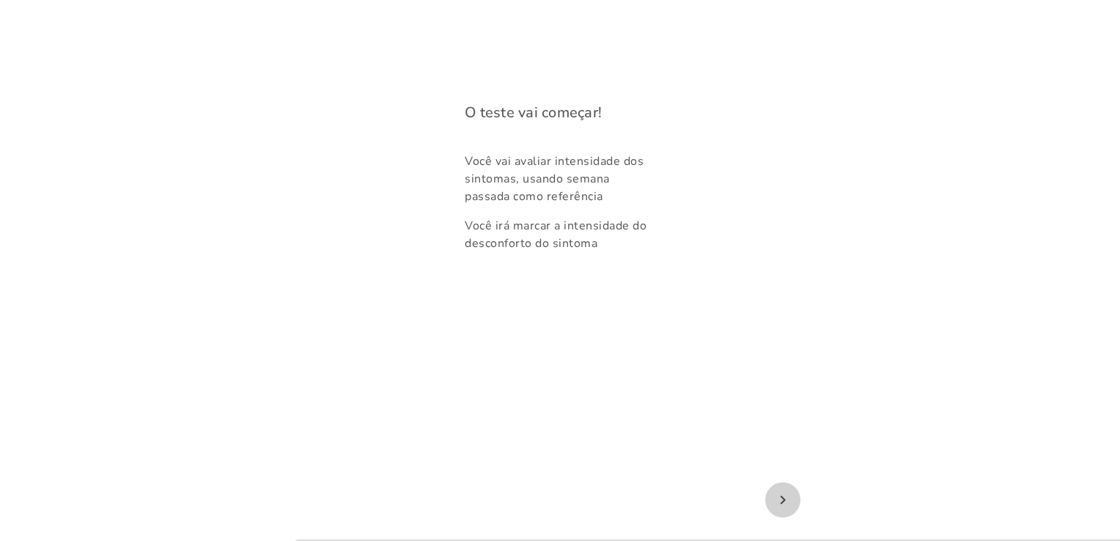
click at [780, 502] on icon "navigate_next" at bounding box center [783, 500] width 18 height 18
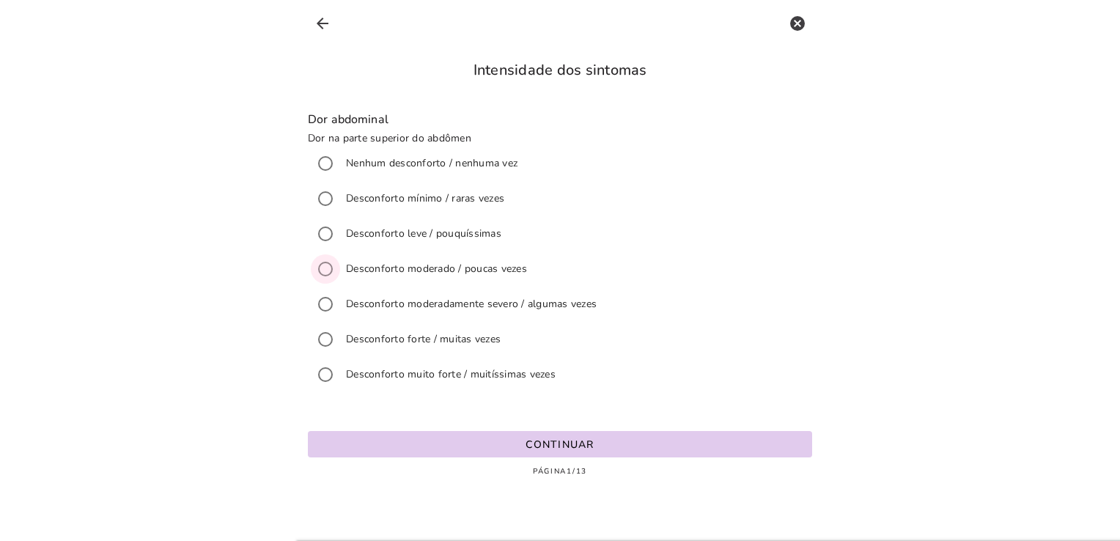
click at [323, 266] on input "Dor abdominal Dor na parte superior do abdômen Nenhum desconforto / nenhuma vez…" at bounding box center [325, 268] width 35 height 35
radio input "****"
type mwc-radio "0.5714285714285714"
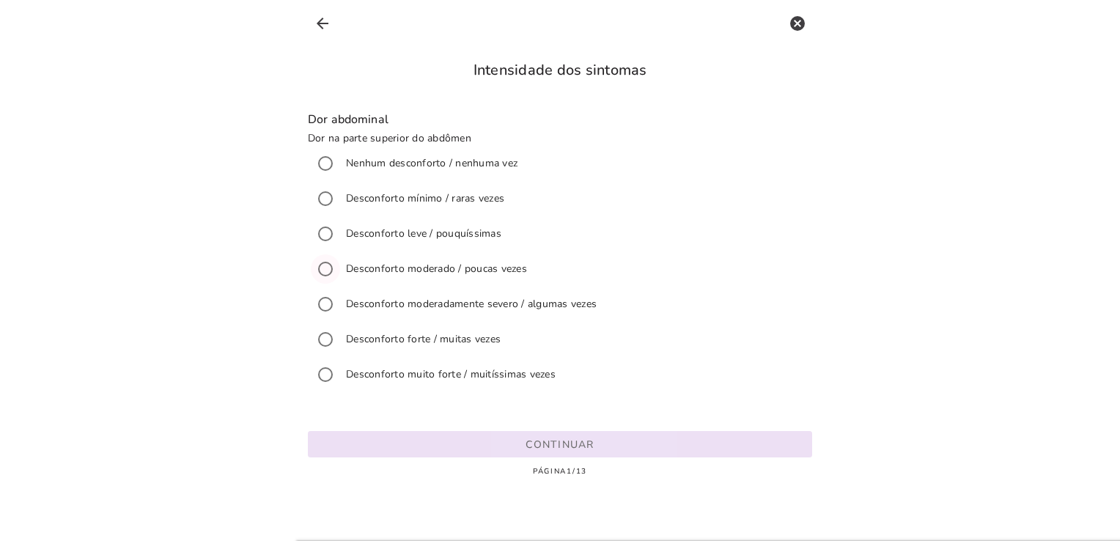
click at [429, 431] on button "Continuar" at bounding box center [560, 444] width 504 height 26
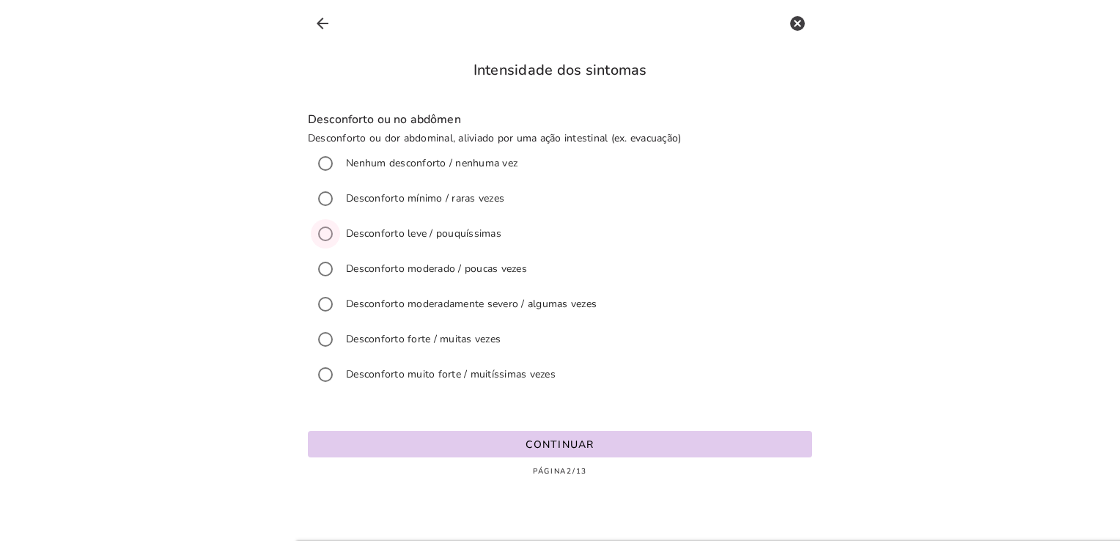
click at [326, 234] on input "Desconforto ou no abdômen Desconforto ou dor abdominal, aliviado por uma ação i…" at bounding box center [325, 233] width 35 height 35
radio input "****"
type mwc-radio "0.42857142857142855"
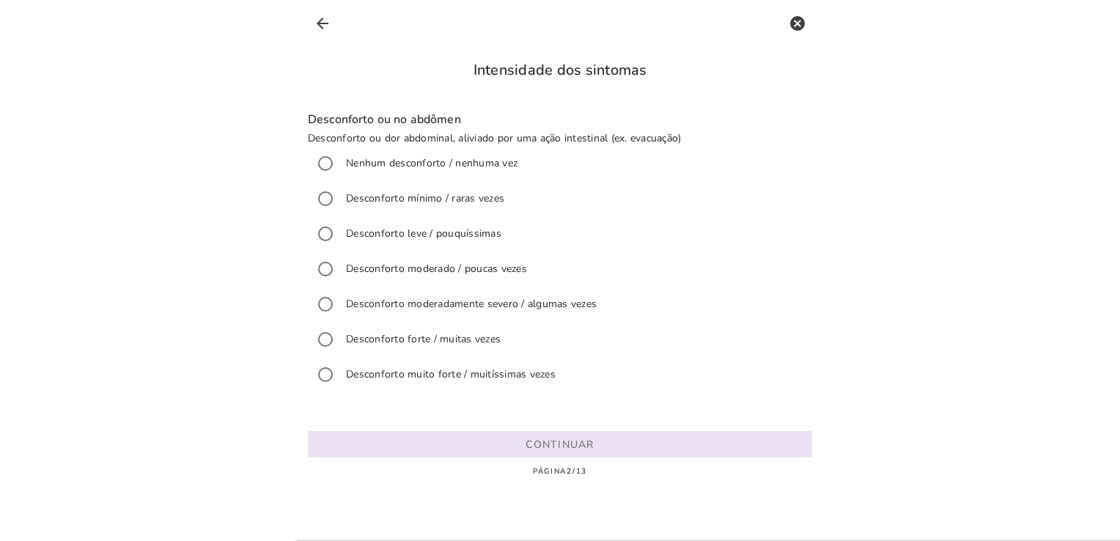
click at [460, 445] on button "Continuar" at bounding box center [560, 444] width 504 height 26
click at [332, 303] on input "Sensação de inchaço Uma sensação de gás ou ar no estômago Nenhum desconforto / …" at bounding box center [325, 304] width 35 height 35
radio input "****"
type mwc-radio "0.7142857142857143"
click at [462, 438] on button "Continuar" at bounding box center [560, 444] width 504 height 26
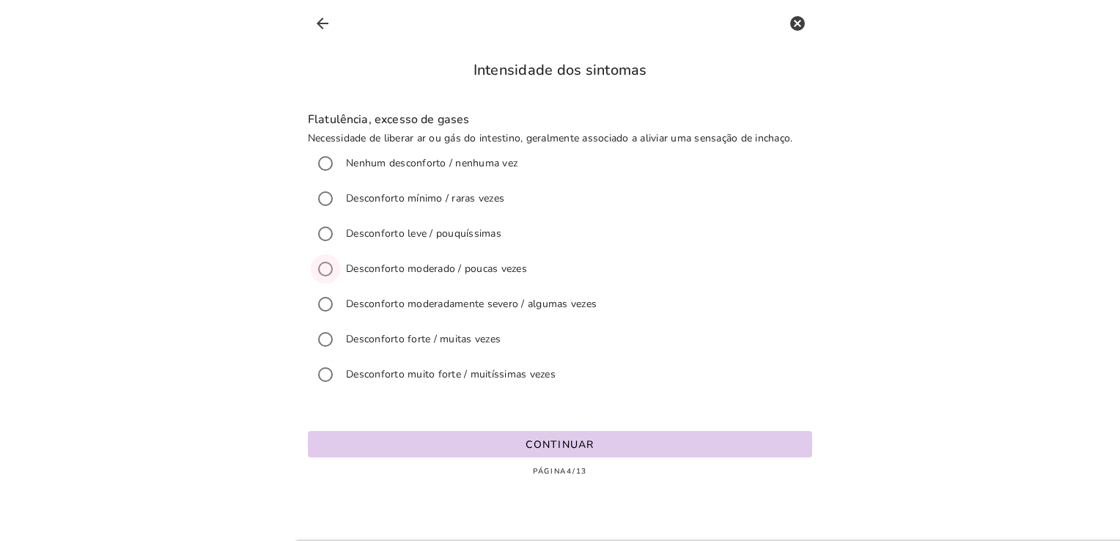
click at [328, 260] on input "Flatulência, excesso de gases Necessidade de liberar ar ou gás do intestino, ge…" at bounding box center [325, 268] width 35 height 35
radio input "****"
type mwc-radio "0.5714285714285714"
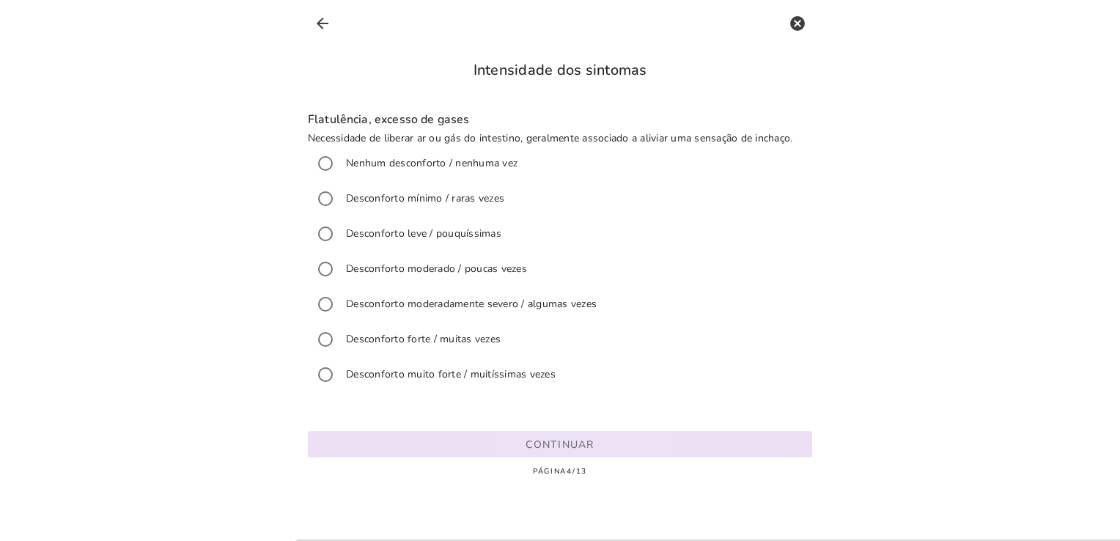
click at [436, 438] on button "Continuar" at bounding box center [560, 444] width 504 height 26
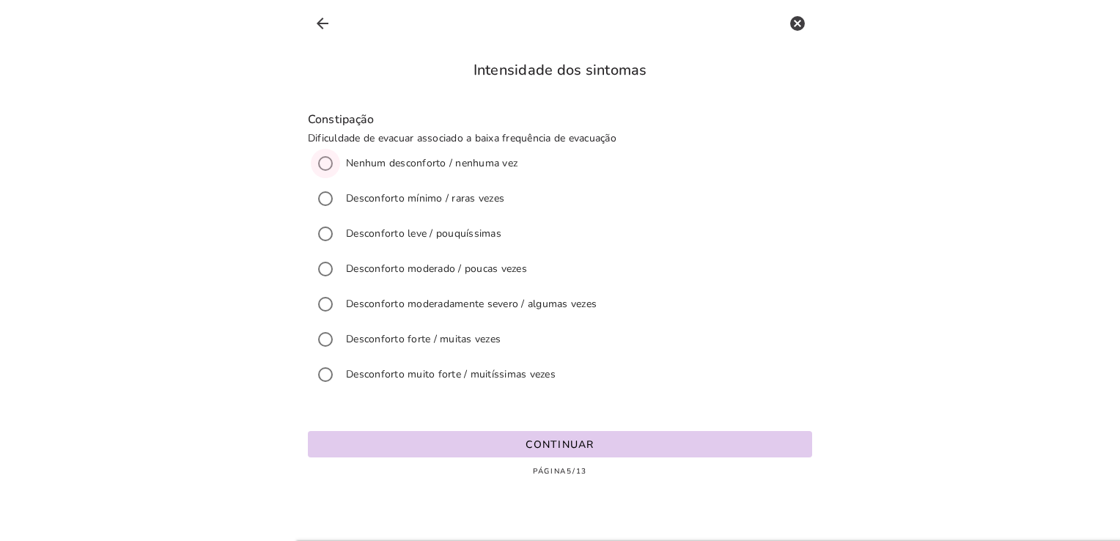
click at [330, 163] on input "Constipação Dificuldade de evacuar associado a baixa frequência de evacuação Ne…" at bounding box center [325, 163] width 35 height 35
radio input "****"
type mwc-radio "0.14285714285714285"
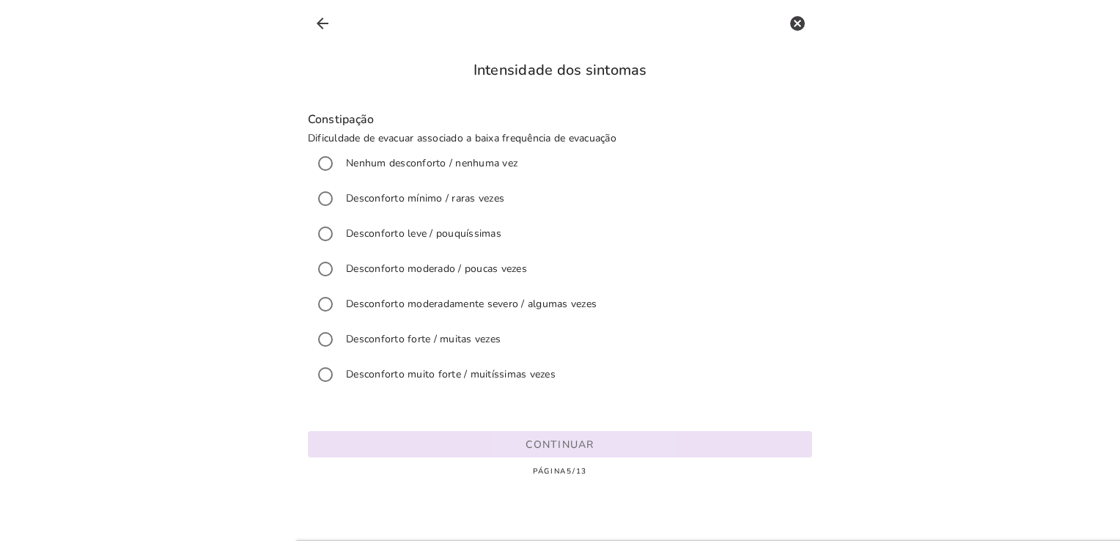
click at [441, 453] on button "Continuar" at bounding box center [560, 444] width 504 height 26
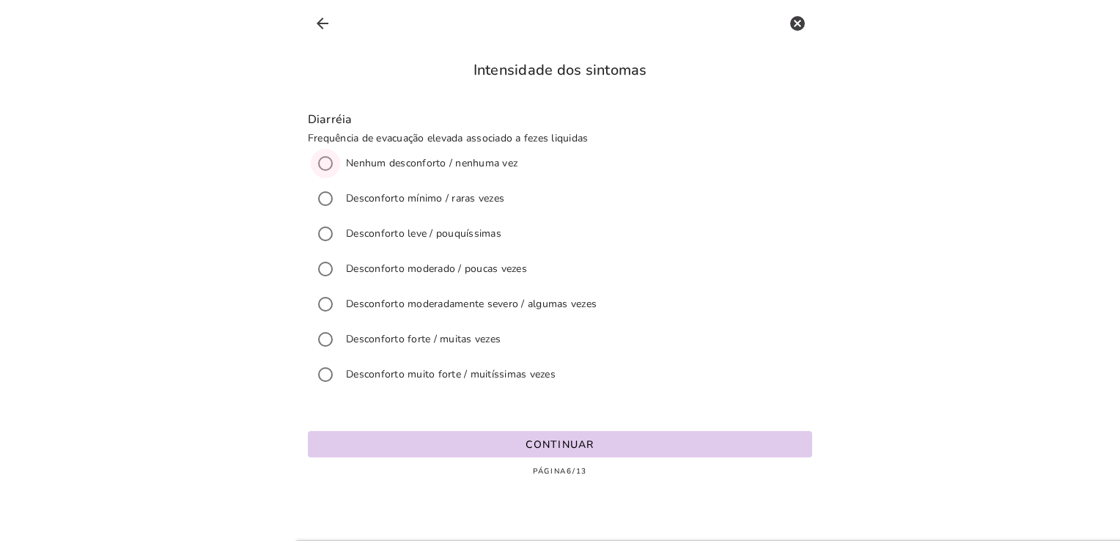
click at [328, 169] on input "Diarréia Frequência de evacuação elevada associado a fezes liquidas Nenhum desc…" at bounding box center [325, 163] width 35 height 35
radio input "****"
type mwc-radio "0.14285714285714285"
click at [422, 451] on button "Continuar" at bounding box center [560, 444] width 504 height 26
click at [328, 160] on input "Escape involuntário de fezes Incontinência, incapacidade de controlar e sobretu…" at bounding box center [325, 163] width 35 height 35
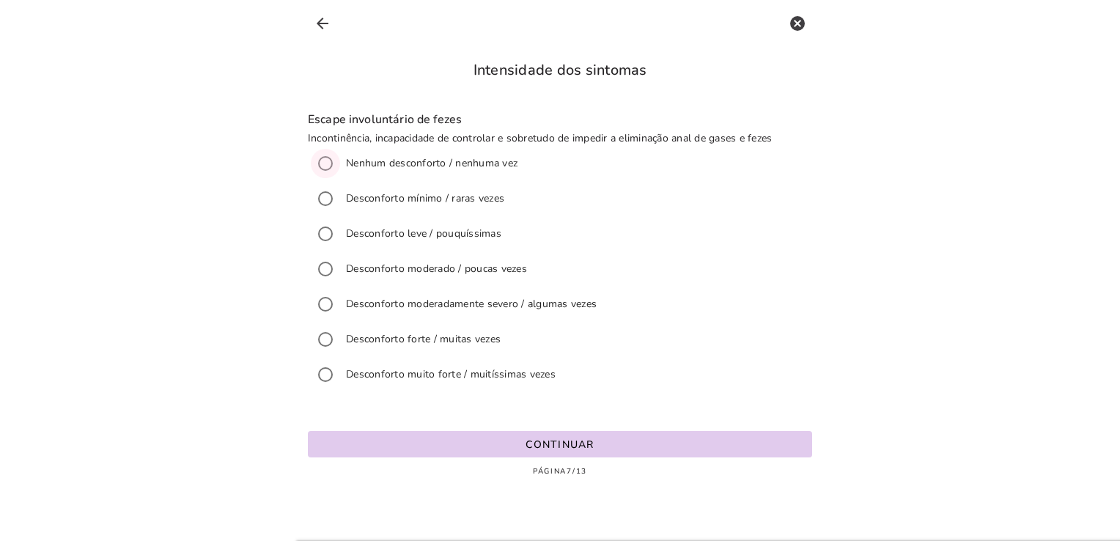
radio input "****"
type mwc-radio "0.14285714285714285"
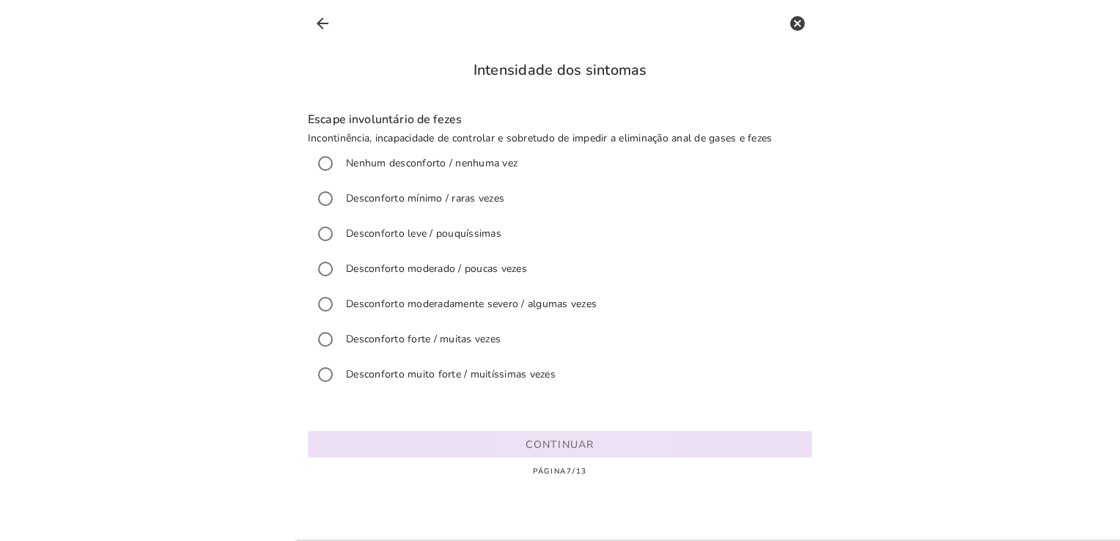
click at [440, 443] on button "Continuar" at bounding box center [560, 444] width 504 height 26
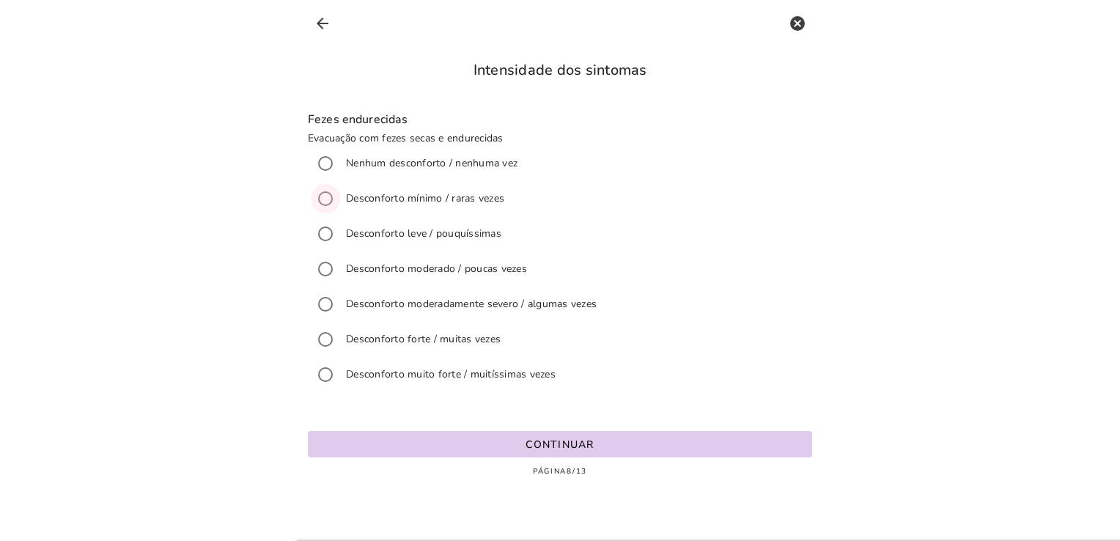
click at [333, 193] on input "Fezes endurecidas Evacuação com fezes secas e endurecidas Nenhum desconforto / …" at bounding box center [325, 198] width 35 height 35
radio input "****"
type mwc-radio "0.2857142857142857"
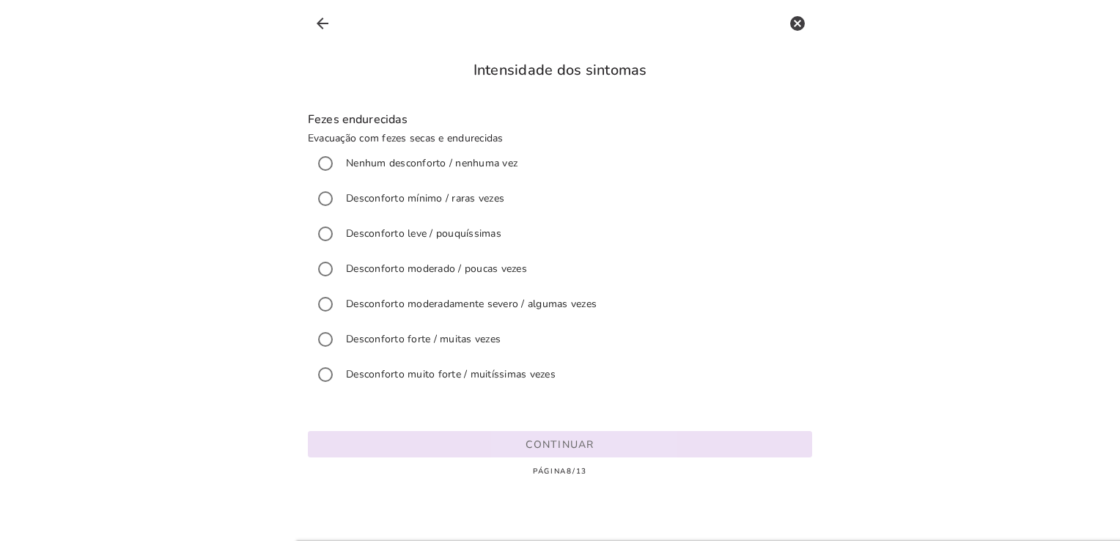
click at [462, 449] on button "Continuar" at bounding box center [560, 444] width 504 height 26
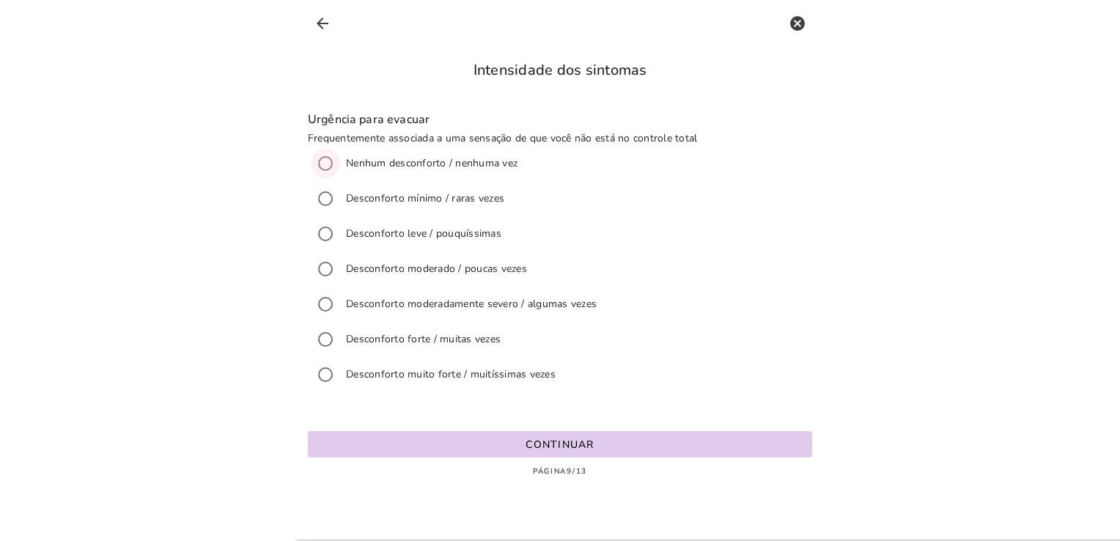
click at [320, 169] on input "Urgência para evacuar Frequentemente associada a uma sensação de que você não e…" at bounding box center [325, 163] width 35 height 35
radio input "****"
type mwc-radio "0.14285714285714285"
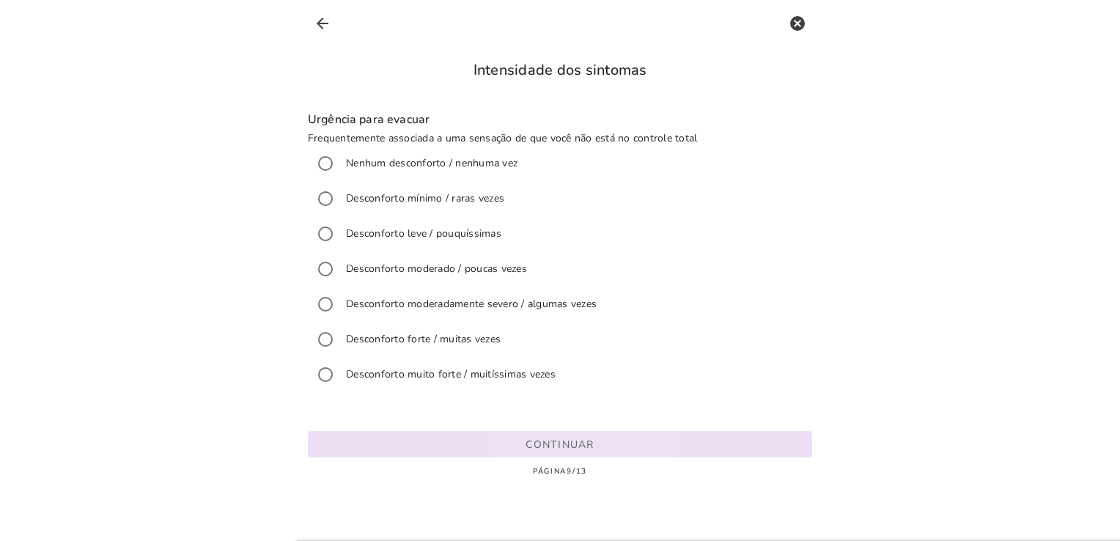
click at [379, 438] on button "Continuar" at bounding box center [560, 444] width 504 height 26
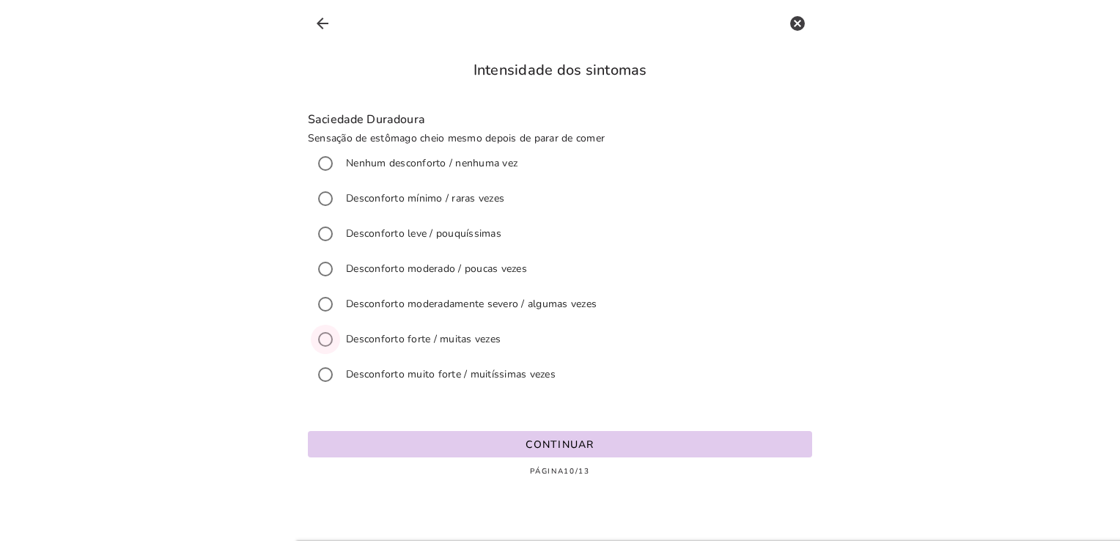
click at [329, 338] on input "Saciedade Duradoura Sensação de estômago cheio mesmo depois de parar de comer N…" at bounding box center [325, 339] width 35 height 35
radio input "****"
type mwc-radio "0.8571428571428571"
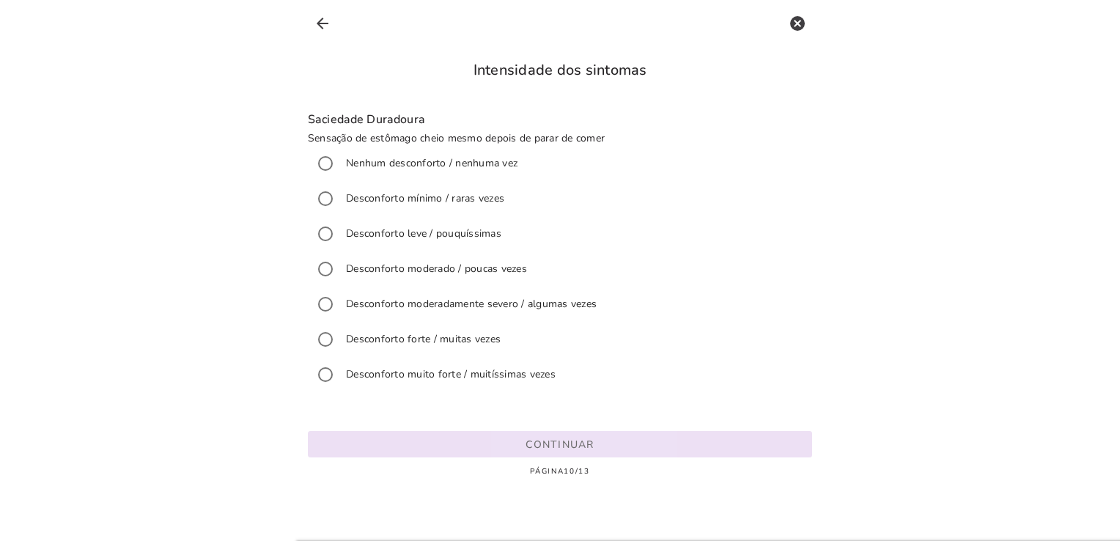
click at [454, 450] on button "Continuar" at bounding box center [560, 444] width 504 height 26
click at [328, 233] on input "Saciedade Precoce Sensação de estômago cheio logo após iniciar uma refeição Nen…" at bounding box center [325, 233] width 35 height 35
radio input "****"
type mwc-radio "0.42857142857142855"
click at [466, 438] on button "Continuar" at bounding box center [560, 444] width 504 height 26
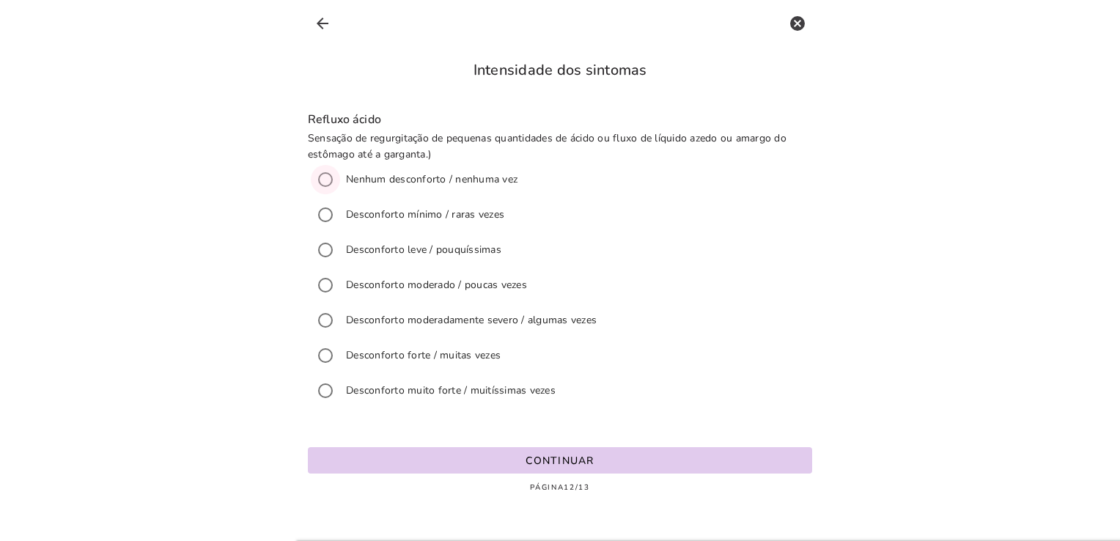
click at [328, 177] on input "Refluxo ácido Sensação de regurgitação de pequenas quantidades de ácido ou flux…" at bounding box center [325, 179] width 35 height 35
radio input "****"
type mwc-radio "0.14285714285714285"
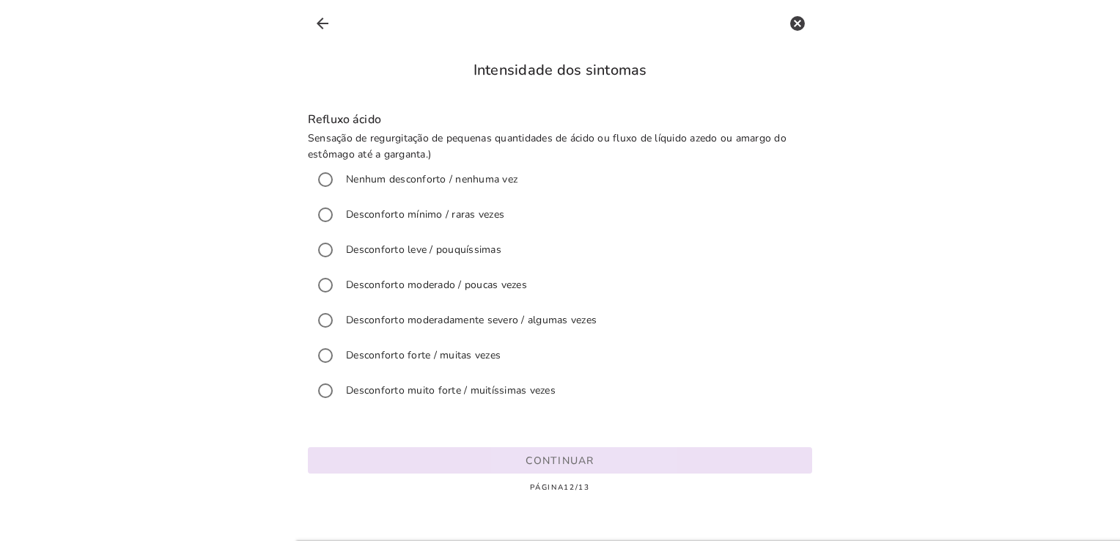
click at [446, 468] on button "Continuar" at bounding box center [560, 460] width 504 height 26
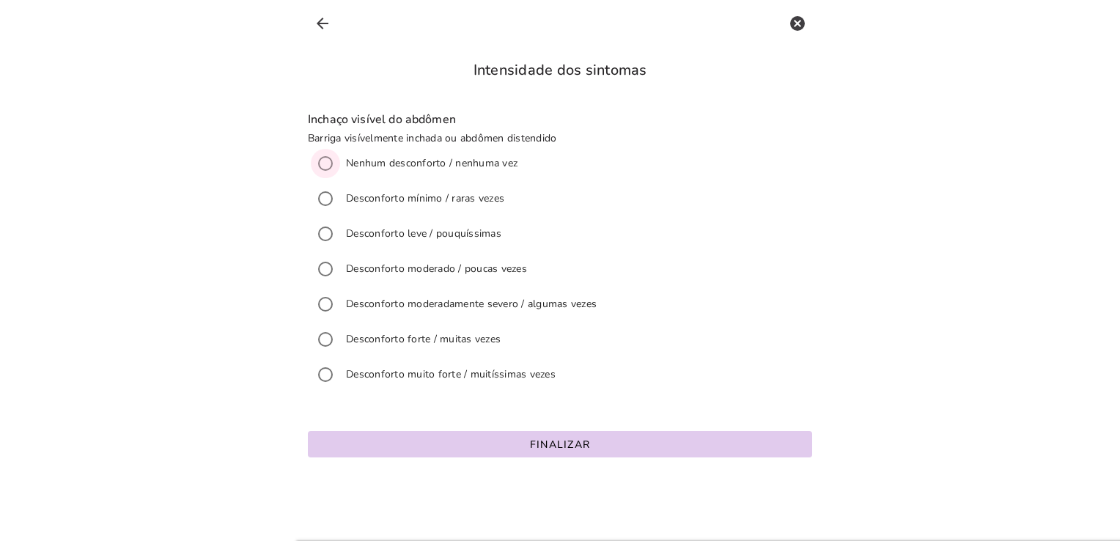
click at [318, 159] on input "Inchaço visível do abdômen Barriga visívelmente inchada ou abdômen distendido N…" at bounding box center [325, 163] width 35 height 35
radio input "****"
type mwc-radio "0.14285714285714285"
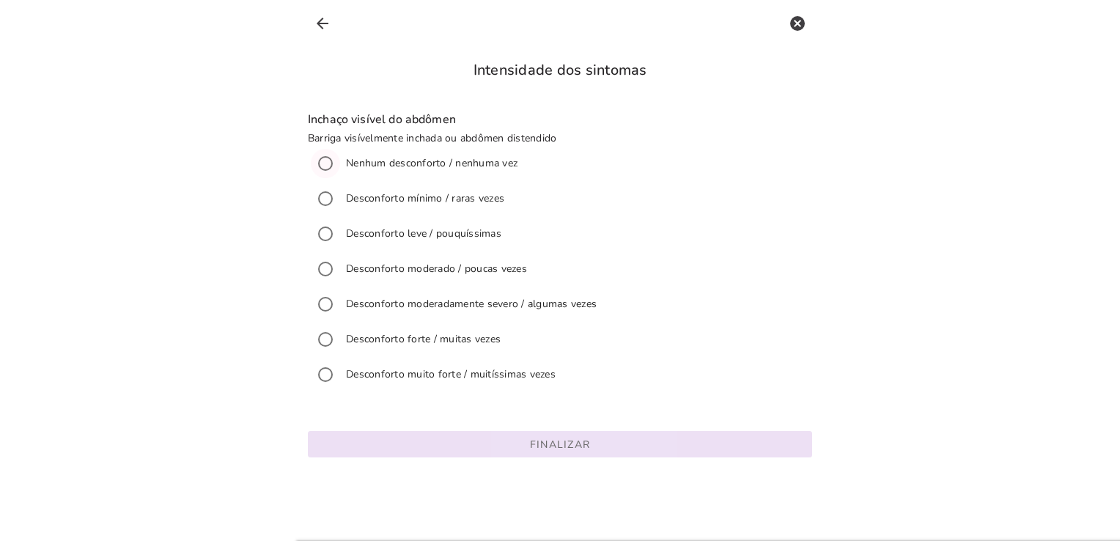
click at [507, 442] on button "Finalizar" at bounding box center [560, 444] width 504 height 26
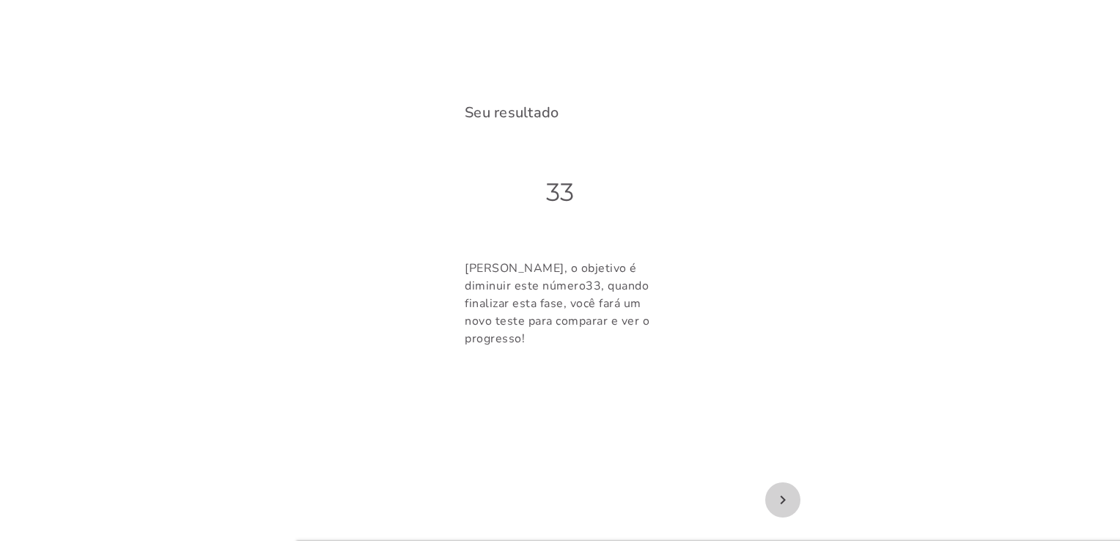
click at [777, 499] on icon "navigate_next" at bounding box center [783, 500] width 18 height 18
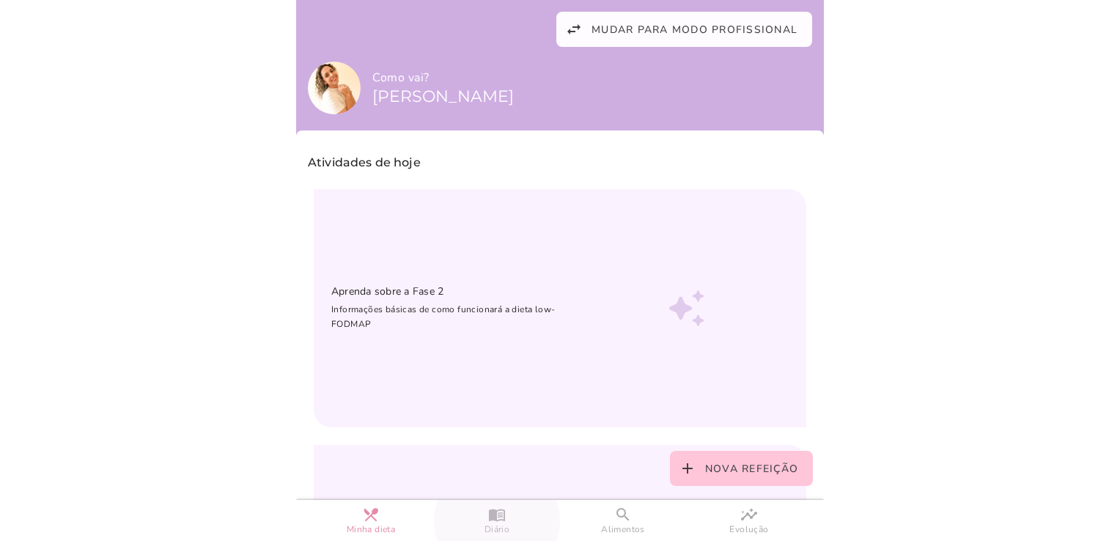
click at [0, 0] on slot "menu_book" at bounding box center [0, 0] width 0 height 0
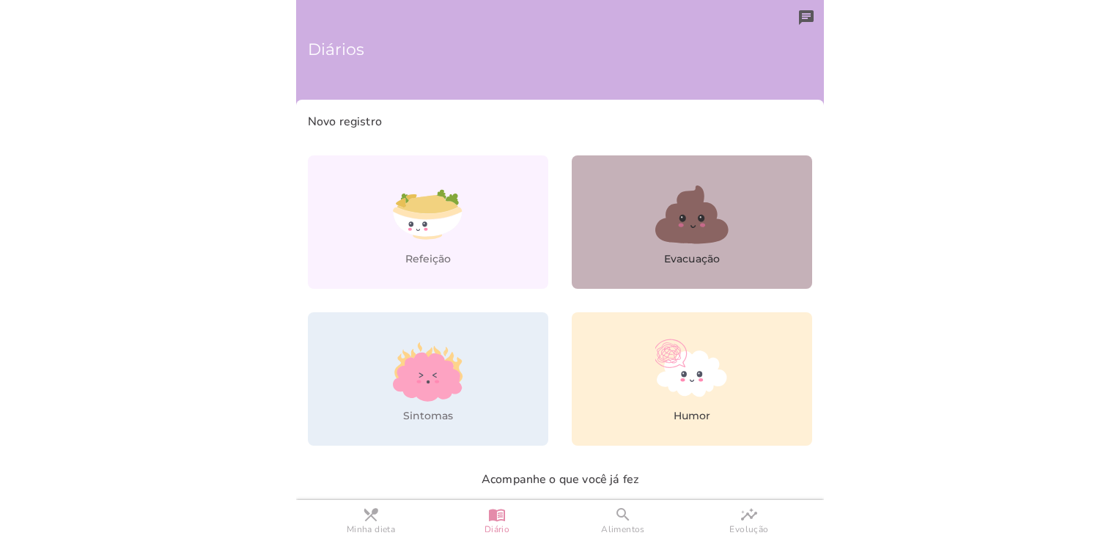
click at [734, 212] on link "Evacuação" at bounding box center [692, 221] width 240 height 133
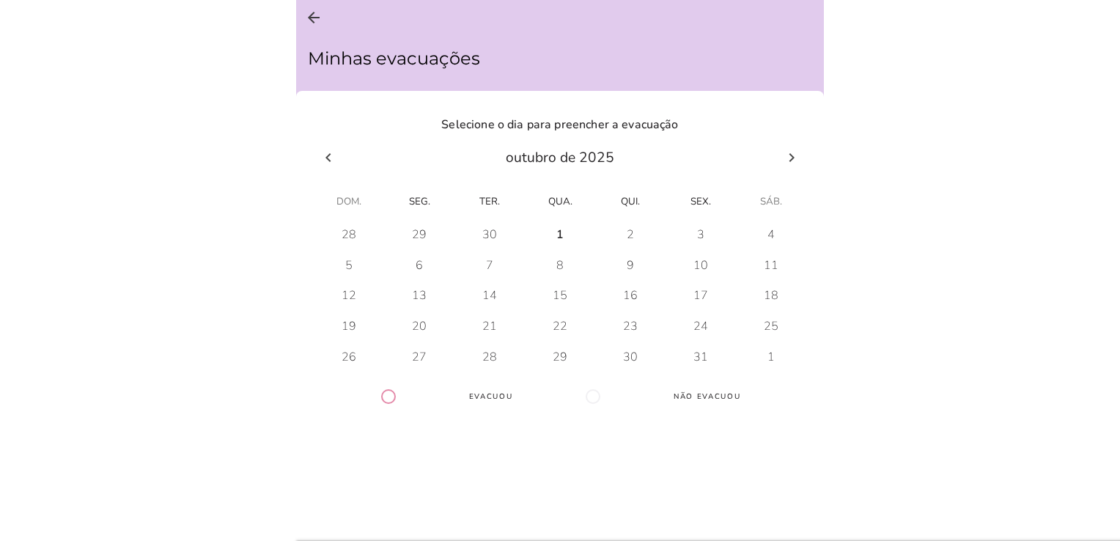
click at [559, 230] on h-0 at bounding box center [559, 235] width 69 height 23
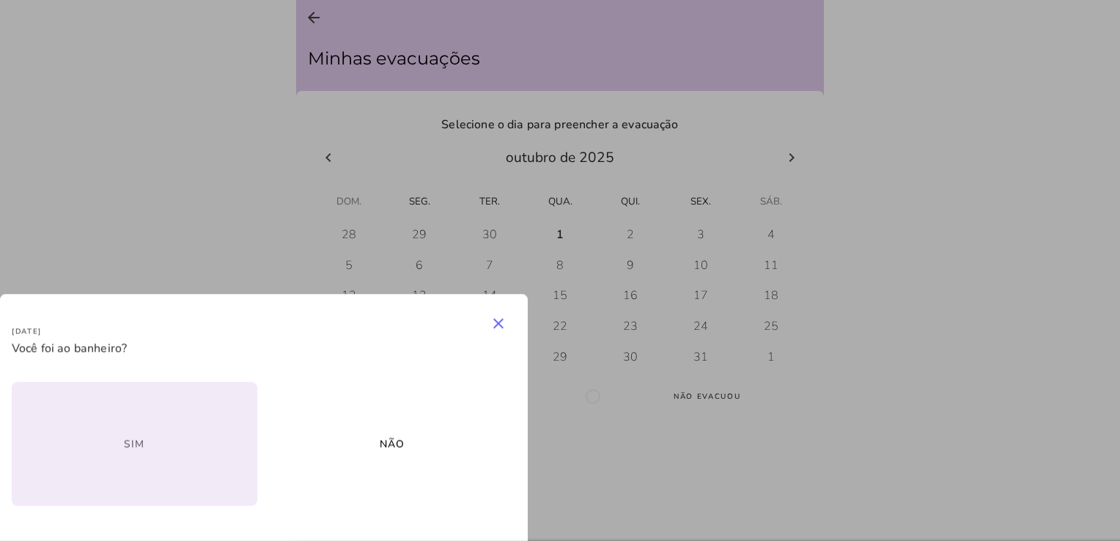
click at [138, 435] on button "Sim" at bounding box center [135, 444] width 246 height 124
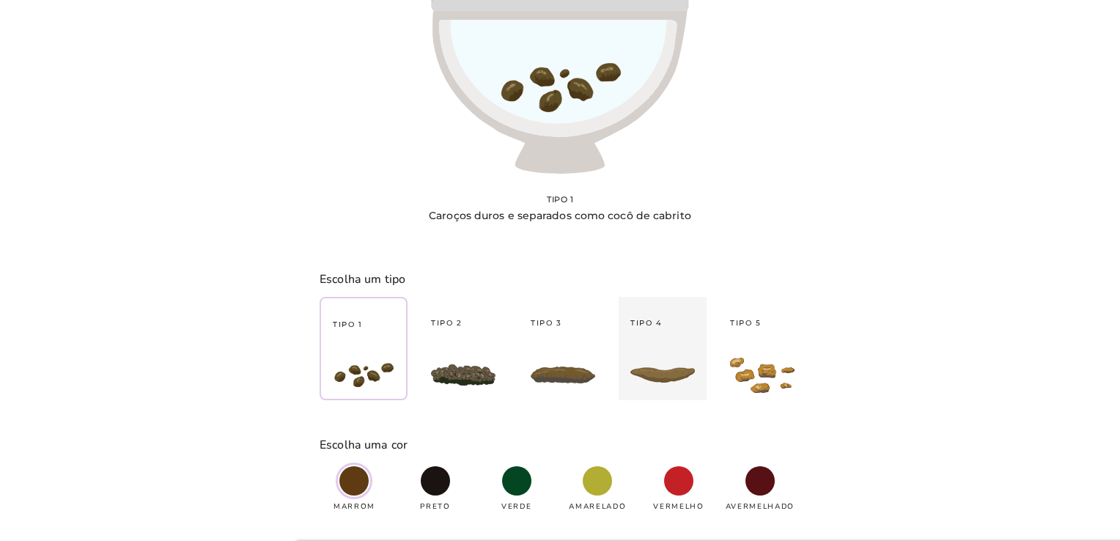
type strip-control "4"
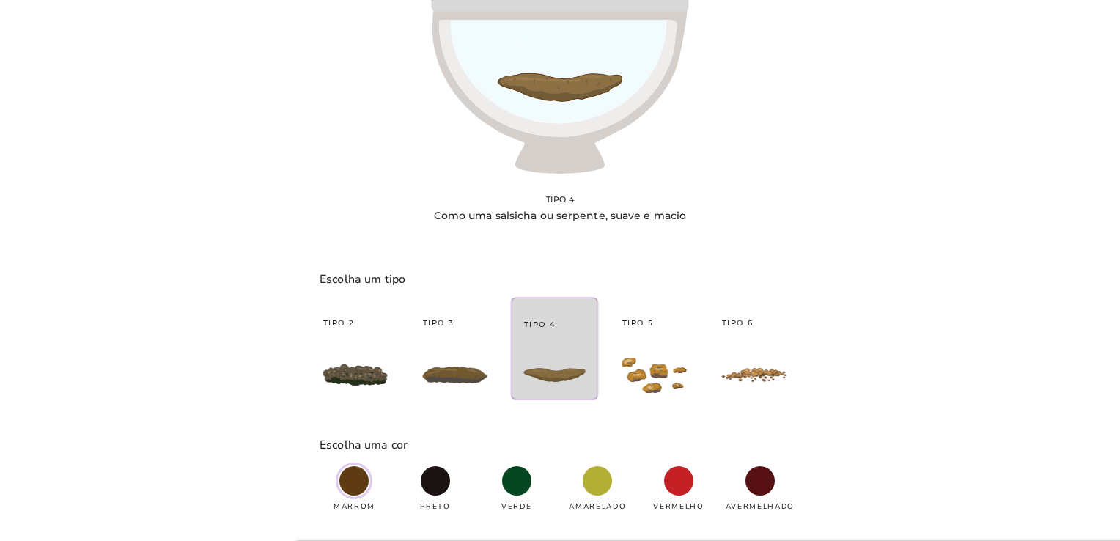
click at [0, 0] on slot "Tipo 1 Tipo 2 Tipo 3 Tipo 4 Tipo 5 Tipo 6 Tipo 7" at bounding box center [0, 0] width 0 height 0
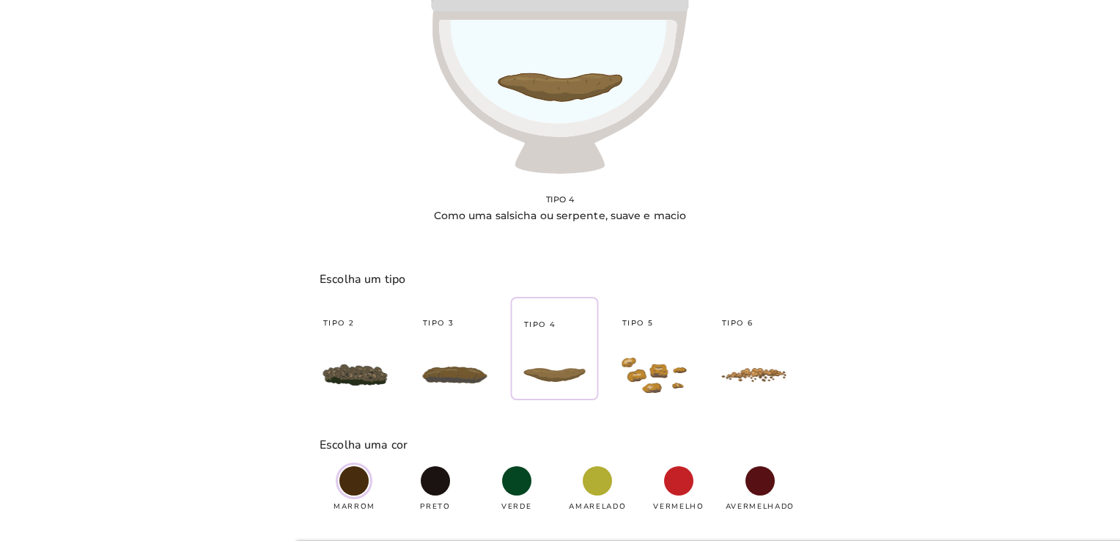
click at [344, 493] on span at bounding box center [353, 480] width 29 height 29
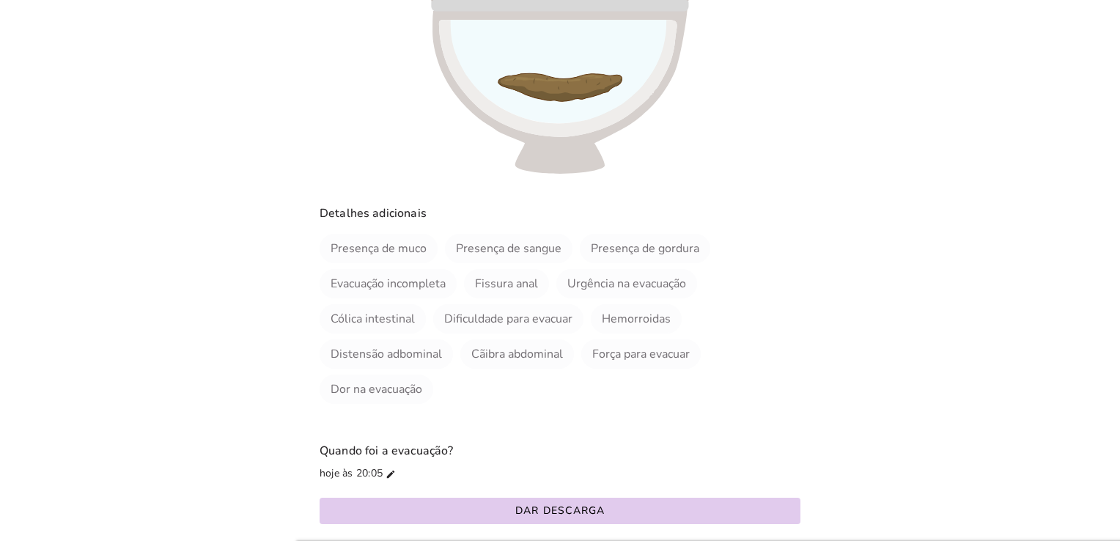
scroll to position [355, 0]
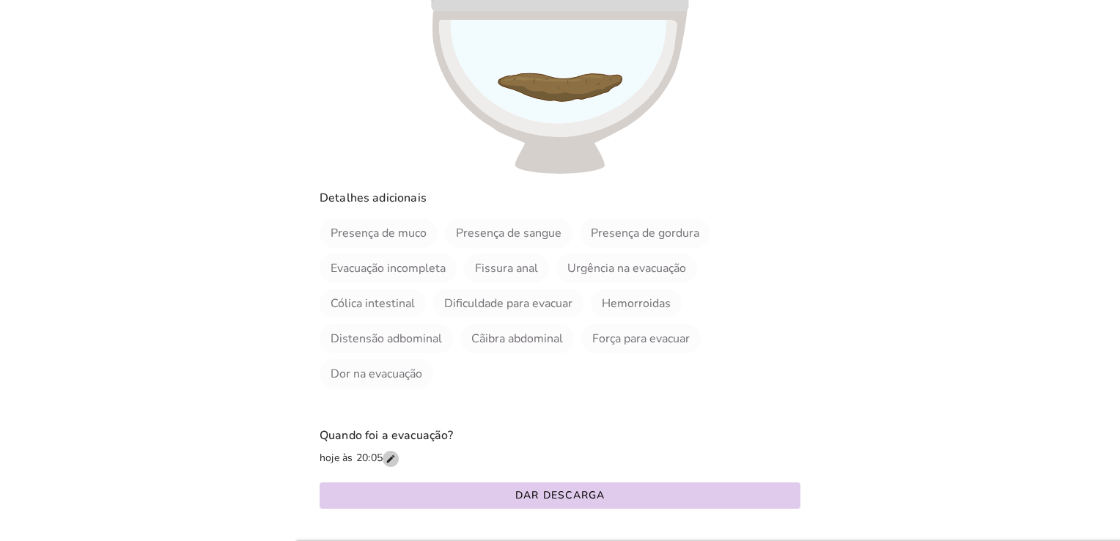
click at [387, 454] on icon "mode_edit" at bounding box center [391, 459] width 10 height 10
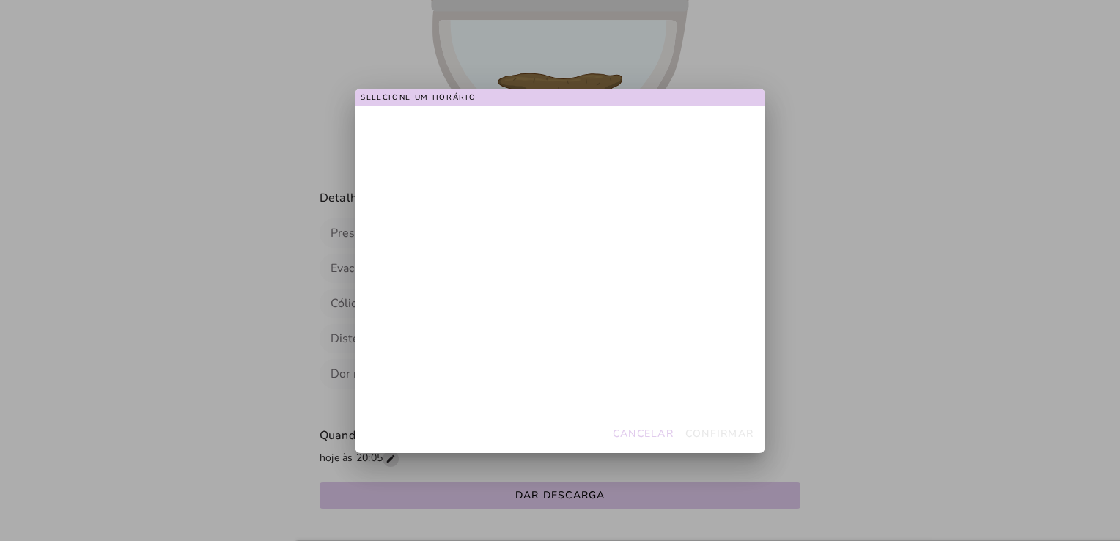
type smart-time-picker "[DATE] 20:05:00 GMT-0300 (Horário Padrão de Brasília)"
type time-picker "[DATE] 20:05:00 GMT-0300 (Horário Padrão de Brasília)"
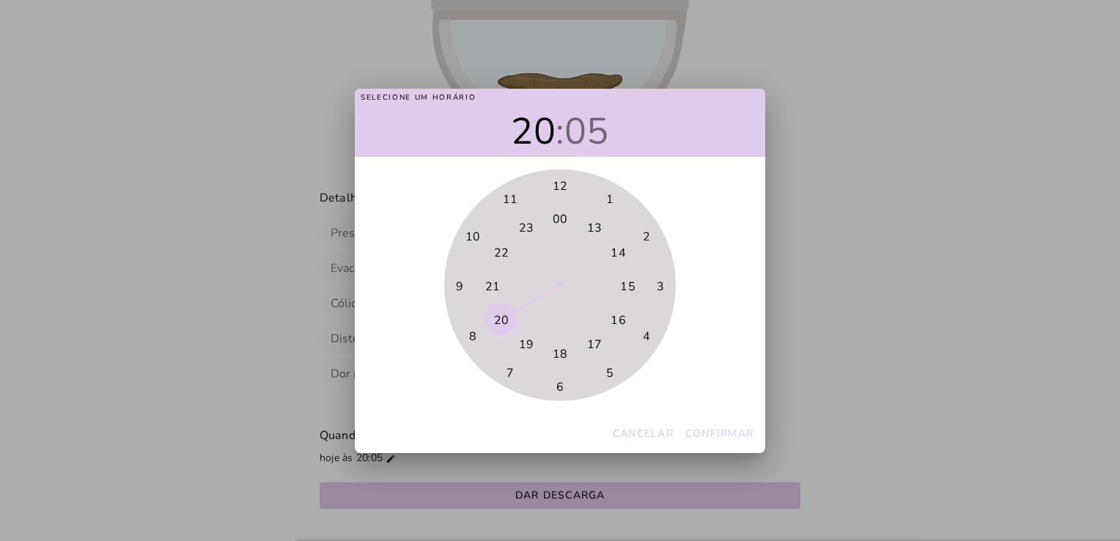
type smart-time-picker "[DATE] 07:05:00 GMT-0300 (Horário Padrão de Brasília)"
type time-picker "[DATE] 07:05:00 GMT-0300 (Horário Padrão de Brasília)"
click at [513, 369] on text "7" at bounding box center [510, 374] width 8 height 16
type smart-time-picker "[DATE] 07:01:00 GMT-0300 (Horário Padrão de Brasília)"
type time-picker "[DATE] 07:01:00 GMT-0300 (Horário Padrão de Brasília)"
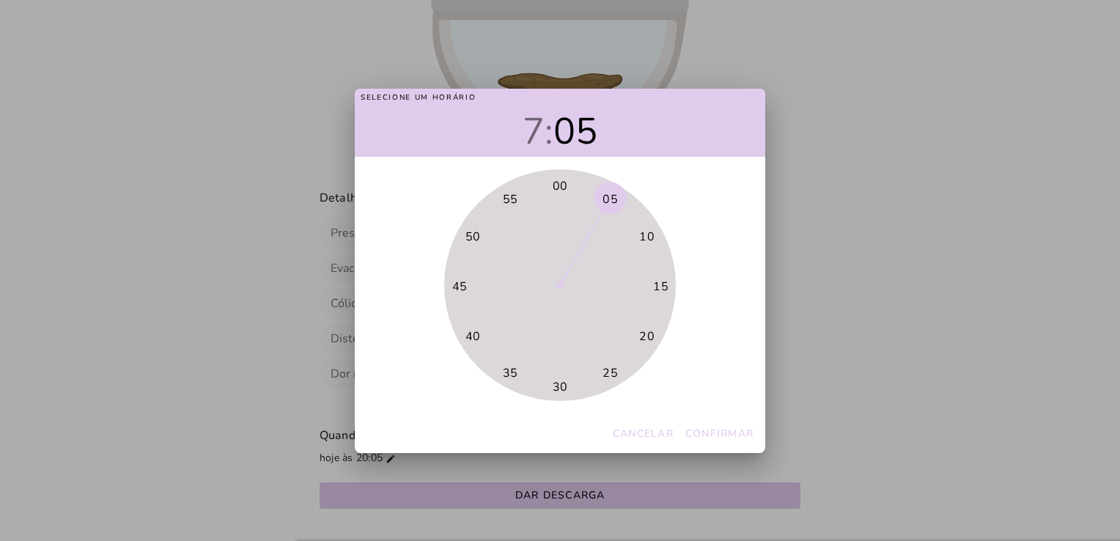
click at [565, 187] on text "00" at bounding box center [560, 186] width 15 height 16
type smart-time-picker "[DATE] 07:00:00 GMT-0300 (Horário Padrão de Brasília)"
type time-picker "[DATE] 07:00:00 GMT-0300 (Horário Padrão de Brasília)"
click at [559, 188] on text "00" at bounding box center [560, 186] width 15 height 16
click at [0, 0] on slot "Confirmar" at bounding box center [0, 0] width 0 height 0
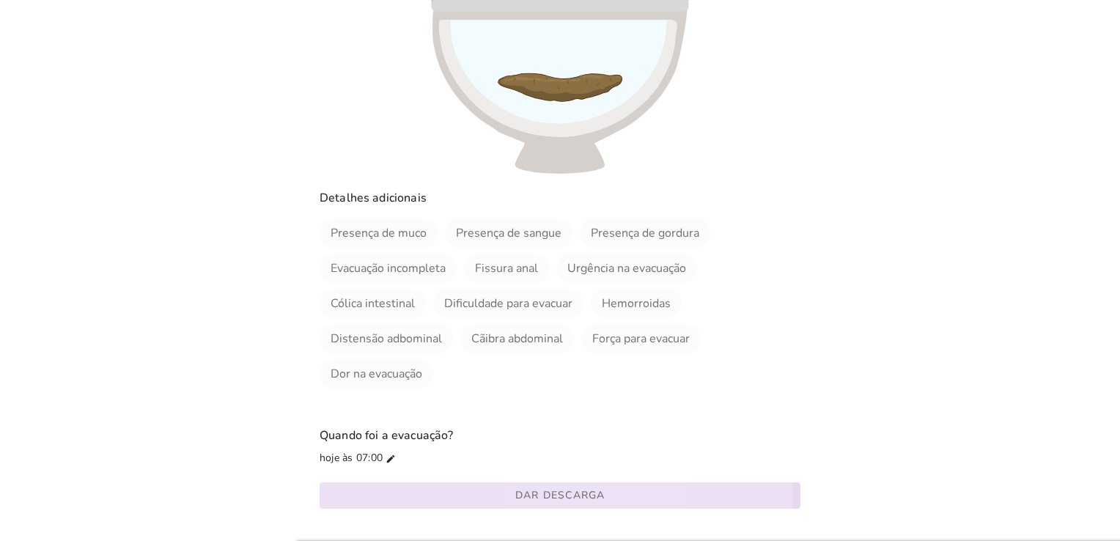
click at [0, 0] on slot "Dar descarga" at bounding box center [0, 0] width 0 height 0
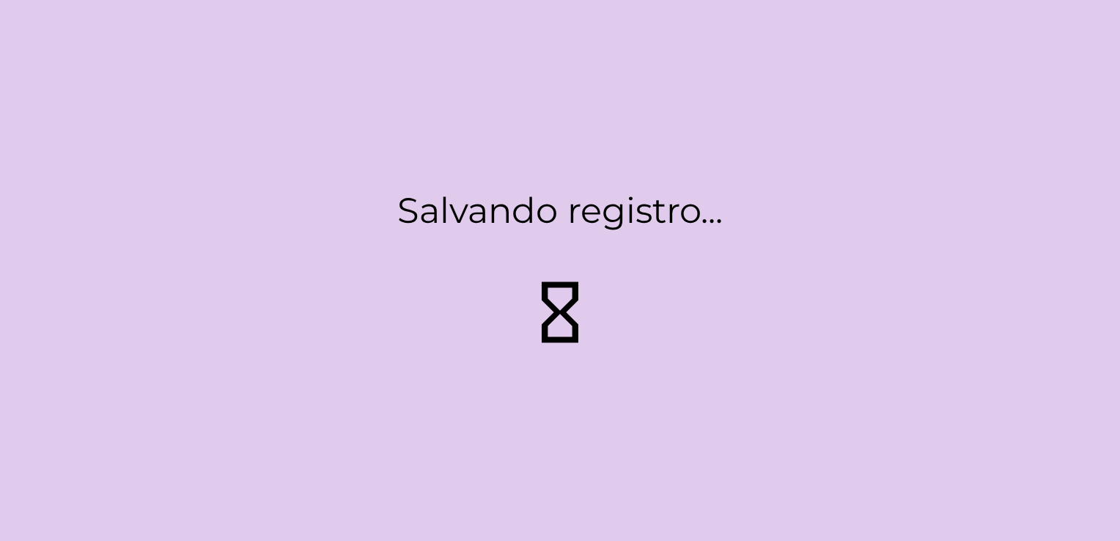
type strip-control "1"
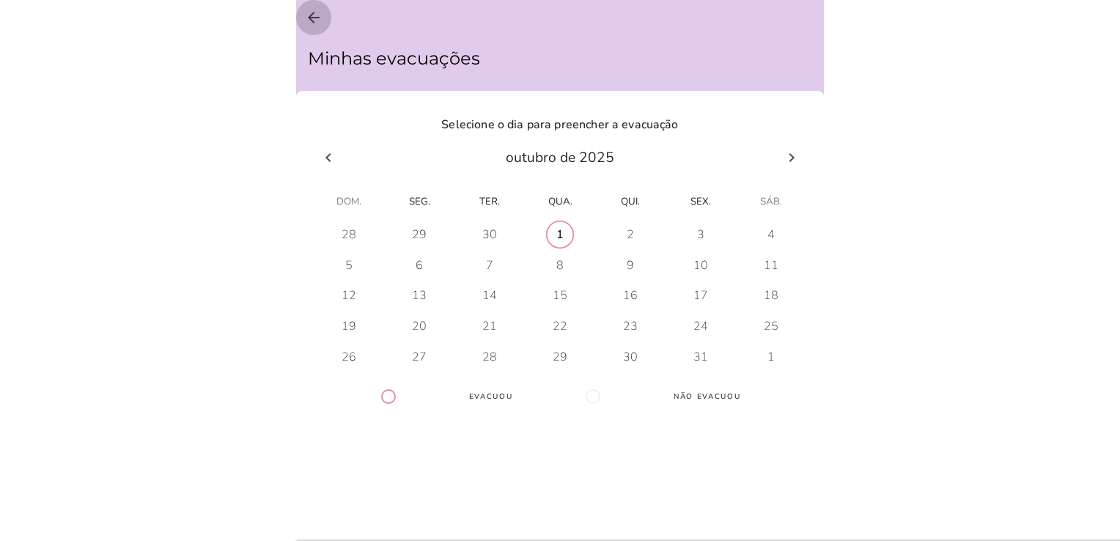
click at [314, 12] on icon "arrow_back" at bounding box center [314, 18] width 18 height 18
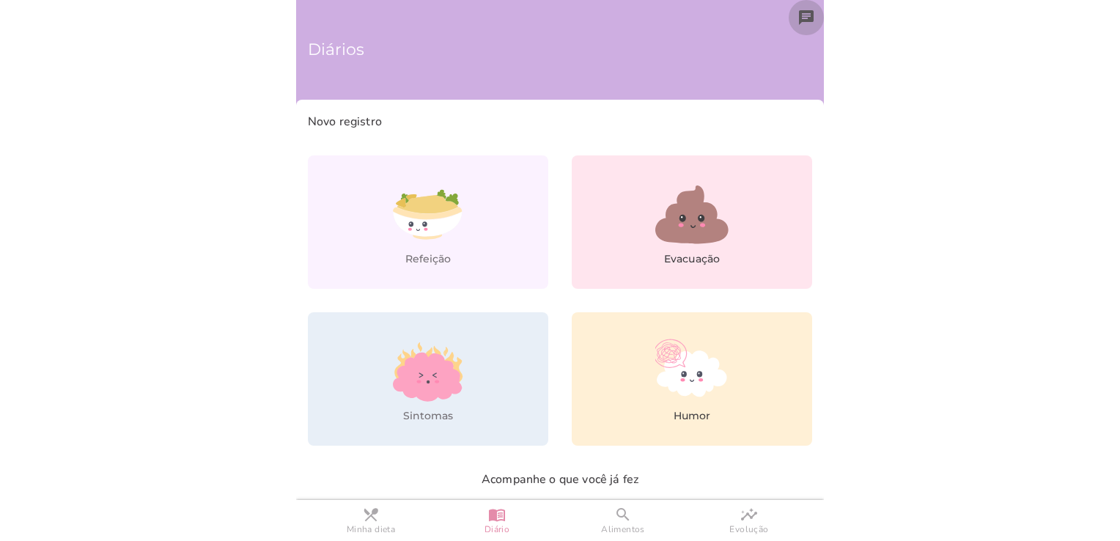
click at [797, 9] on icon "chat" at bounding box center [806, 18] width 18 height 18
